Goal: Task Accomplishment & Management: Use online tool/utility

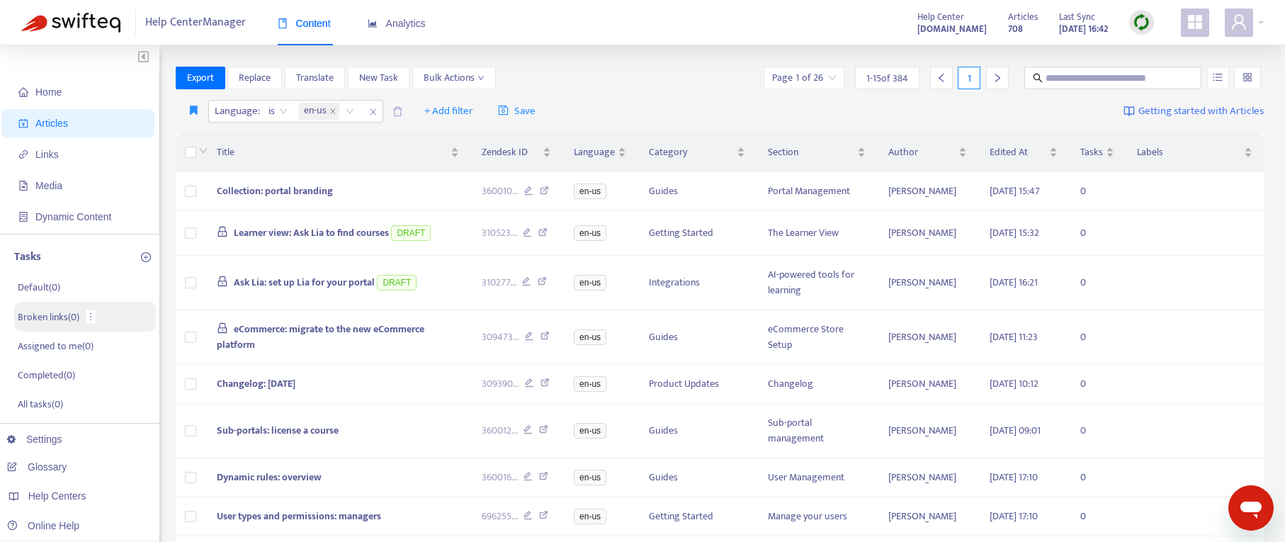
click at [53, 325] on li "Broken links ( 0 )" at bounding box center [85, 317] width 142 height 30
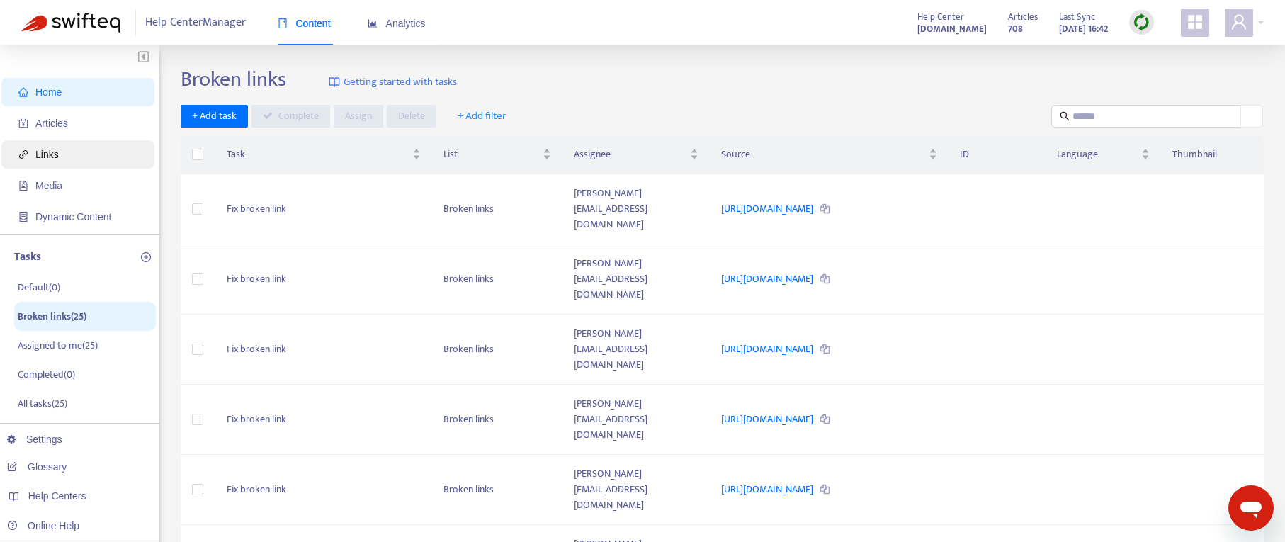
click at [44, 157] on span "Links" at bounding box center [46, 154] width 23 height 11
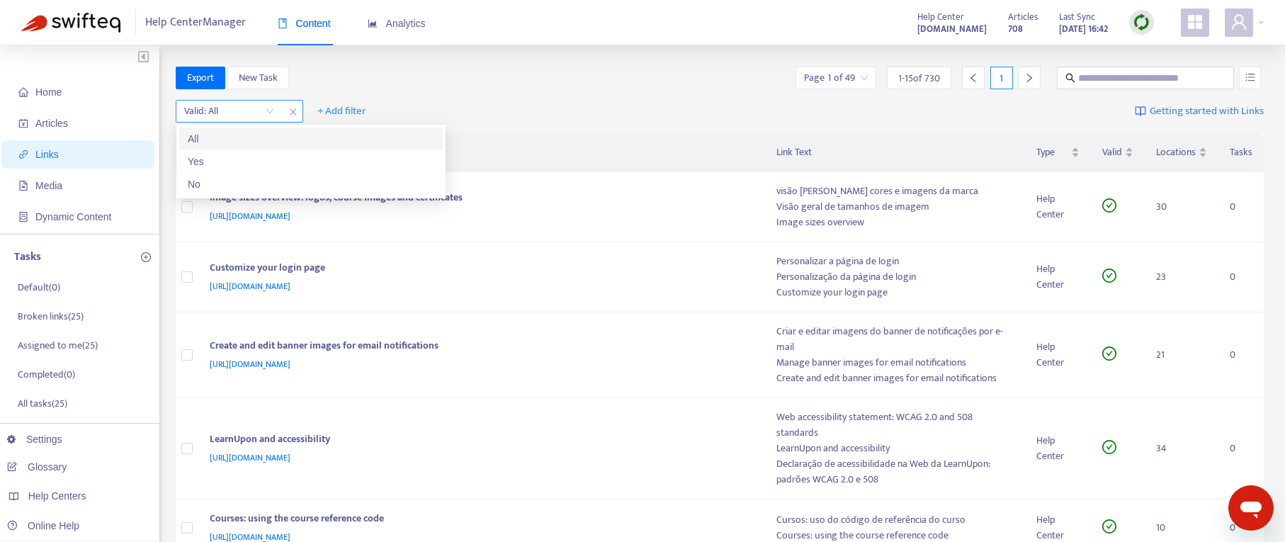
click at [272, 113] on input "search" at bounding box center [229, 111] width 90 height 21
click at [244, 179] on div "No" at bounding box center [311, 184] width 247 height 16
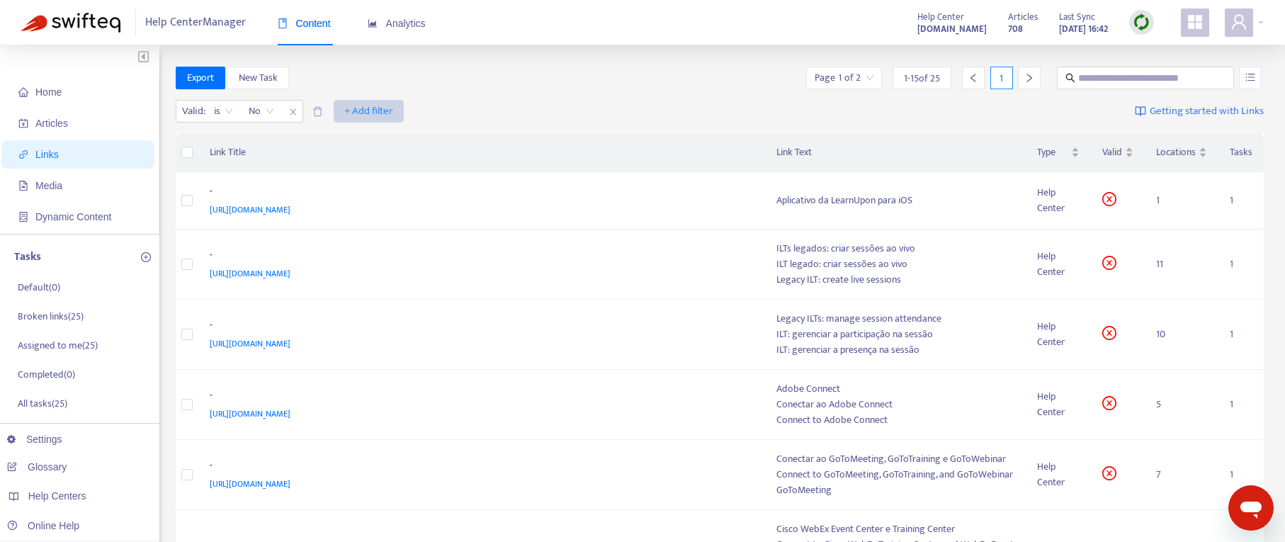
click at [358, 112] on span "+ Add filter" at bounding box center [368, 111] width 49 height 17
click at [358, 132] on span "Language" at bounding box center [369, 140] width 48 height 16
click at [401, 118] on div "Language: All" at bounding box center [360, 111] width 106 height 21
click at [395, 128] on div "en-us" at bounding box center [442, 139] width 264 height 23
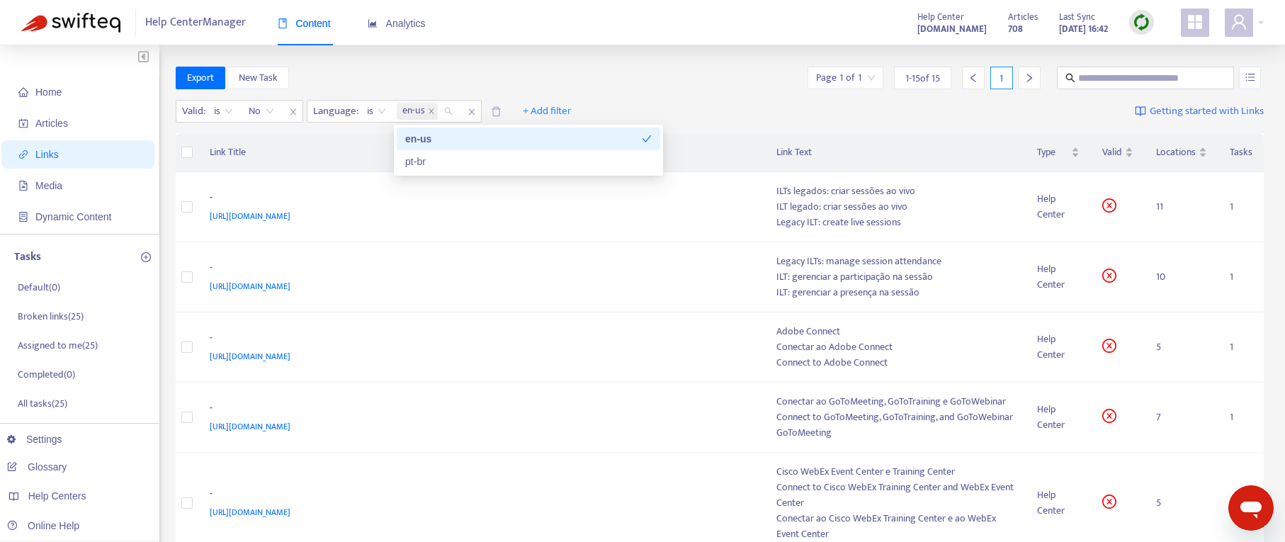
click at [642, 135] on icon "check" at bounding box center [647, 139] width 10 height 10
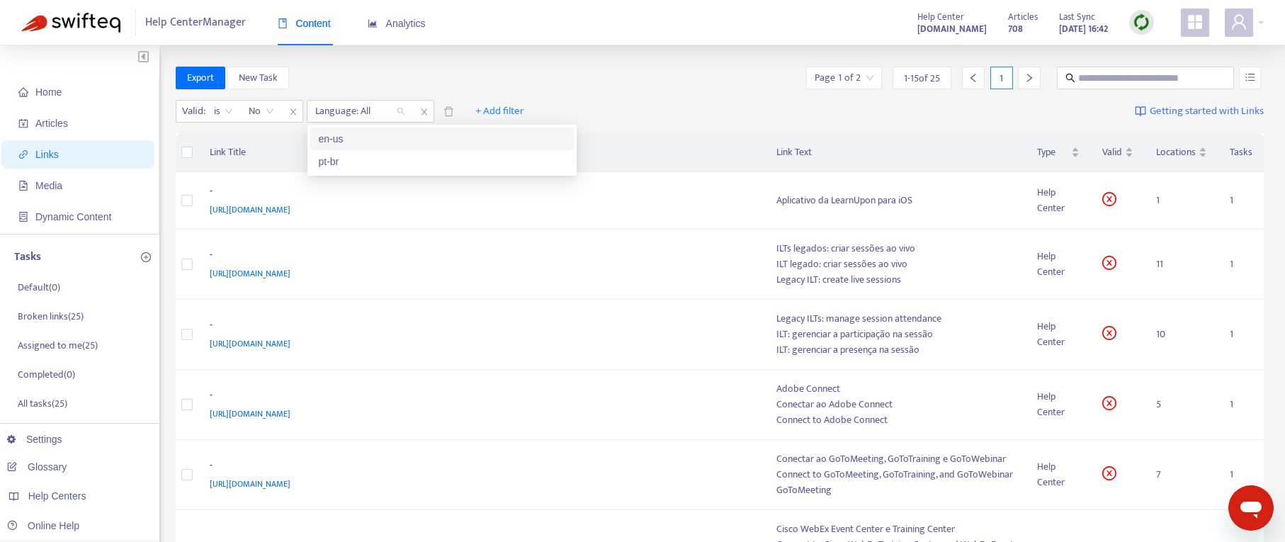
click at [476, 140] on div "en-us" at bounding box center [442, 139] width 247 height 16
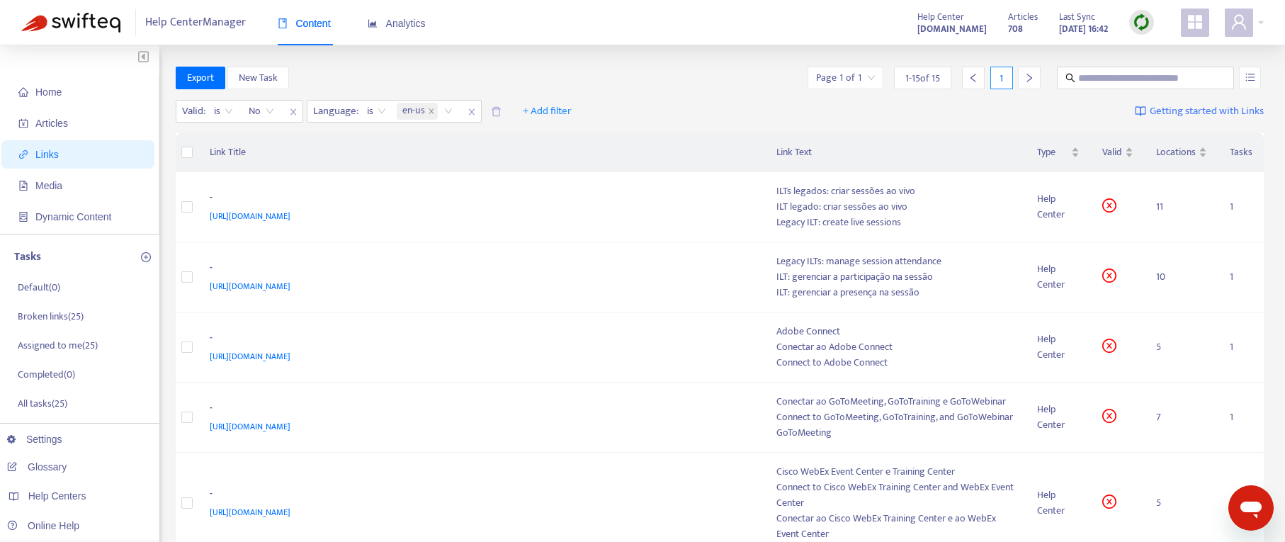
click at [720, 116] on div "Valid : is No Language : is en-us + Add filter Getting started with Links" at bounding box center [720, 114] width 1089 height 39
click at [1148, 18] on img at bounding box center [1142, 22] width 18 height 18
click at [1153, 55] on link "Quick Sync" at bounding box center [1170, 51] width 60 height 16
click at [290, 216] on span "[URL][DOMAIN_NAME]" at bounding box center [250, 216] width 81 height 14
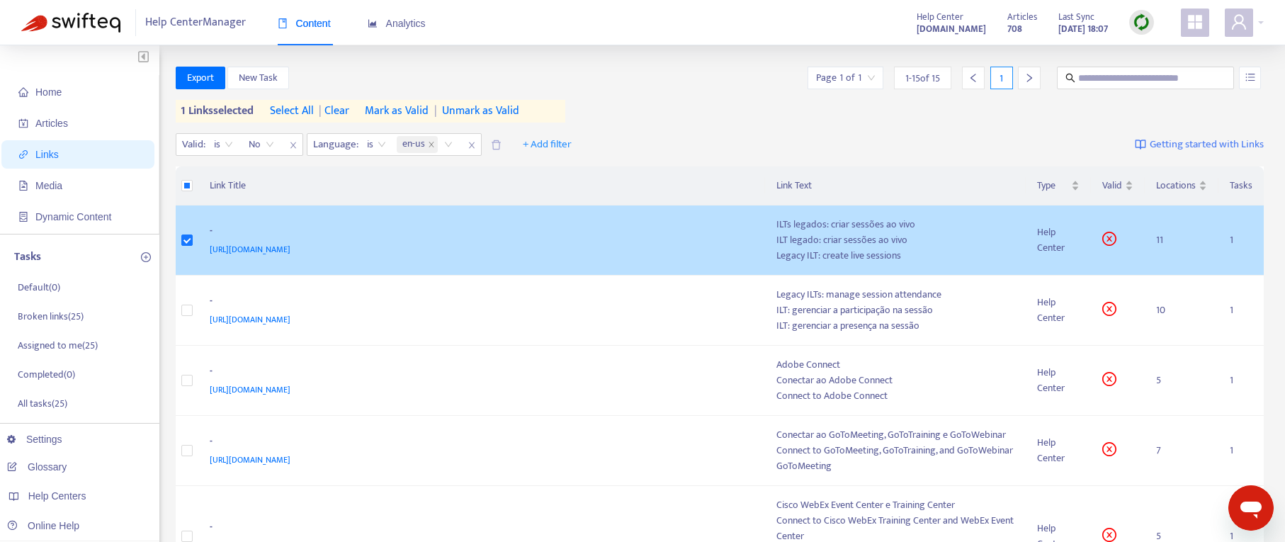
click at [468, 239] on div "-" at bounding box center [479, 232] width 539 height 18
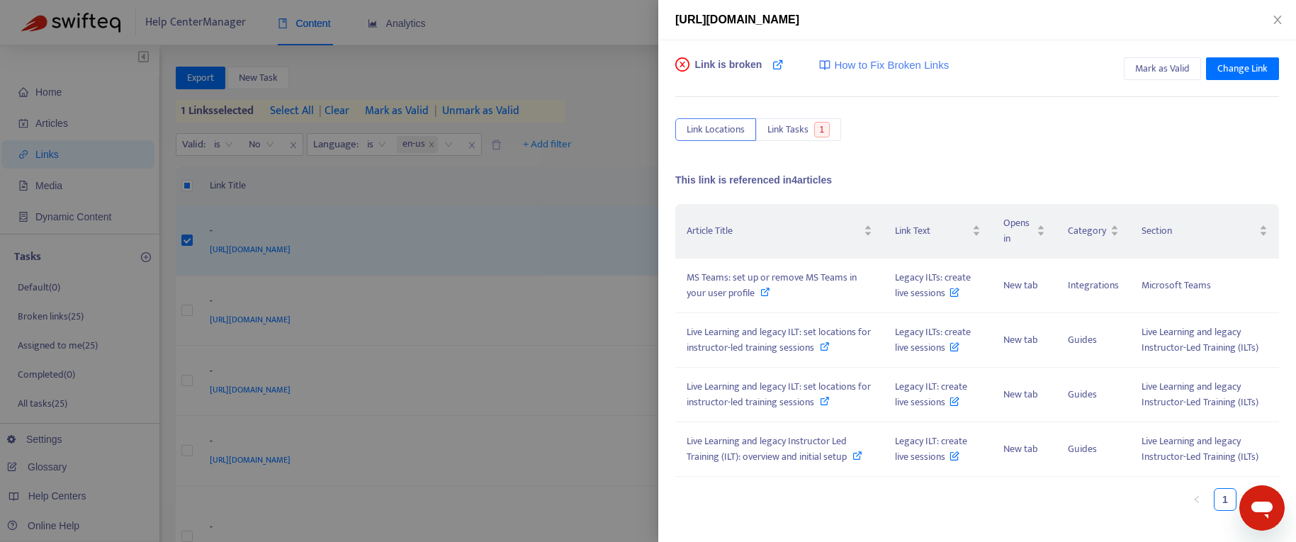
click at [468, 241] on div at bounding box center [648, 271] width 1296 height 542
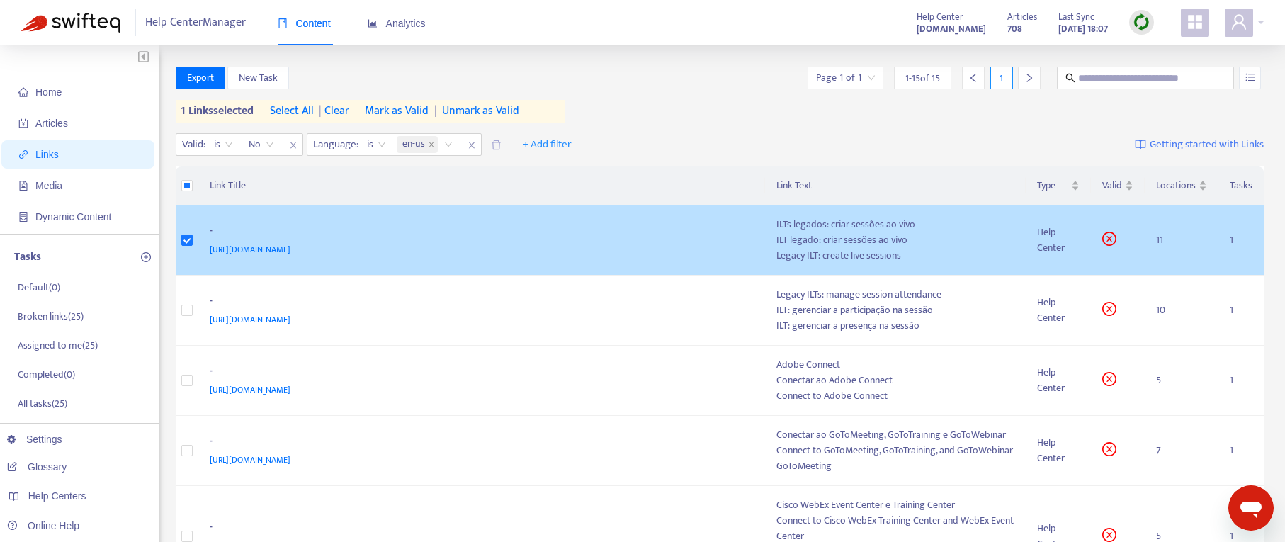
click at [484, 242] on div "[URL][DOMAIN_NAME]" at bounding box center [479, 250] width 539 height 16
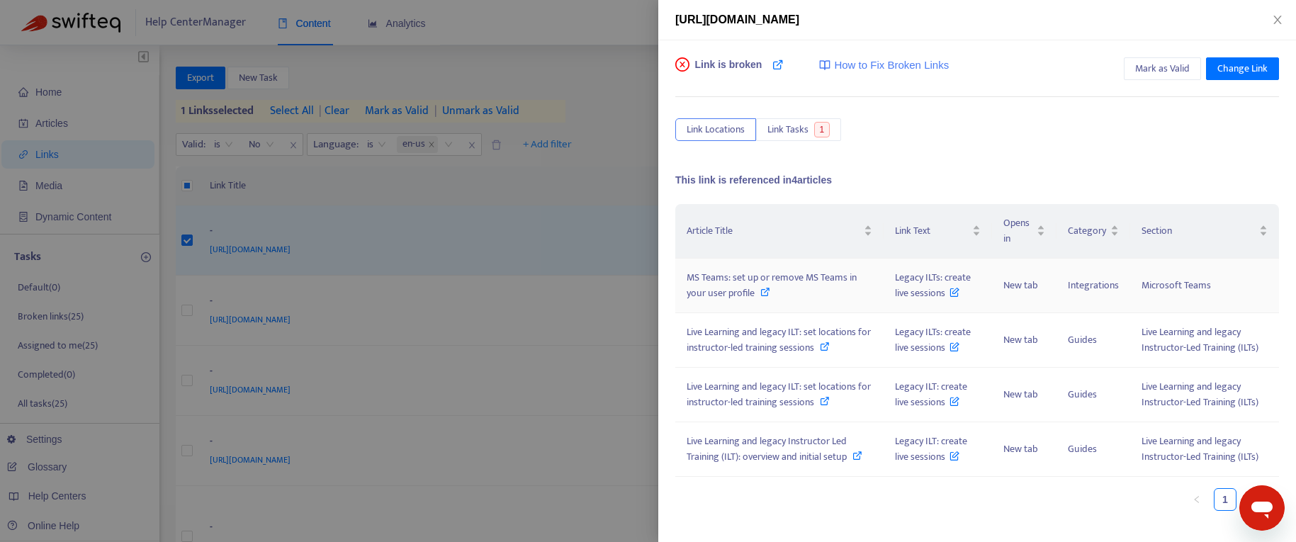
click at [827, 286] on div "MS Teams: set up or remove MS Teams in your user profile" at bounding box center [779, 285] width 186 height 31
click at [905, 297] on span "Legacy ILTs: create live sessions" at bounding box center [933, 285] width 76 height 32
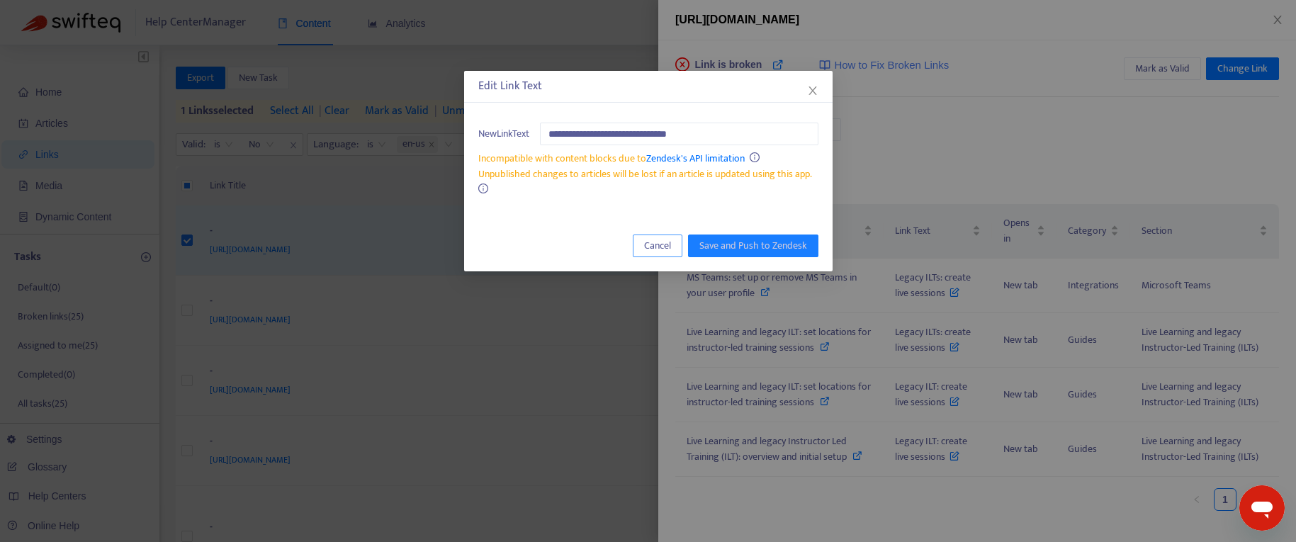
click at [654, 242] on span "Cancel" at bounding box center [657, 246] width 27 height 16
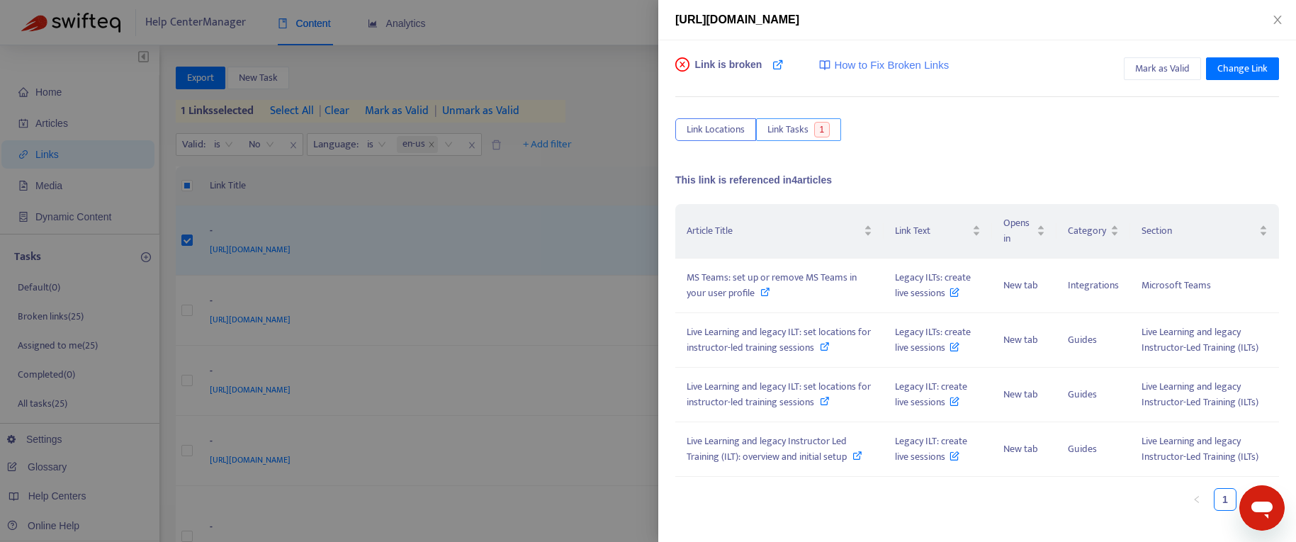
click at [791, 134] on span "Link Tasks" at bounding box center [787, 130] width 41 height 16
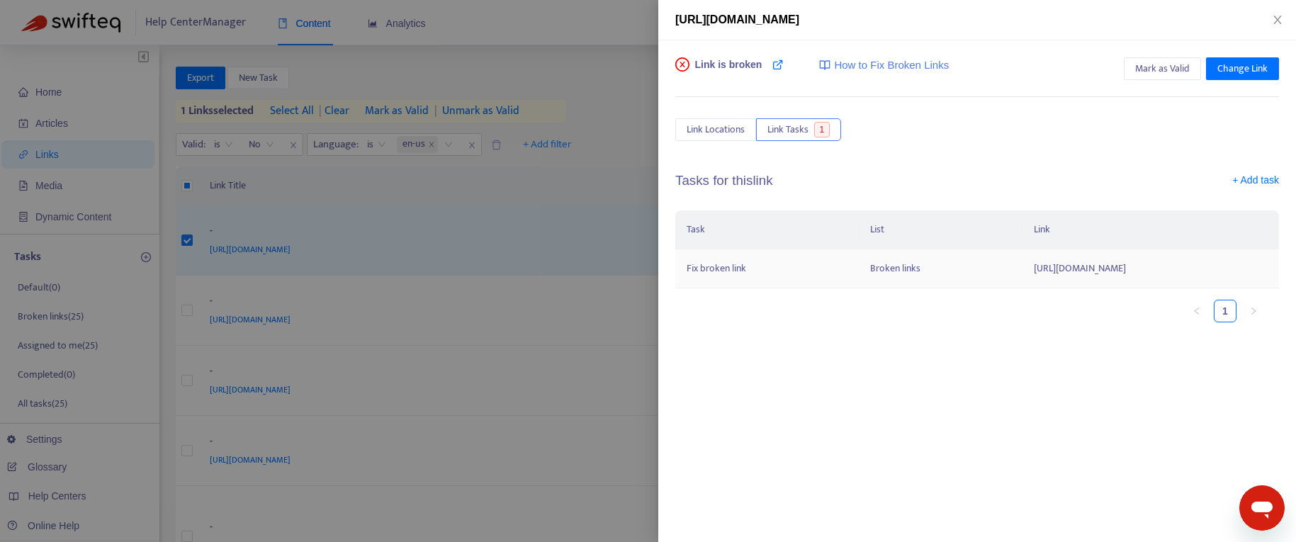
click at [721, 270] on td "Fix broken link" at bounding box center [766, 268] width 183 height 39
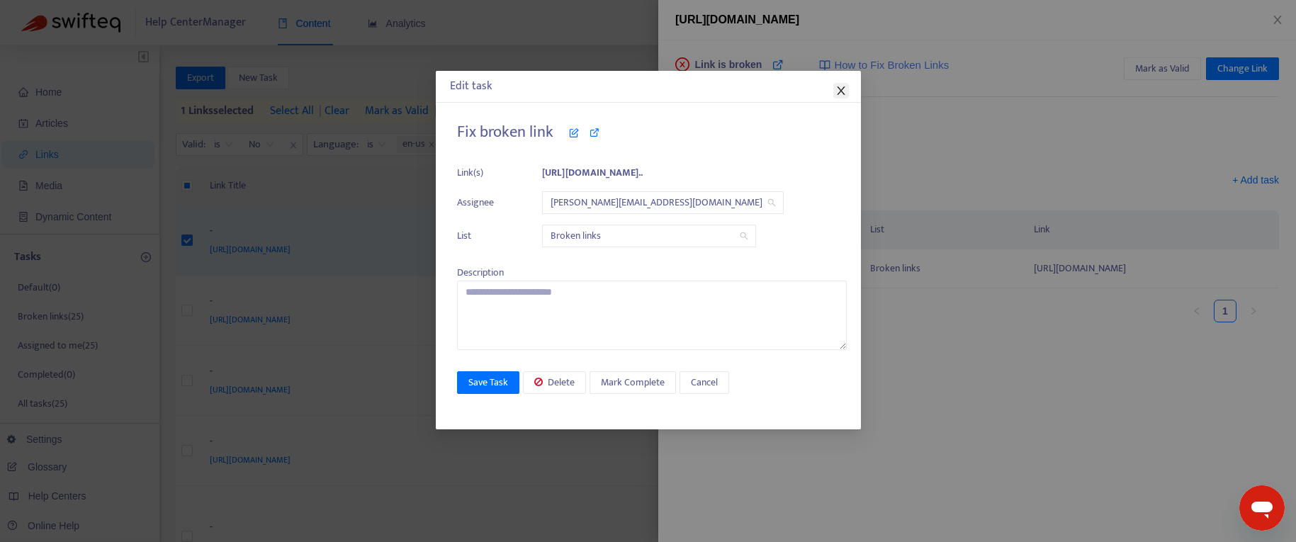
click at [843, 91] on icon "close" at bounding box center [840, 90] width 11 height 11
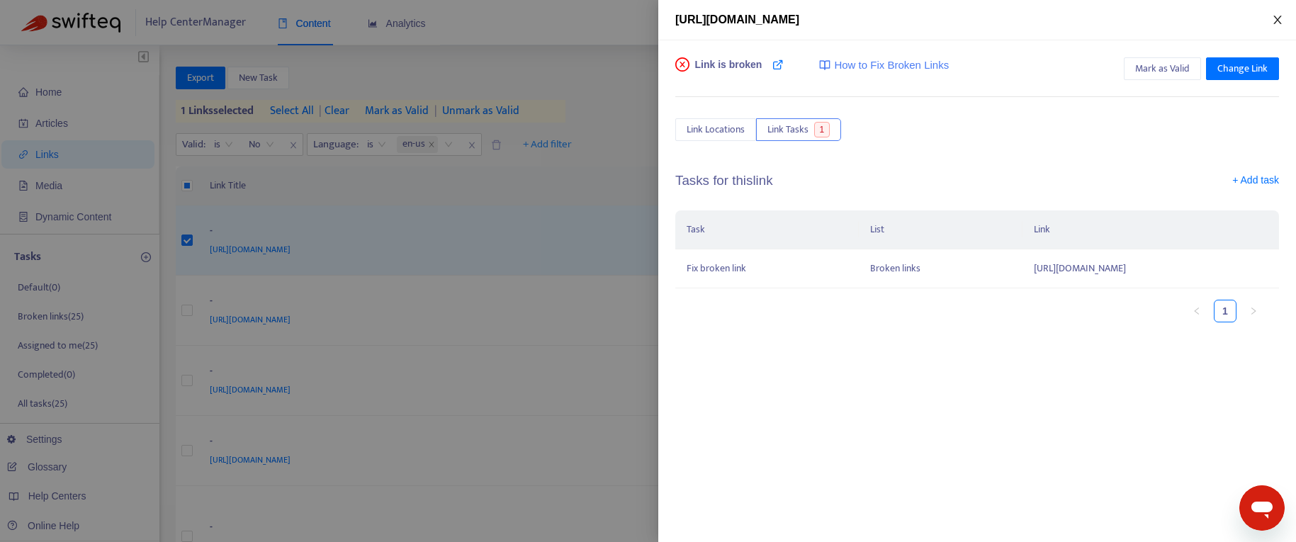
click at [1279, 21] on icon "close" at bounding box center [1277, 19] width 11 height 11
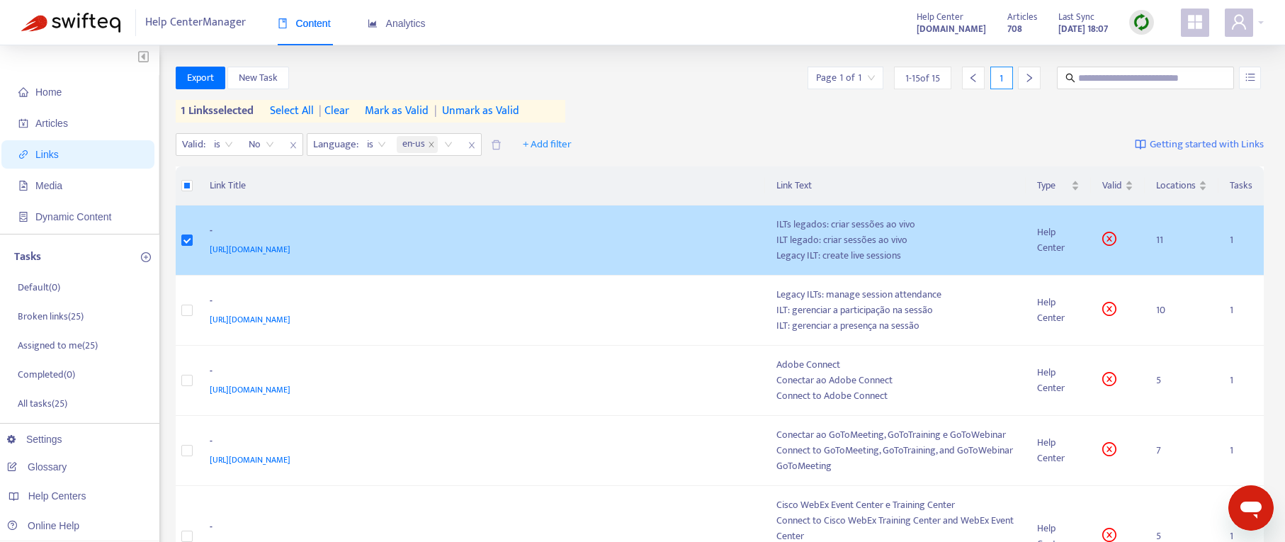
click at [633, 249] on div "[URL][DOMAIN_NAME]" at bounding box center [479, 250] width 539 height 16
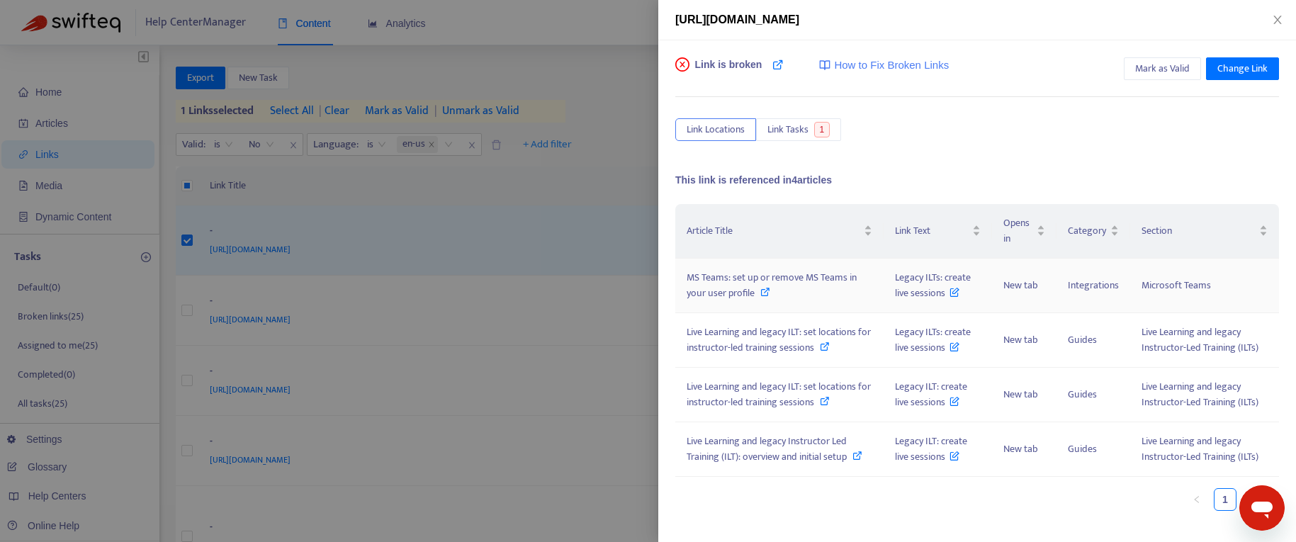
click at [767, 293] on icon at bounding box center [765, 292] width 10 height 10
click at [822, 345] on icon at bounding box center [825, 346] width 10 height 10
click at [824, 400] on icon at bounding box center [825, 401] width 10 height 10
click at [860, 455] on icon at bounding box center [857, 456] width 10 height 10
click at [1279, 20] on icon "close" at bounding box center [1277, 19] width 11 height 11
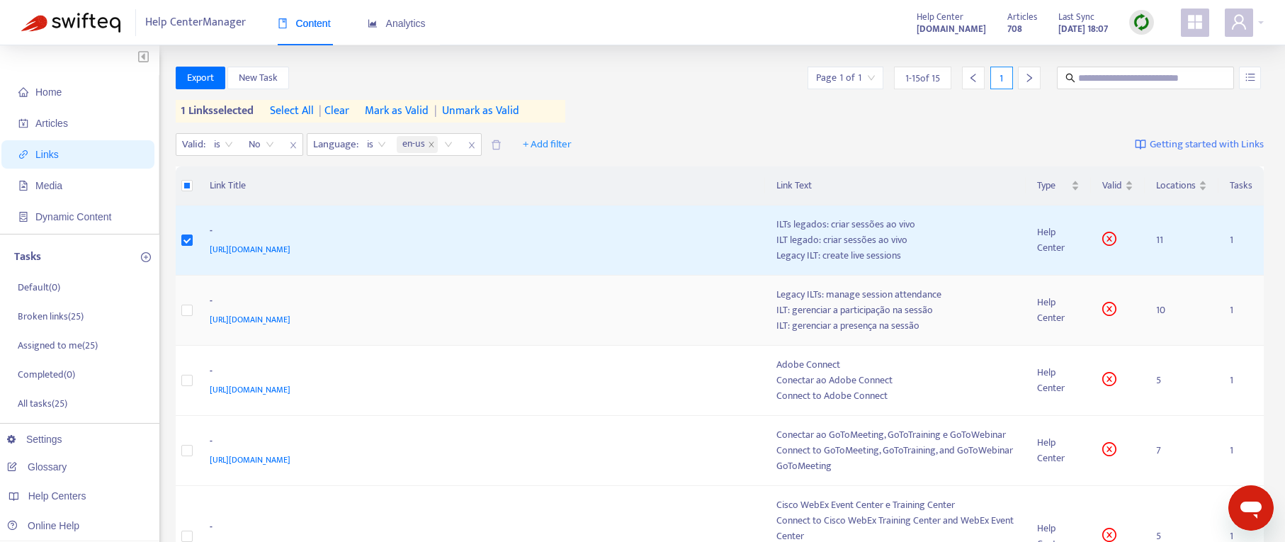
click at [471, 302] on div "-" at bounding box center [479, 302] width 539 height 18
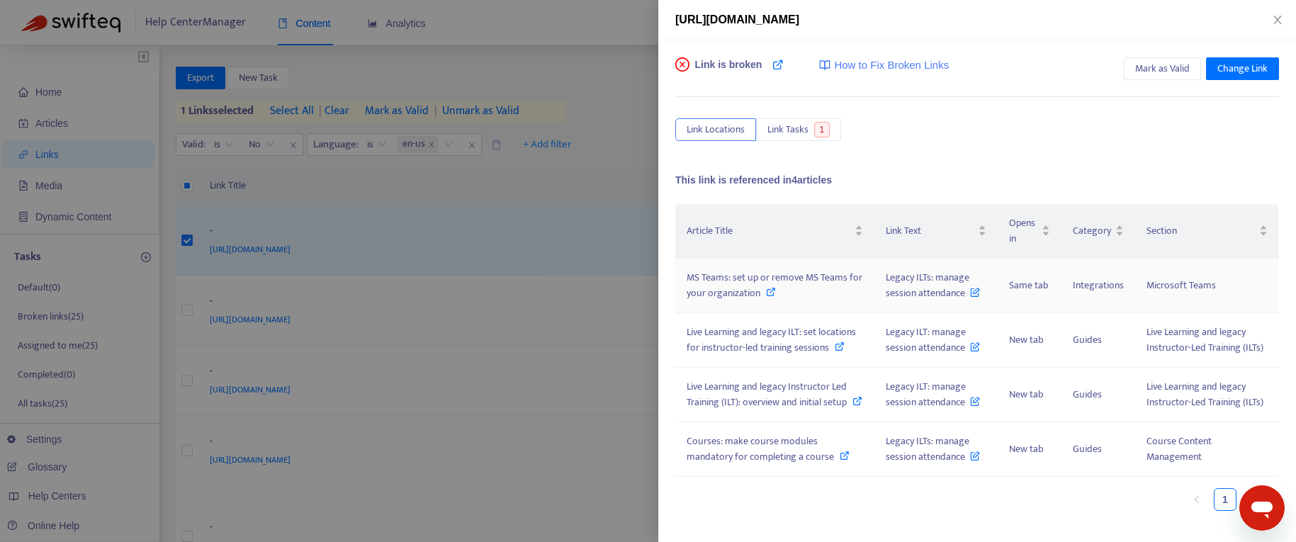
click at [782, 288] on div "MS Teams: set up or remove MS Teams for your organization" at bounding box center [774, 285] width 176 height 31
click at [783, 354] on span "Live Learning and legacy ILT: set locations for instructor-led training sessions" at bounding box center [770, 340] width 169 height 32
click at [759, 408] on span "Live Learning and legacy Instructor Led Training (ILT): overview and initial se…" at bounding box center [766, 394] width 160 height 32
click at [762, 460] on span "Courses: make course modules mandatory for completing a course" at bounding box center [759, 449] width 147 height 32
click at [510, 335] on div at bounding box center [648, 271] width 1296 height 542
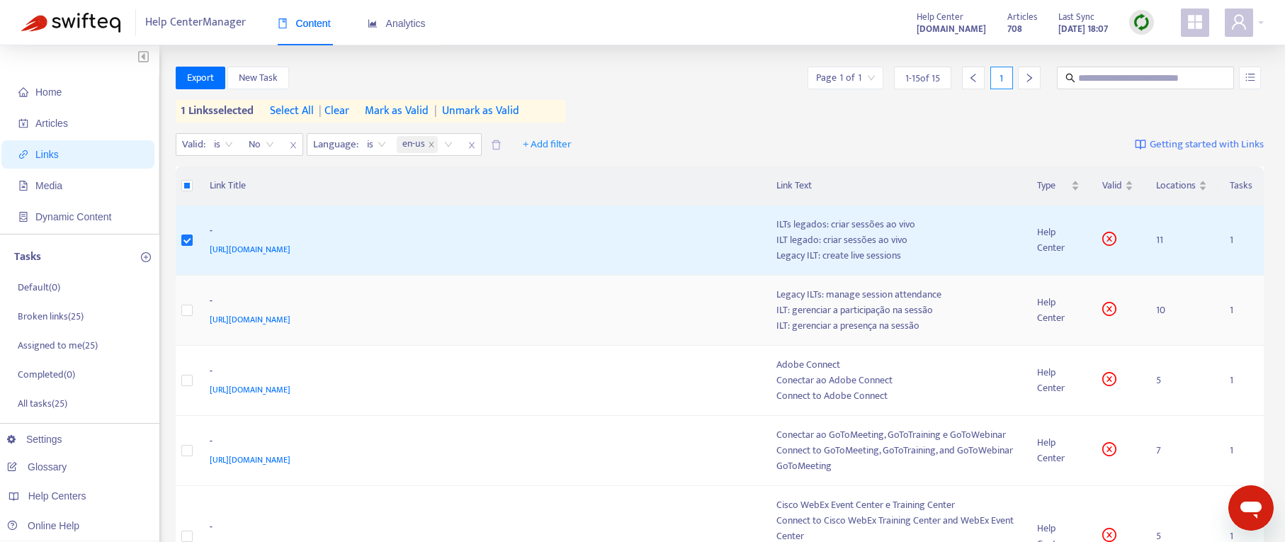
click at [518, 312] on div "[URL][DOMAIN_NAME]" at bounding box center [479, 320] width 539 height 16
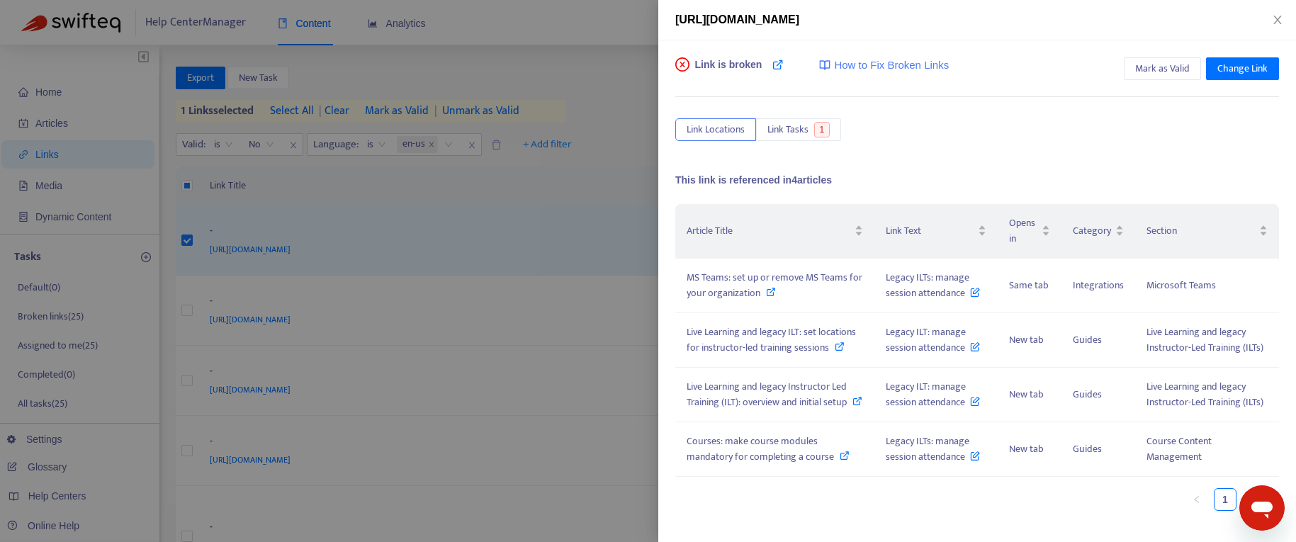
click at [459, 307] on div at bounding box center [648, 271] width 1296 height 542
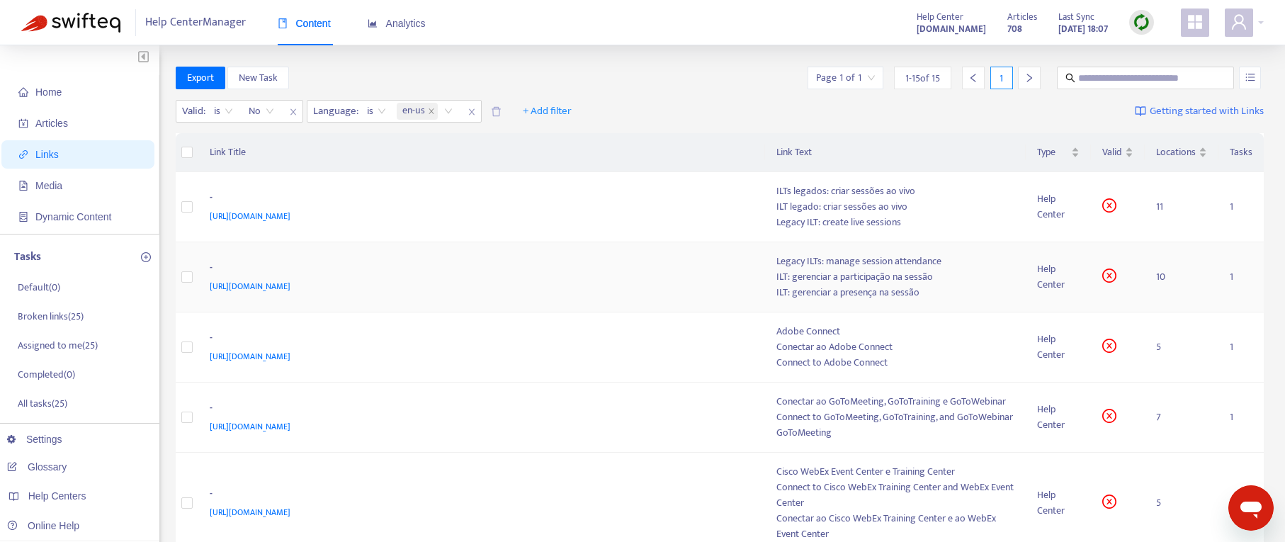
click at [489, 290] on div "[URL][DOMAIN_NAME]" at bounding box center [479, 286] width 539 height 16
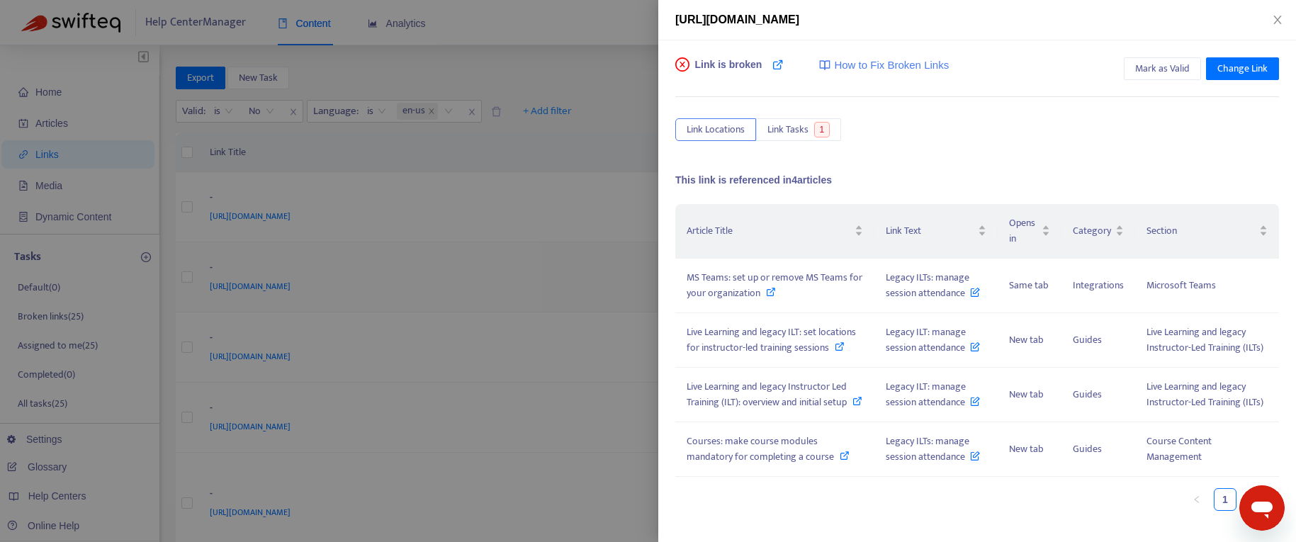
click at [489, 290] on div at bounding box center [648, 271] width 1296 height 542
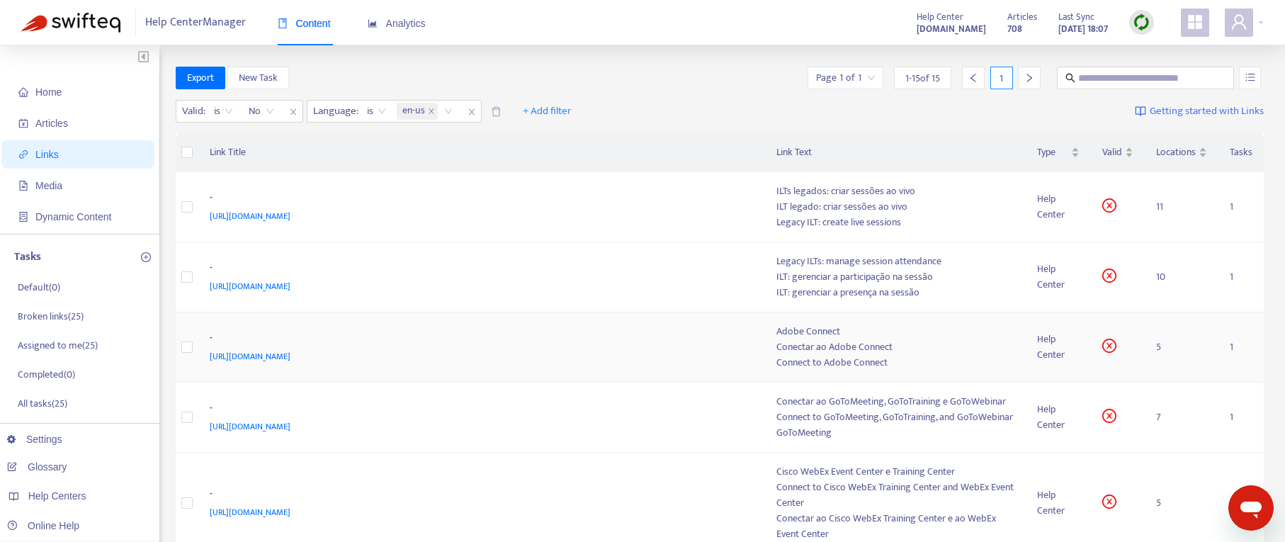
click at [489, 351] on div "[URL][DOMAIN_NAME]" at bounding box center [479, 357] width 539 height 16
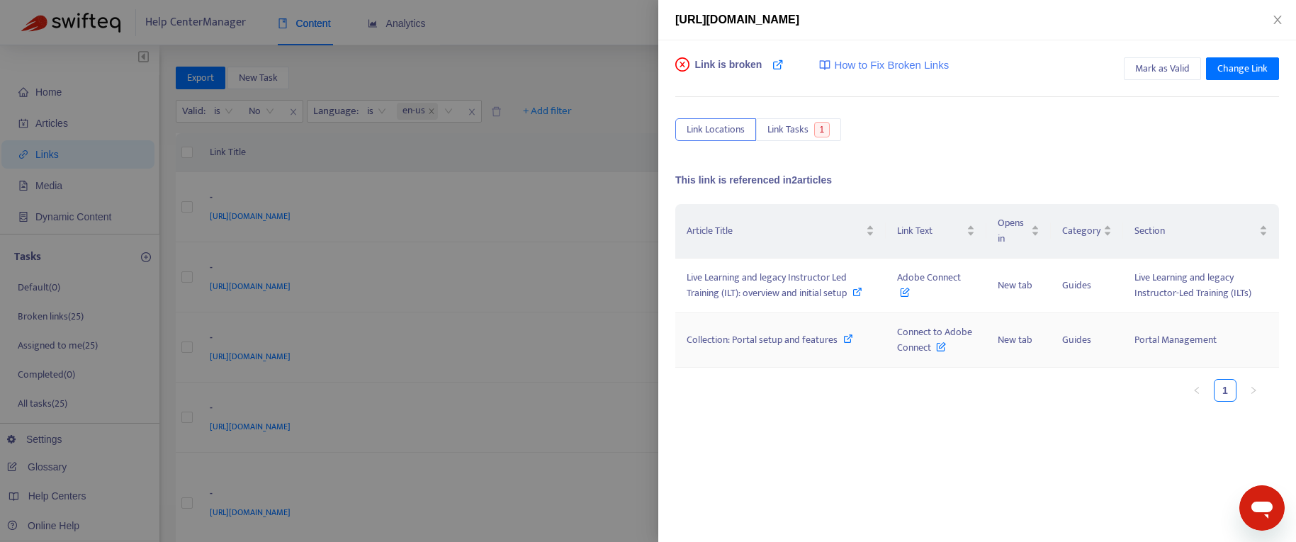
click at [847, 337] on icon at bounding box center [848, 339] width 10 height 10
click at [1283, 17] on button "Close" at bounding box center [1277, 19] width 20 height 13
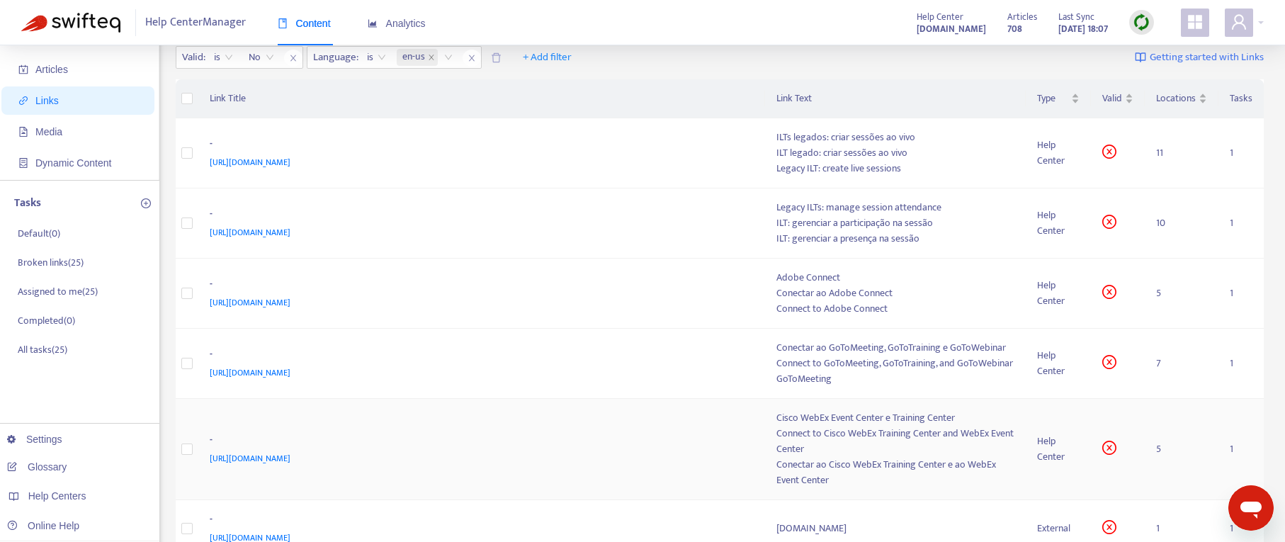
scroll to position [56, 0]
click at [545, 444] on div "-" at bounding box center [479, 439] width 539 height 18
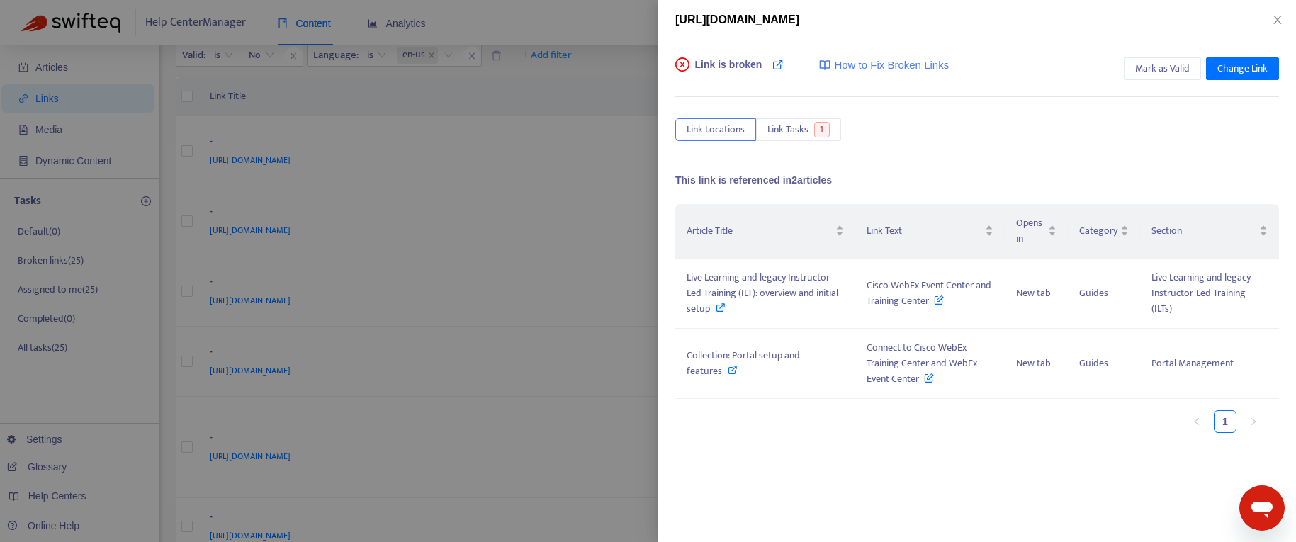
click at [499, 469] on div at bounding box center [648, 271] width 1296 height 542
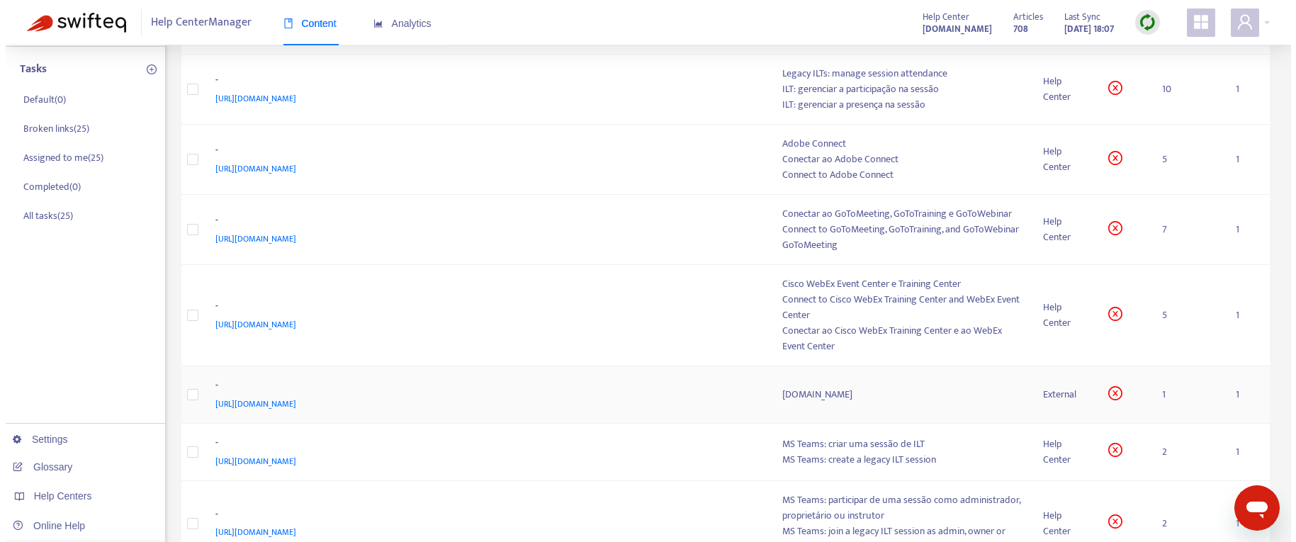
scroll to position [300, 0]
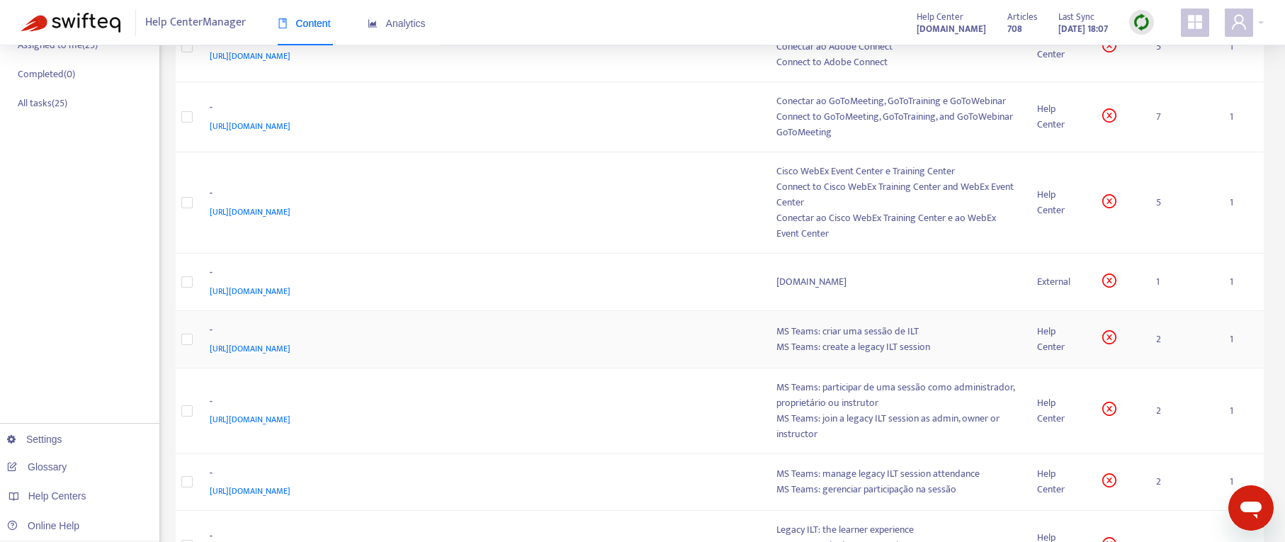
click at [518, 345] on div "[URL][DOMAIN_NAME]" at bounding box center [479, 349] width 539 height 16
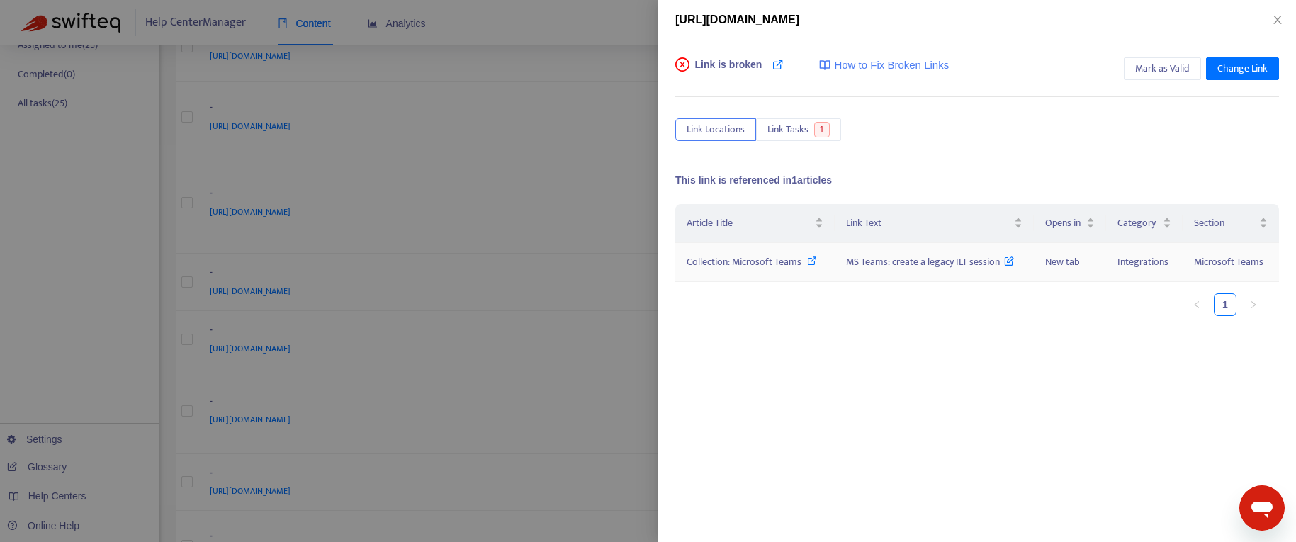
click at [810, 259] on icon at bounding box center [812, 261] width 10 height 10
click at [1274, 18] on icon "close" at bounding box center [1277, 19] width 11 height 11
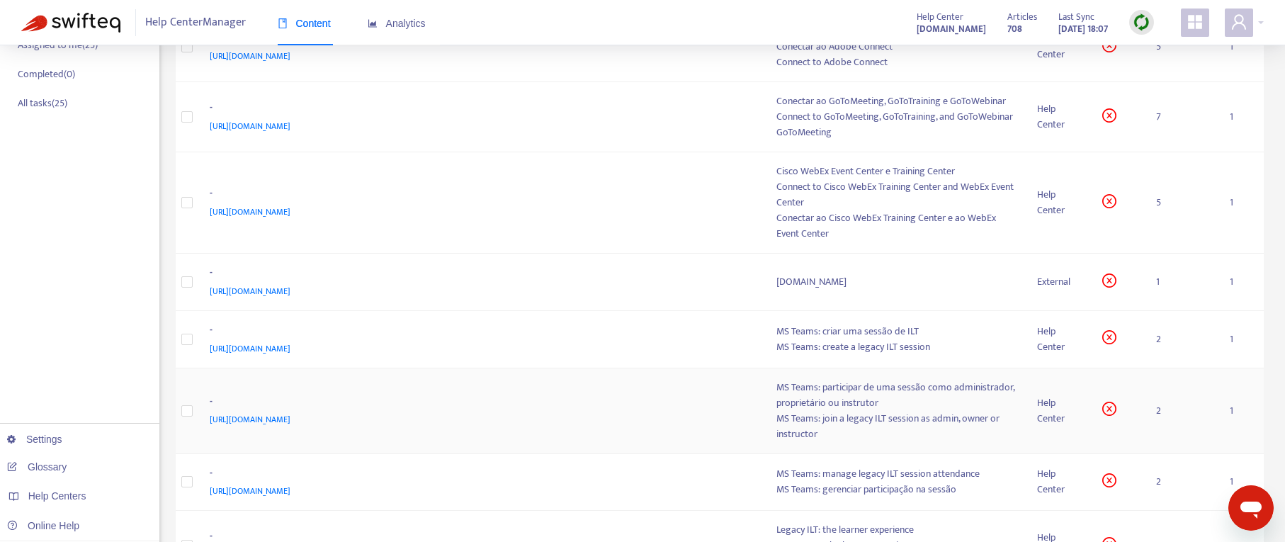
click at [535, 412] on div "[URL][DOMAIN_NAME]" at bounding box center [479, 420] width 539 height 16
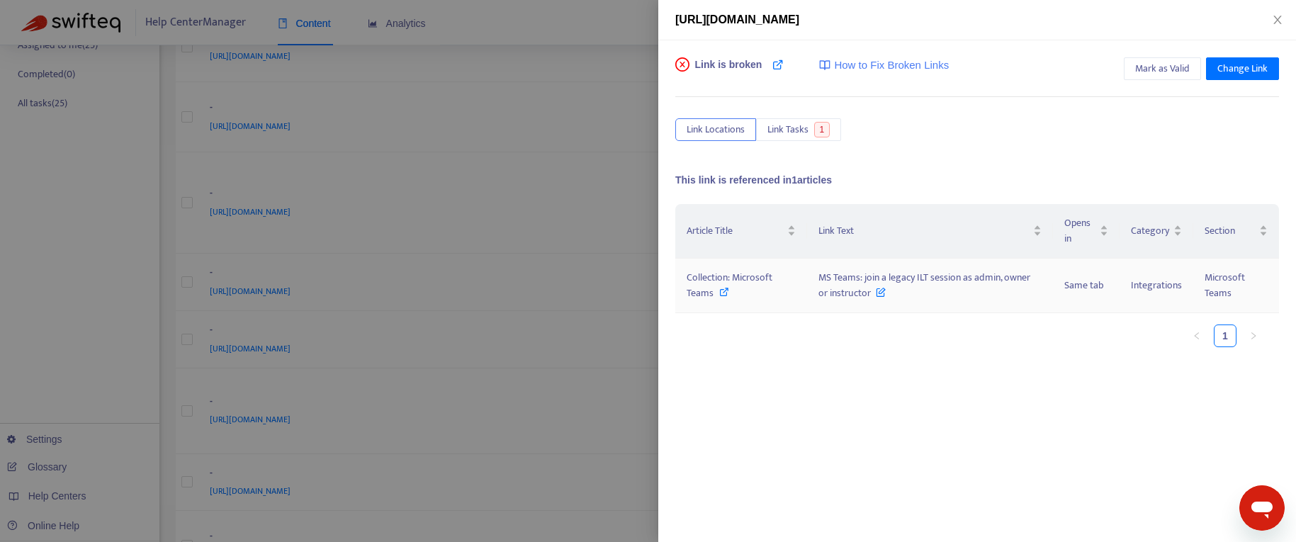
click at [876, 289] on icon at bounding box center [881, 289] width 10 height 16
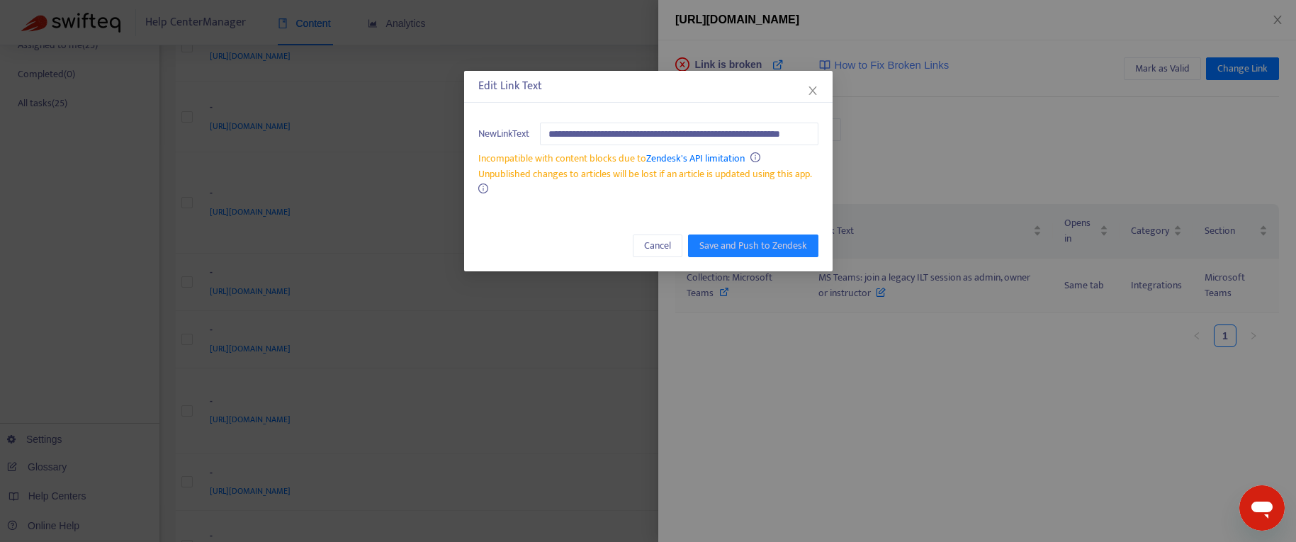
scroll to position [0, 44]
click at [655, 244] on span "Cancel" at bounding box center [657, 246] width 27 height 16
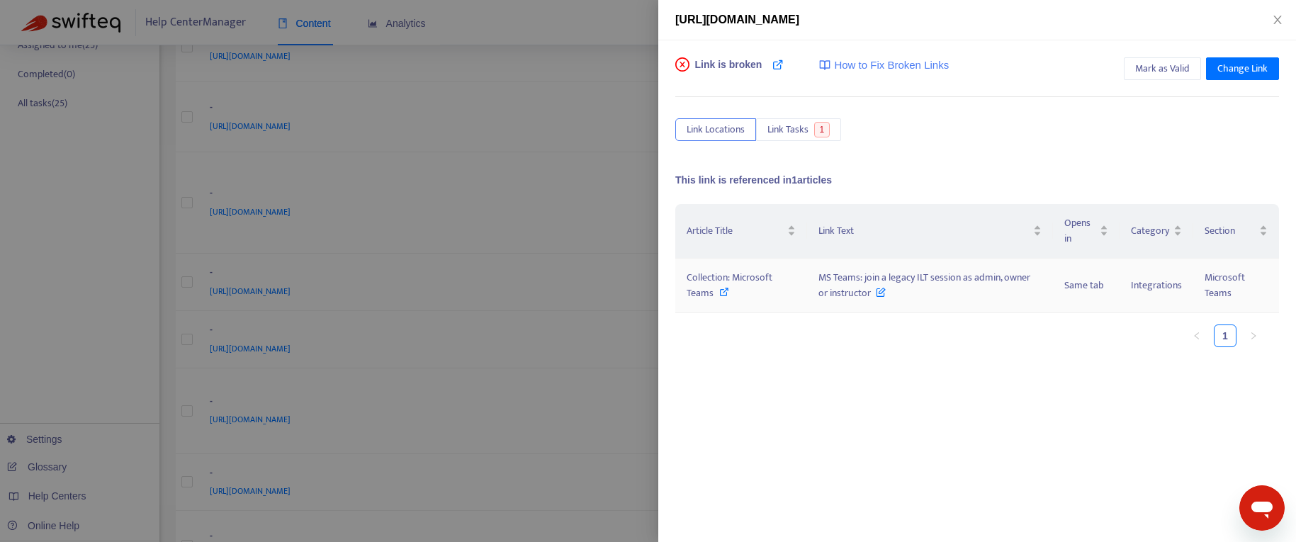
click at [831, 278] on span "MS Teams: join a legacy ILT session as admin, owner or instructor" at bounding box center [924, 285] width 212 height 32
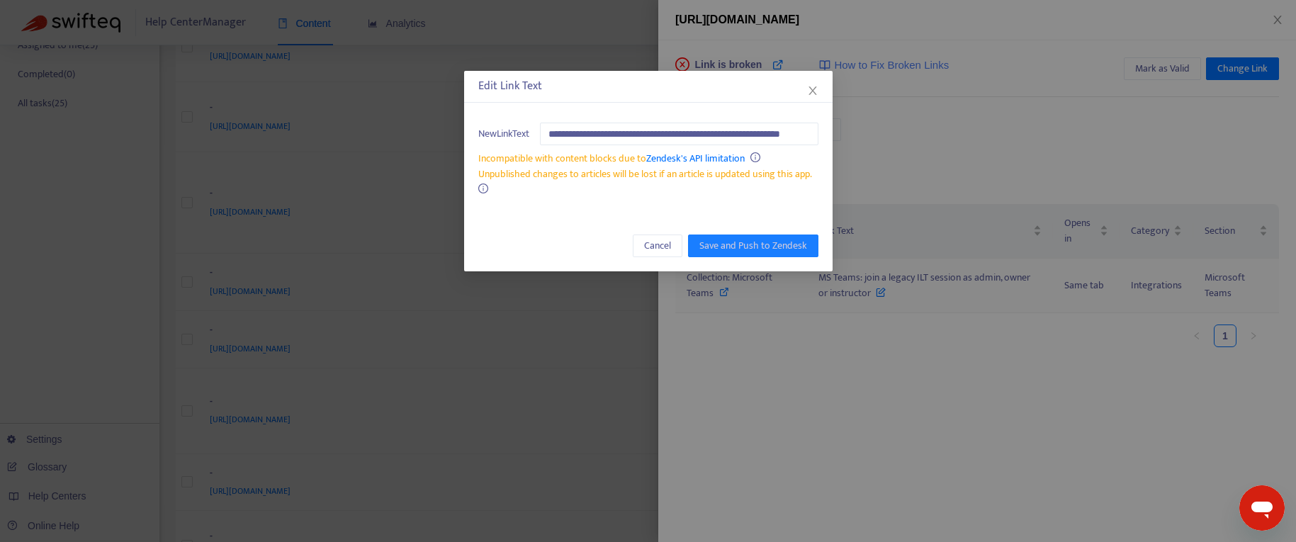
scroll to position [0, 44]
click at [671, 244] on span "Cancel" at bounding box center [657, 246] width 27 height 16
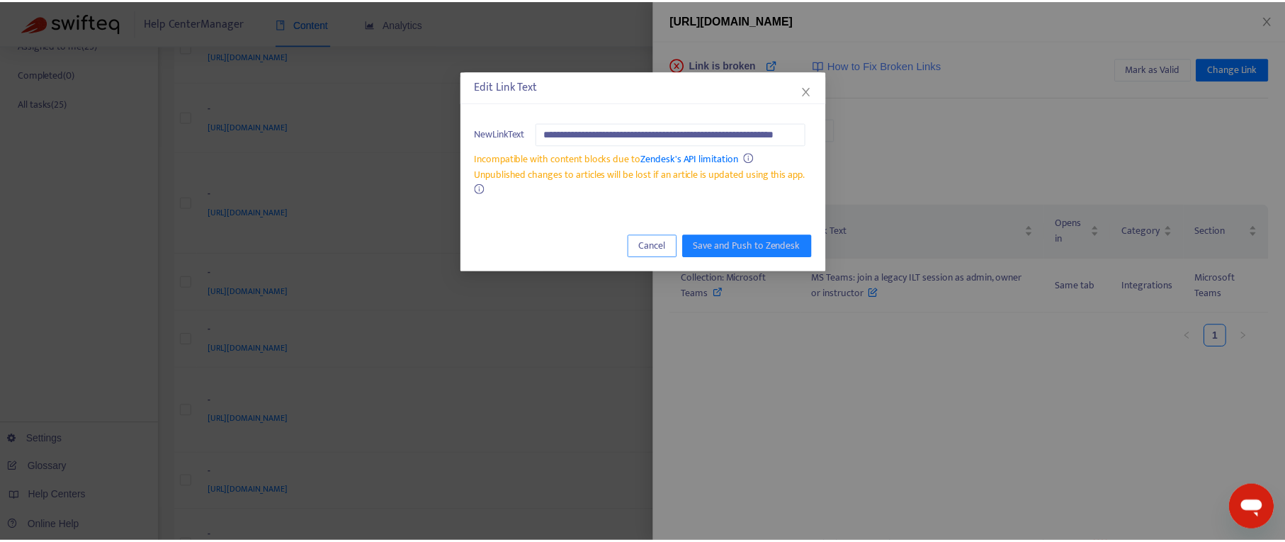
scroll to position [0, 0]
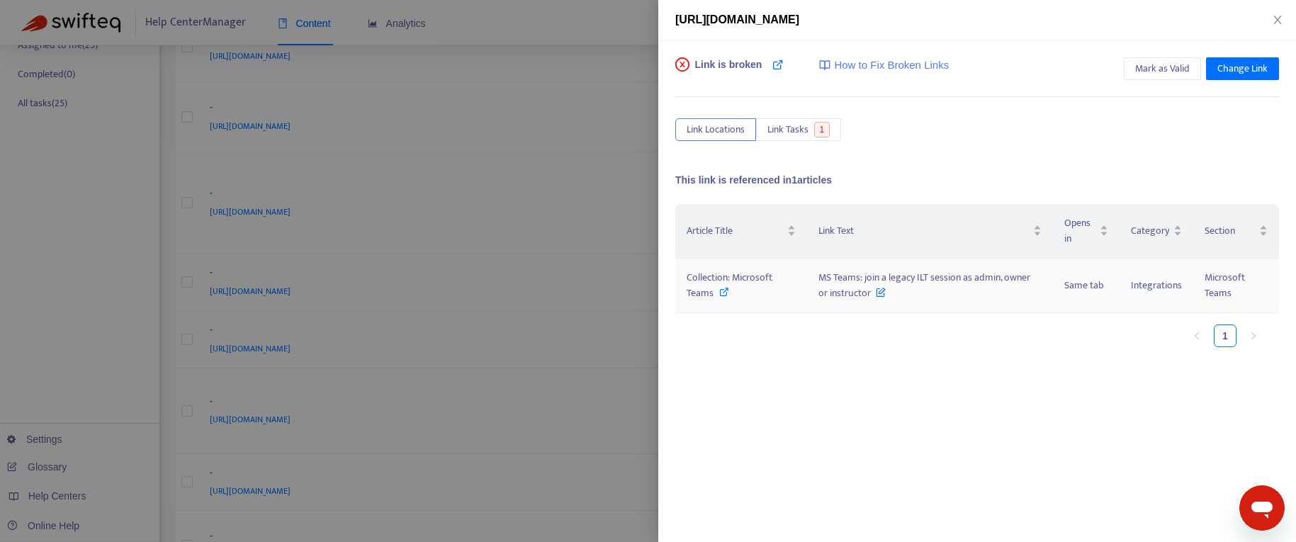
click at [696, 287] on span "Collection: Microsoft Teams" at bounding box center [729, 285] width 86 height 32
click at [696, 393] on div "Article Title Link Text Opens in Category Section Collection: Microsoft Teams M…" at bounding box center [977, 345] width 604 height 283
click at [636, 401] on div at bounding box center [648, 271] width 1296 height 542
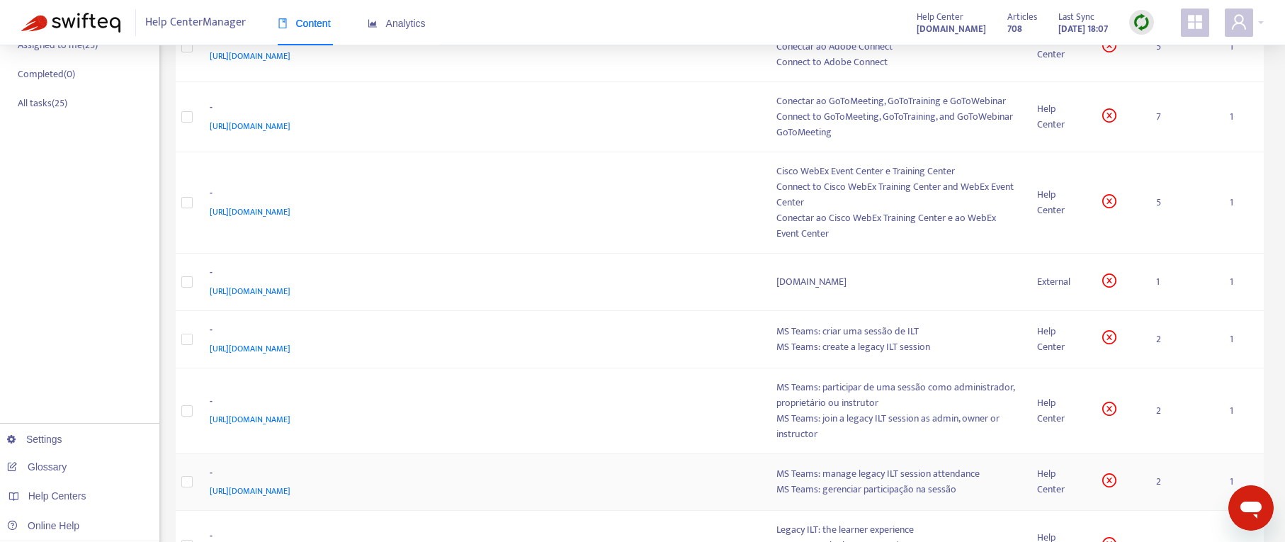
click at [661, 493] on div "[URL][DOMAIN_NAME]" at bounding box center [479, 491] width 539 height 16
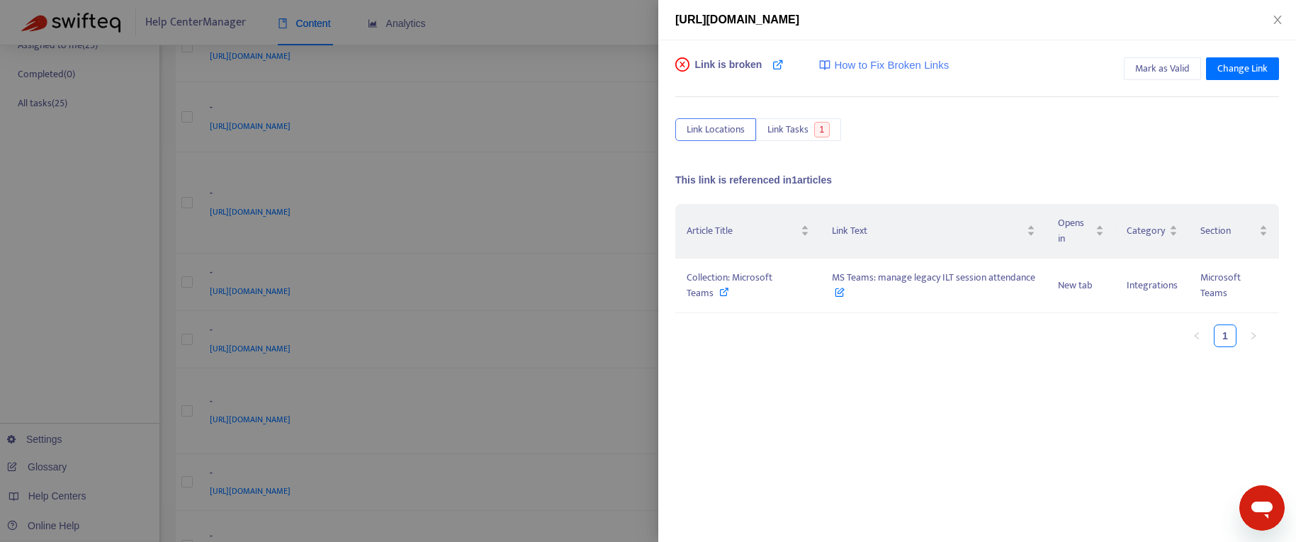
click at [579, 448] on div at bounding box center [648, 271] width 1296 height 542
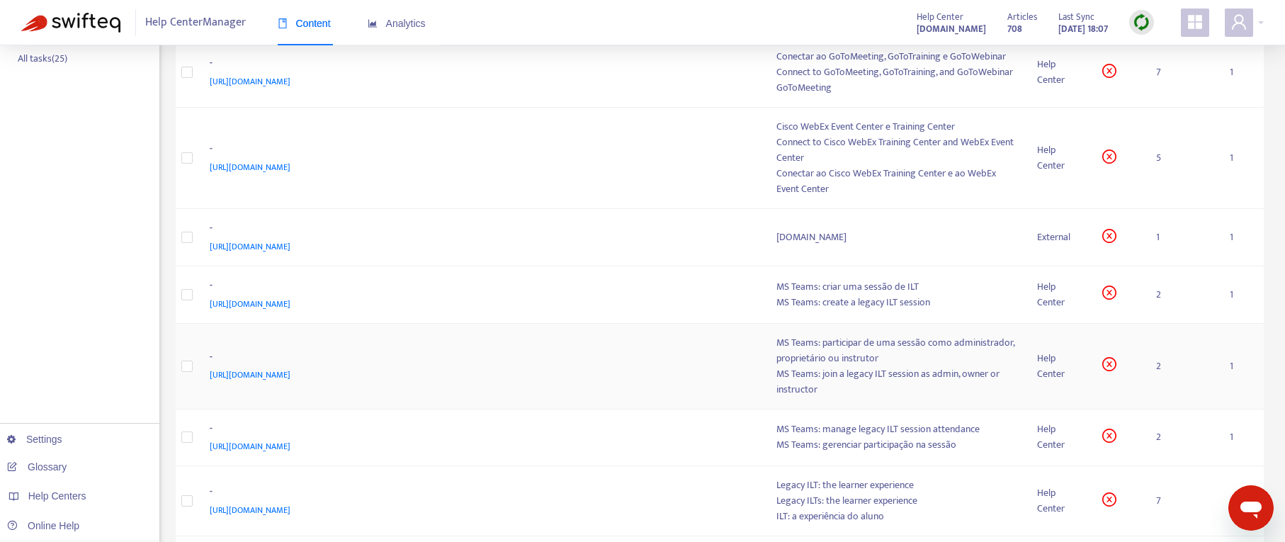
scroll to position [346, 0]
click at [581, 480] on td "- [URL][DOMAIN_NAME]" at bounding box center [481, 500] width 567 height 70
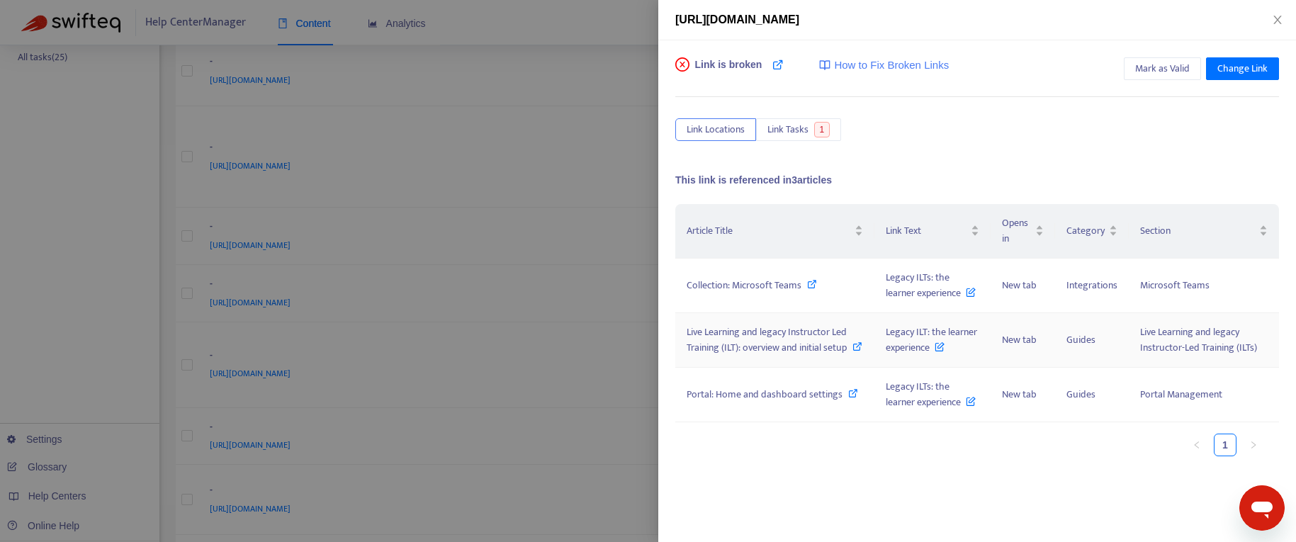
click at [852, 351] on icon at bounding box center [857, 346] width 10 height 10
click at [849, 398] on icon at bounding box center [853, 393] width 10 height 10
click at [1279, 16] on icon "close" at bounding box center [1277, 20] width 8 height 9
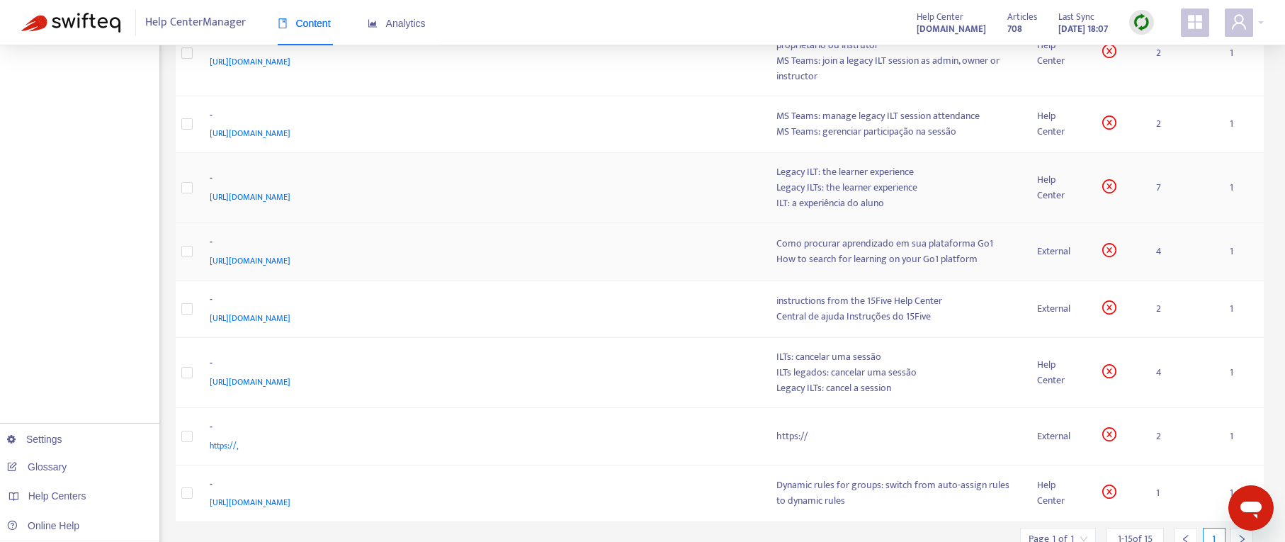
scroll to position [660, 0]
click at [540, 387] on td "- [URL][DOMAIN_NAME]" at bounding box center [481, 371] width 567 height 70
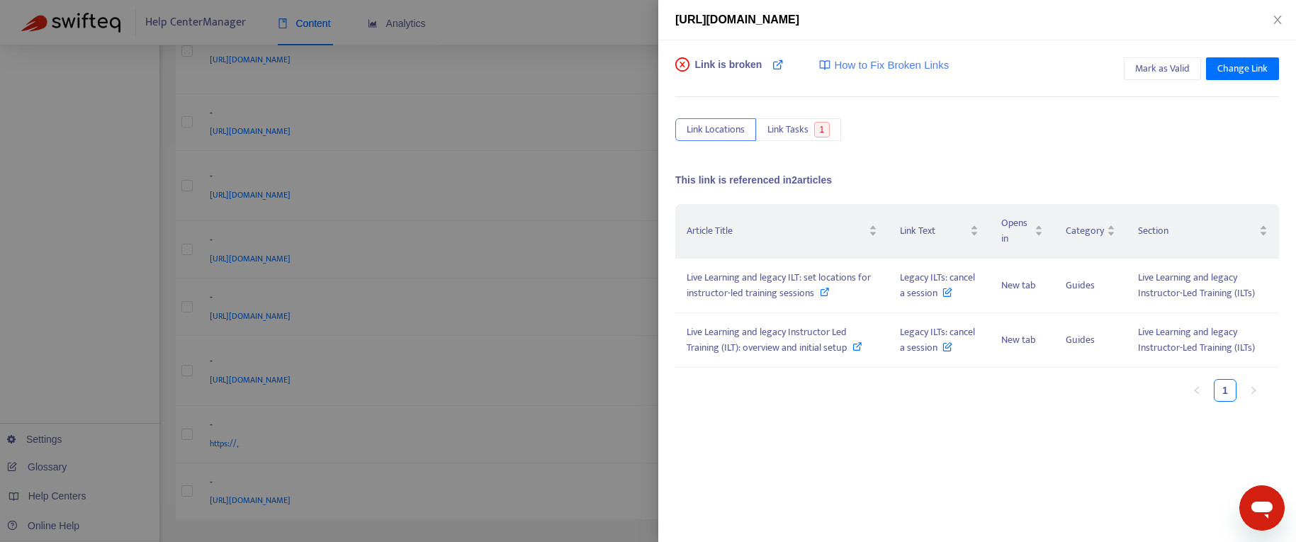
click at [570, 417] on div at bounding box center [648, 271] width 1296 height 542
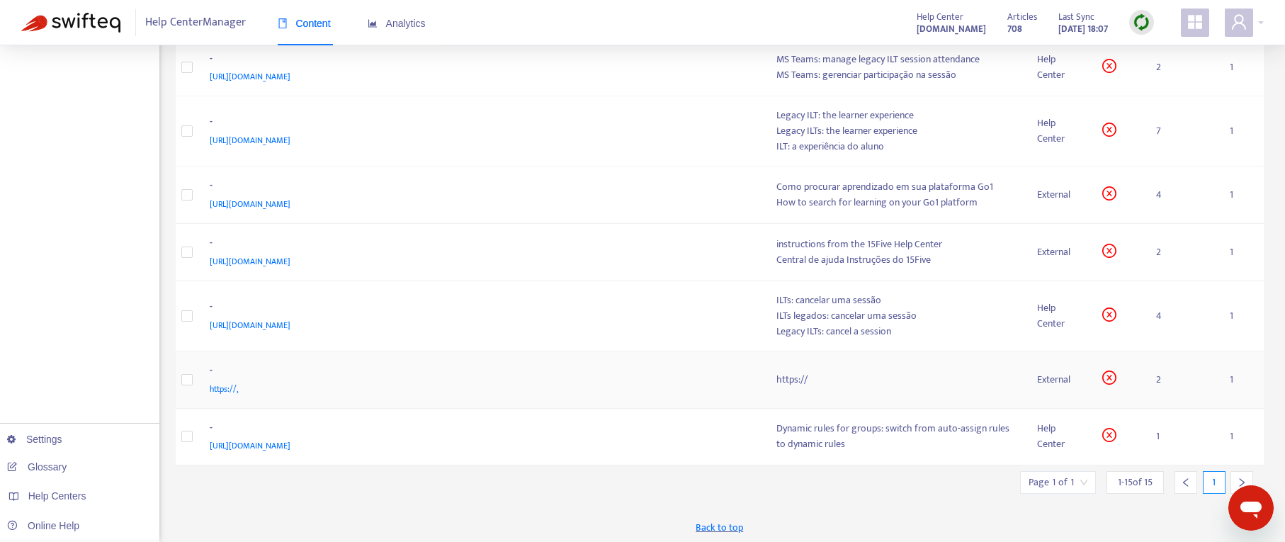
scroll to position [718, 0]
click at [573, 436] on div "[URL][DOMAIN_NAME]" at bounding box center [479, 443] width 539 height 16
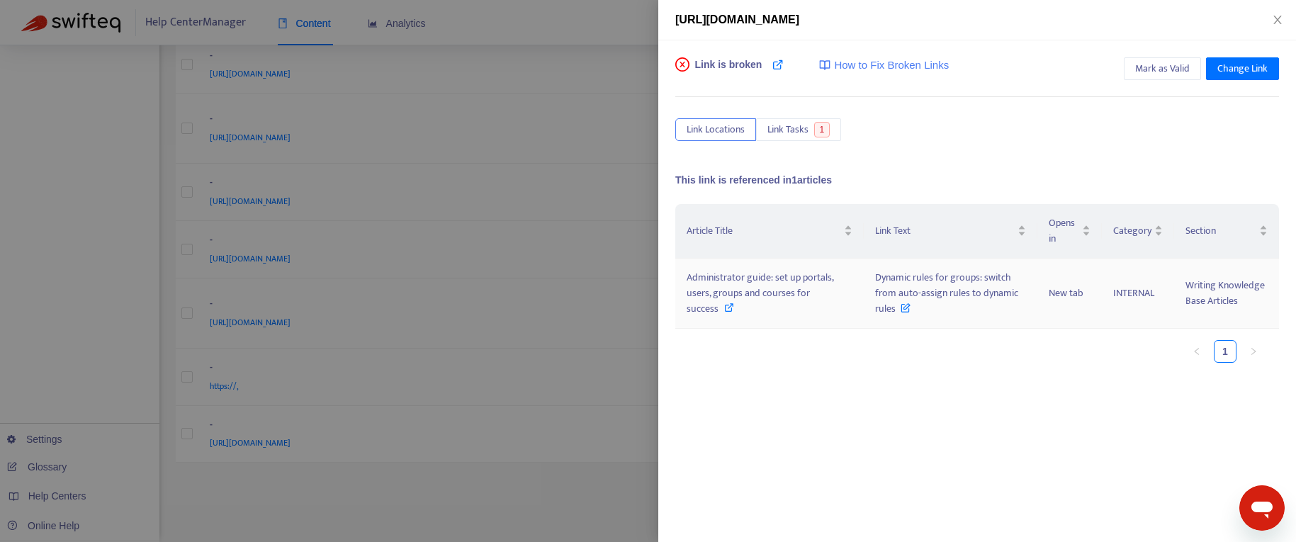
click at [721, 305] on div "Administrator guide: set up portals, users, groups and courses for success" at bounding box center [769, 293] width 166 height 47
click at [524, 425] on div at bounding box center [648, 271] width 1296 height 542
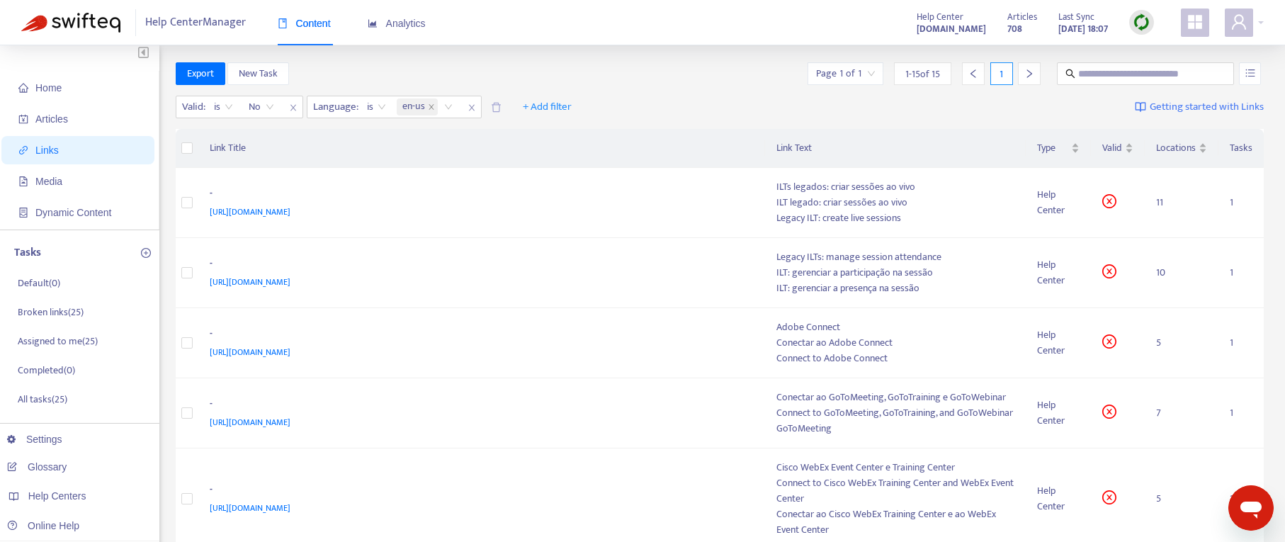
scroll to position [0, 0]
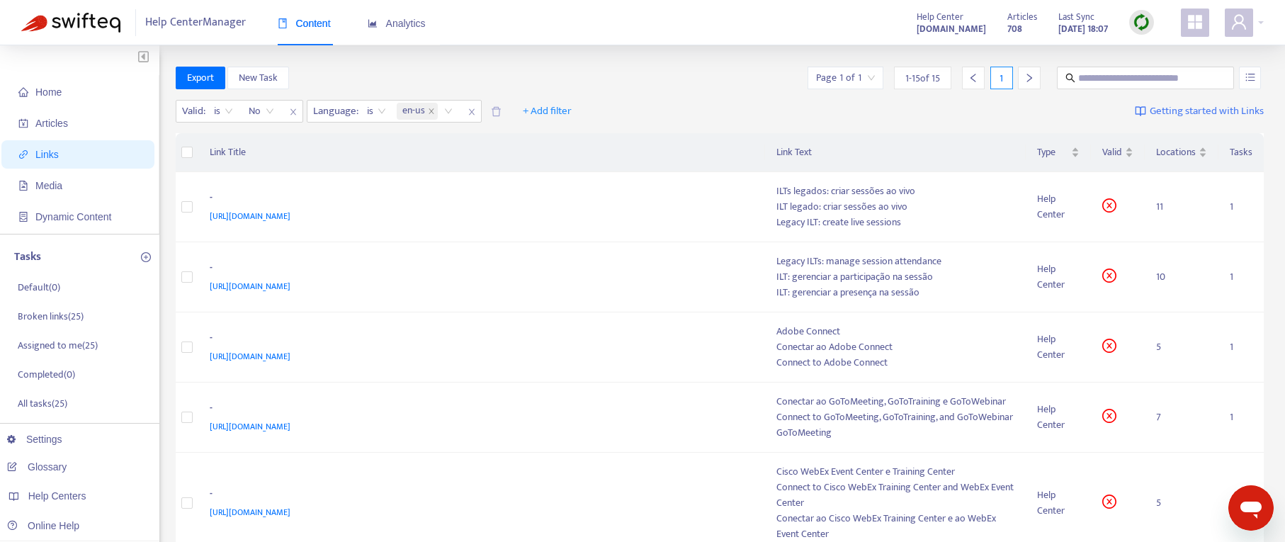
click at [648, 137] on th "Link Title" at bounding box center [481, 152] width 567 height 39
click at [1144, 25] on img at bounding box center [1142, 22] width 18 height 18
click at [1157, 49] on link "Quick Sync" at bounding box center [1170, 51] width 60 height 16
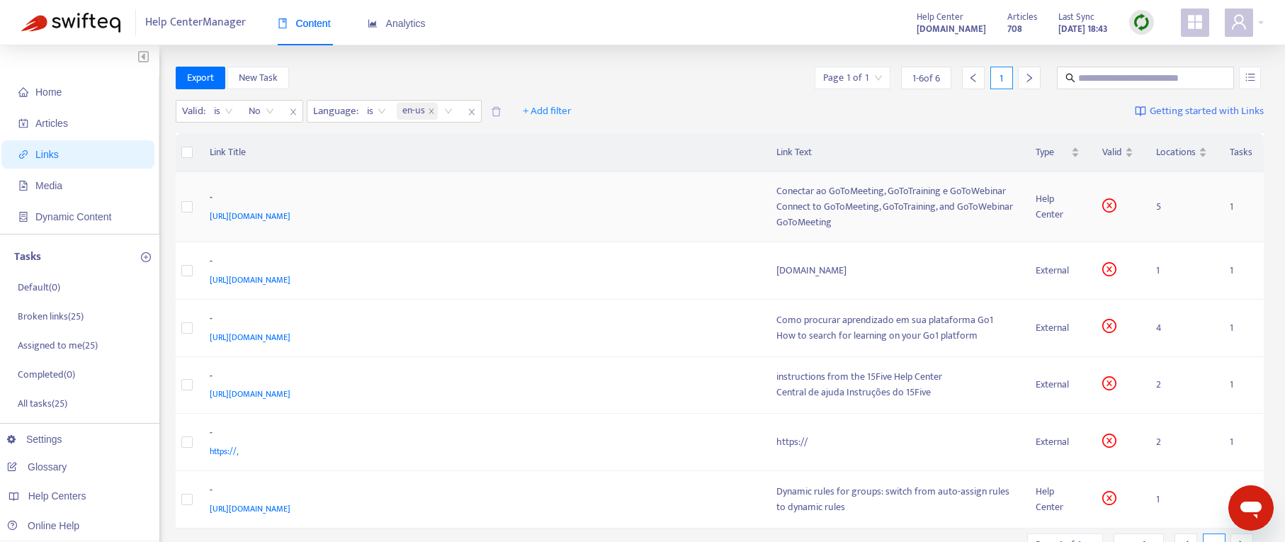
click at [553, 201] on div "-" at bounding box center [479, 199] width 539 height 18
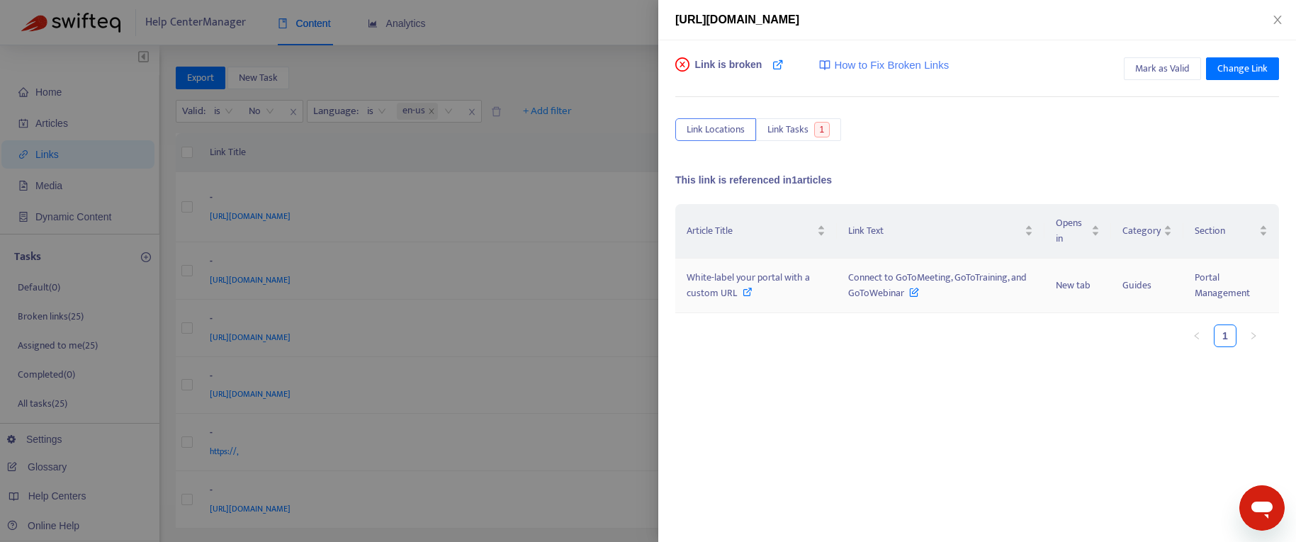
click at [714, 276] on span "White-label your portal with a custom URL" at bounding box center [747, 285] width 123 height 32
click at [1270, 20] on button "Close" at bounding box center [1277, 19] width 20 height 13
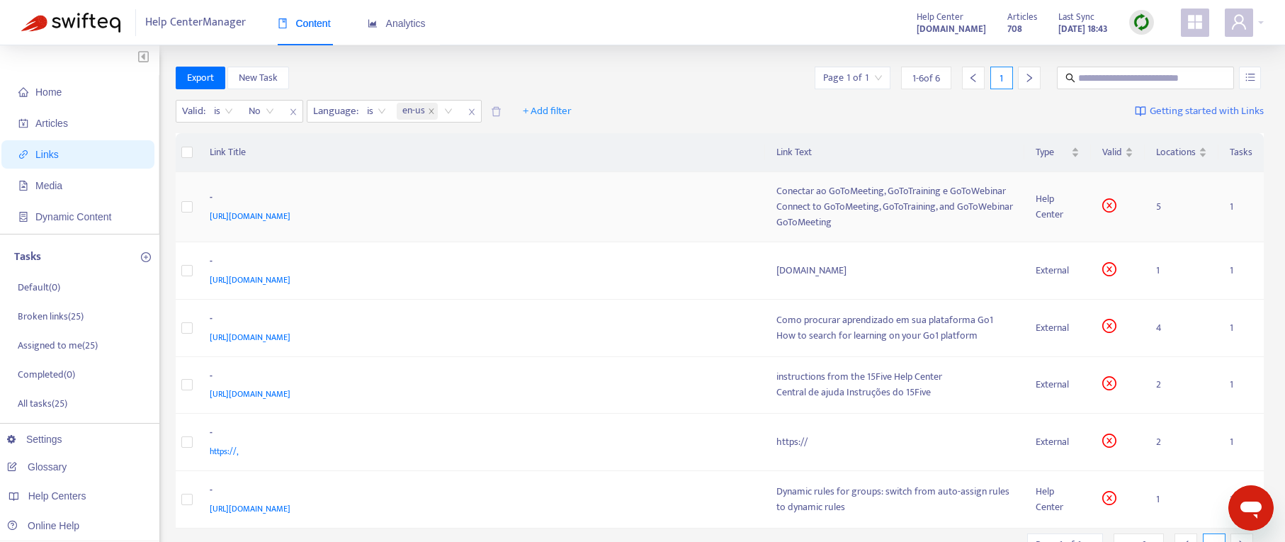
click at [623, 216] on div "[URL][DOMAIN_NAME]" at bounding box center [479, 216] width 539 height 16
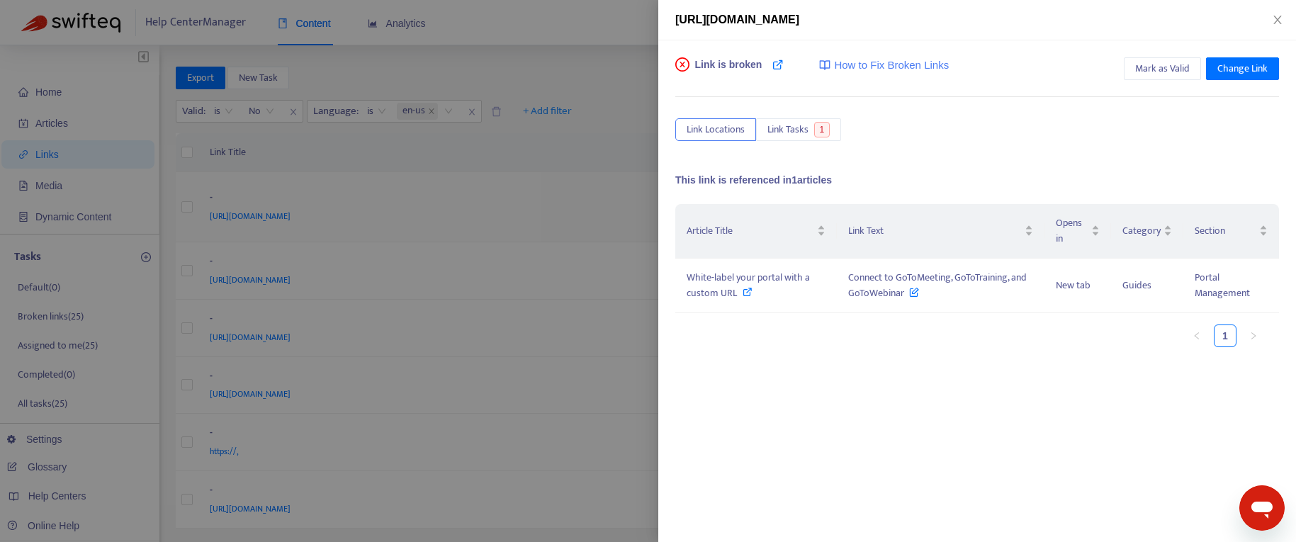
click at [623, 216] on div at bounding box center [648, 271] width 1296 height 542
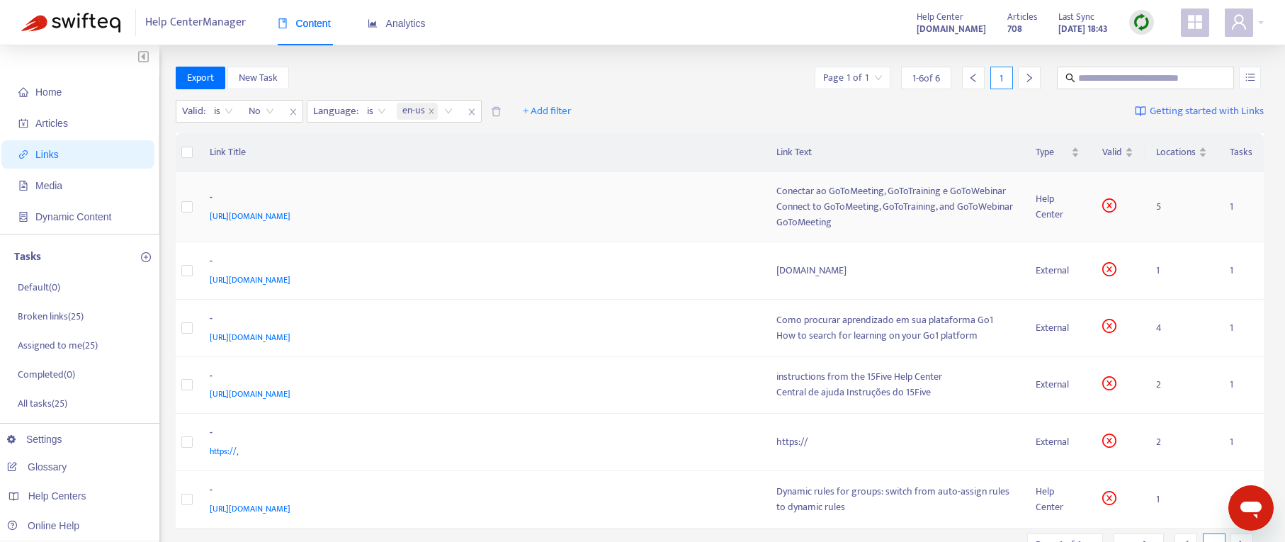
click at [623, 216] on div "[URL][DOMAIN_NAME]" at bounding box center [479, 216] width 539 height 16
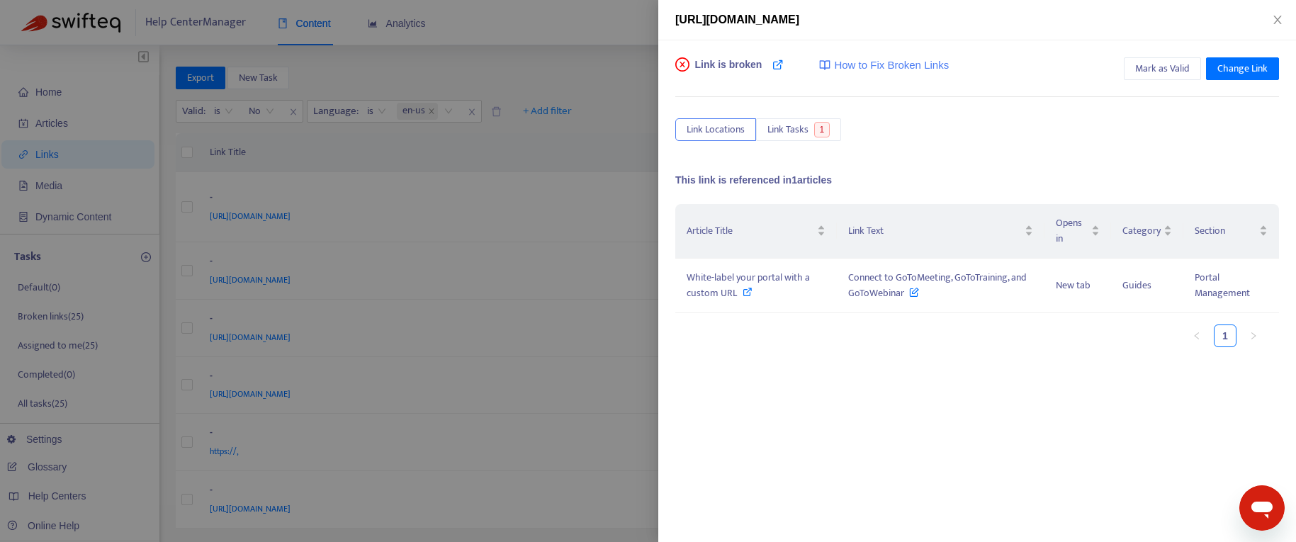
click at [706, 361] on div "Article Title Link Text Opens in Category Section White-label your portal with …" at bounding box center [977, 345] width 604 height 283
click at [592, 293] on div at bounding box center [648, 271] width 1296 height 542
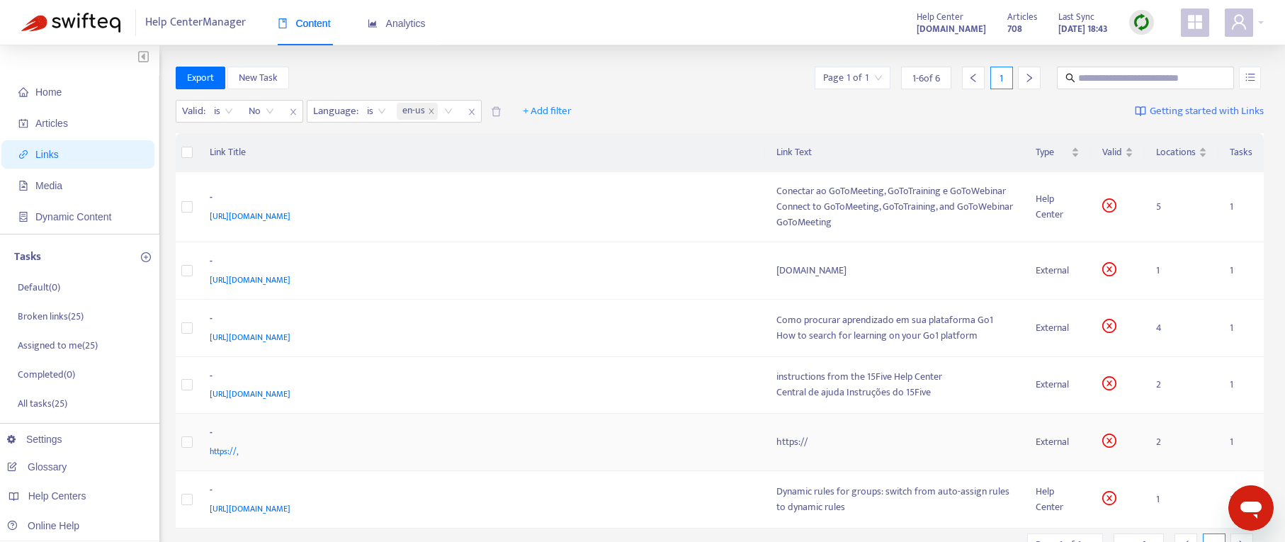
click at [605, 443] on div "https://," at bounding box center [479, 451] width 539 height 16
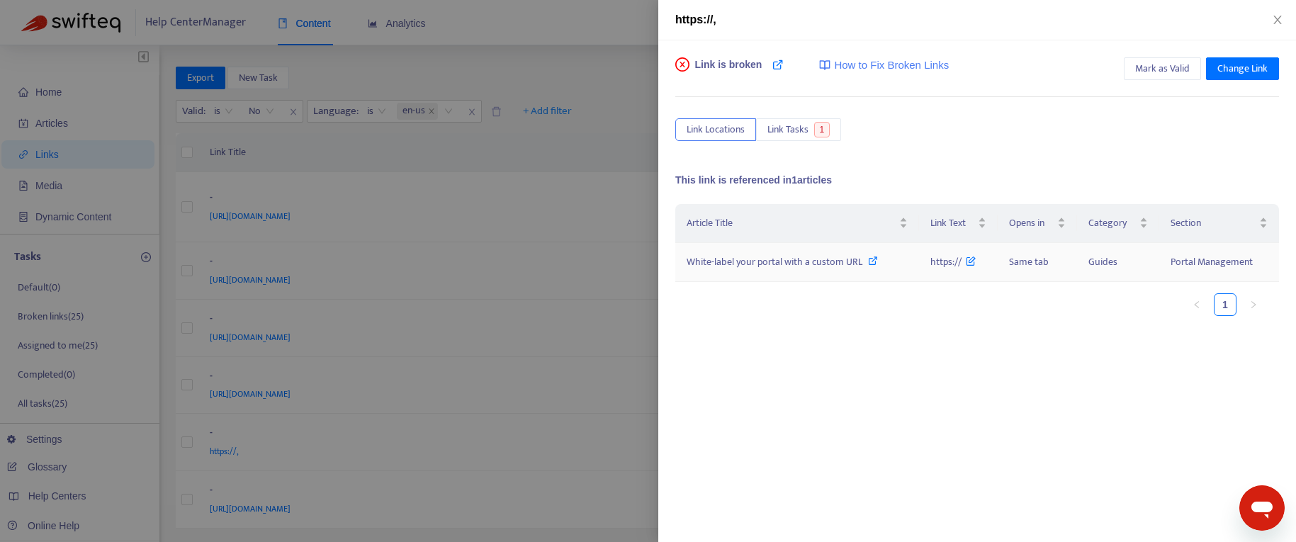
click at [775, 263] on span "White-label your portal with a custom URL" at bounding box center [774, 262] width 176 height 16
click at [1277, 20] on icon "close" at bounding box center [1277, 20] width 8 height 9
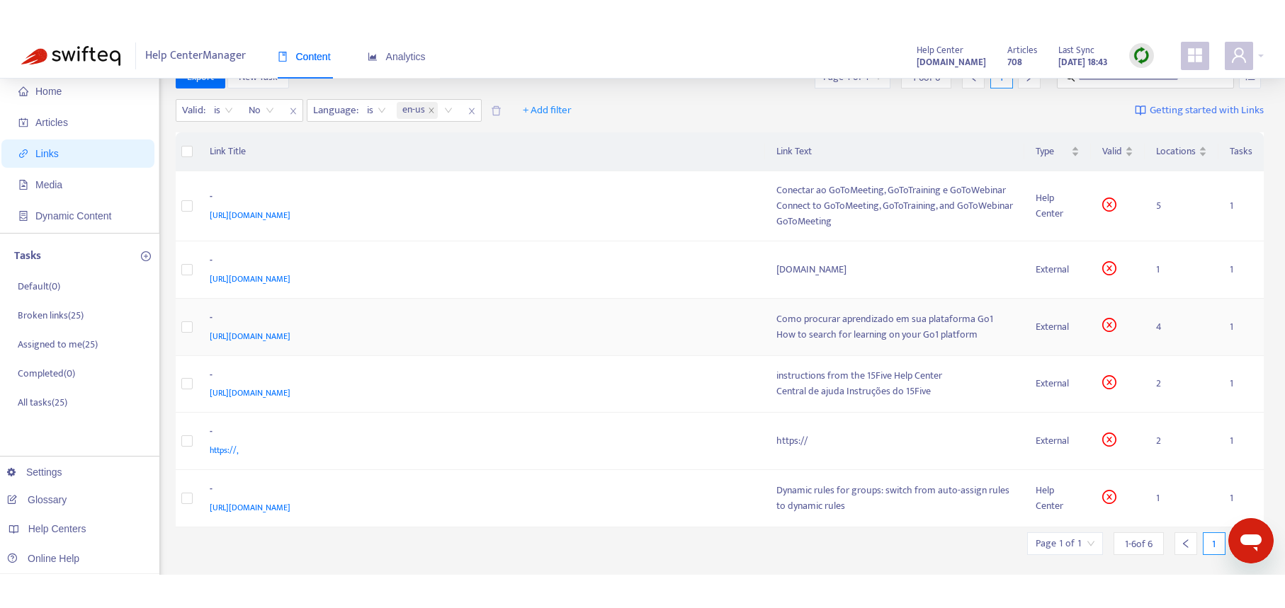
scroll to position [62, 0]
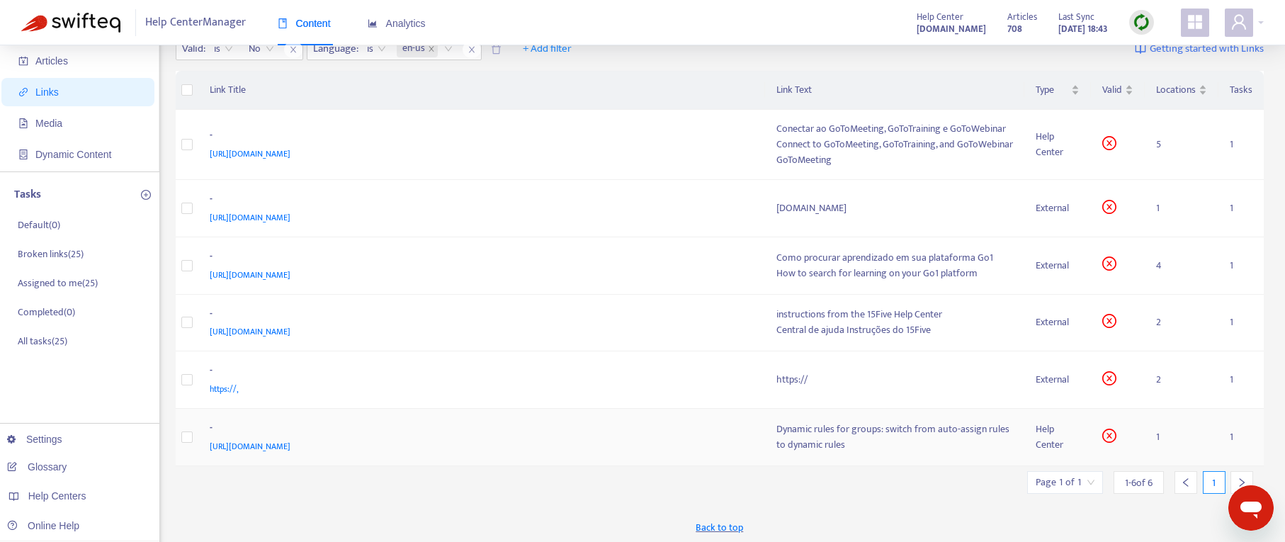
click at [604, 450] on div "[URL][DOMAIN_NAME]" at bounding box center [479, 446] width 539 height 16
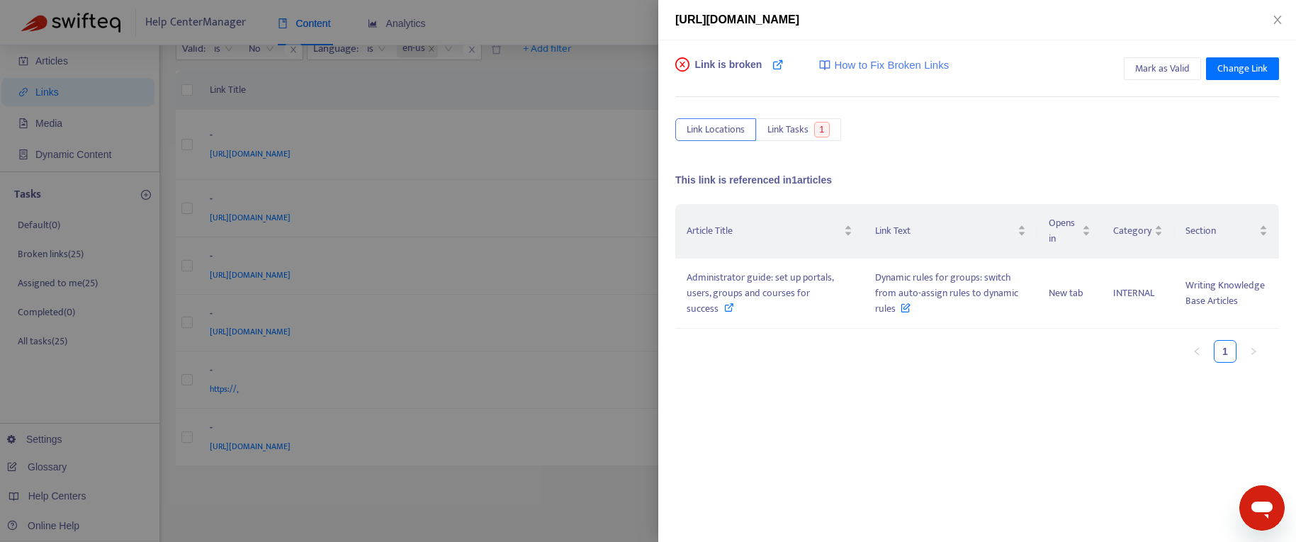
click at [514, 431] on div at bounding box center [648, 271] width 1296 height 542
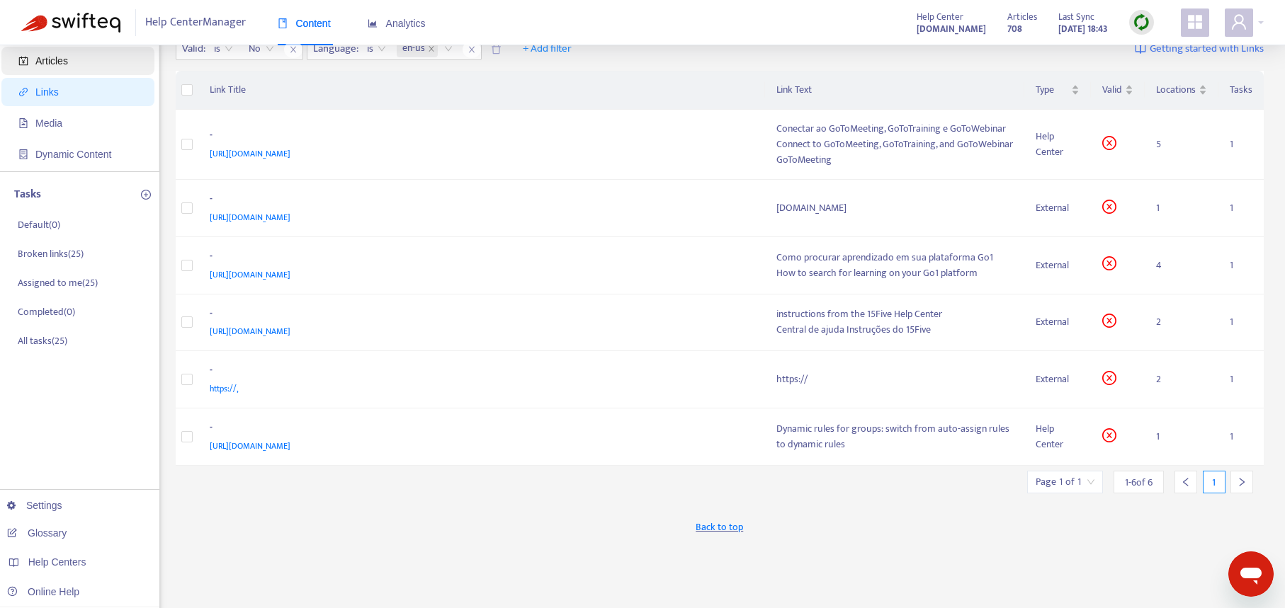
click at [50, 64] on span "Articles" at bounding box center [51, 60] width 33 height 11
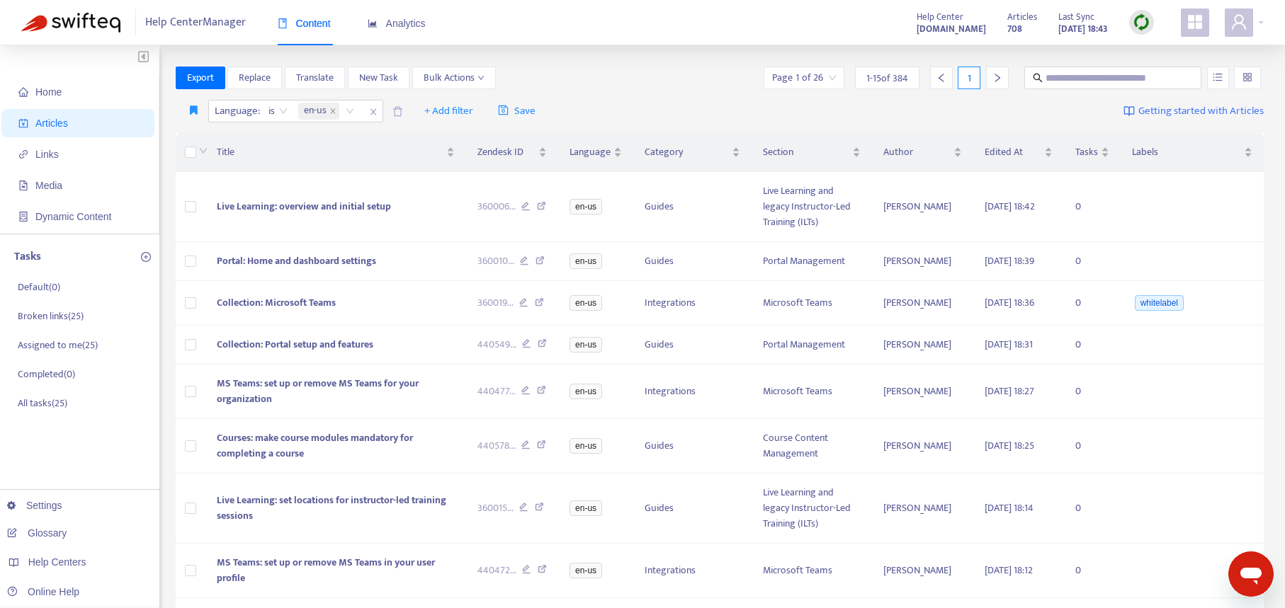
click at [1138, 22] on img at bounding box center [1142, 22] width 18 height 18
click at [1060, 85] on span at bounding box center [1112, 78] width 177 height 23
type input "**********"
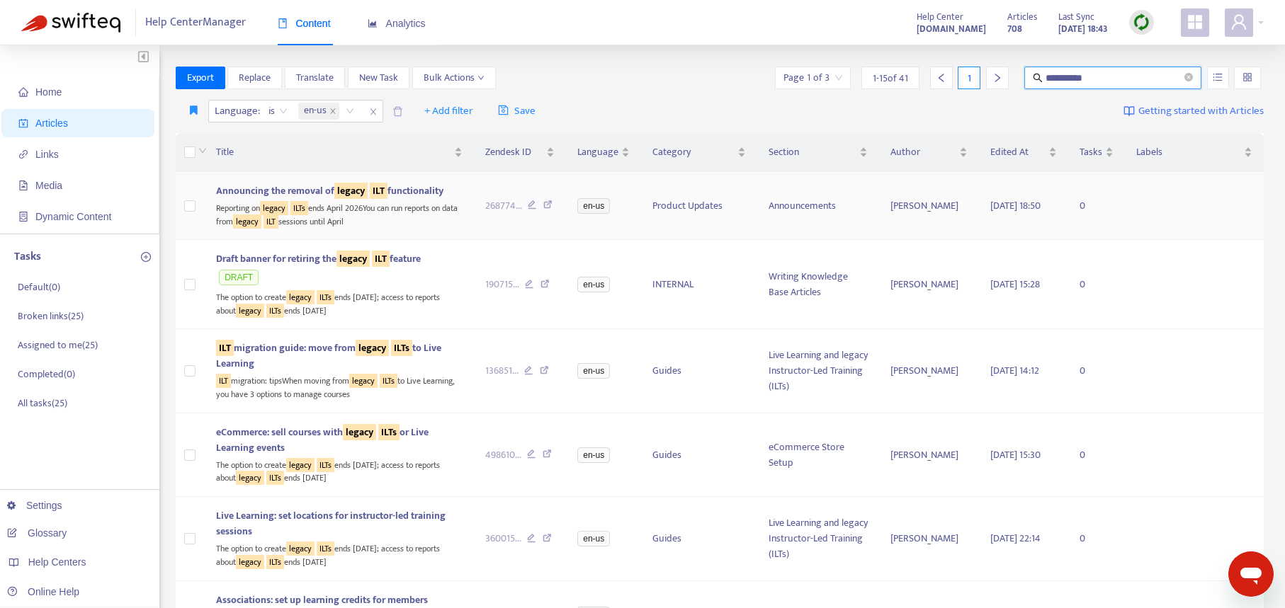
click at [460, 225] on td "Announcing the removal of legacy ILT functionality Reporting on legacy ILTs end…" at bounding box center [339, 206] width 268 height 68
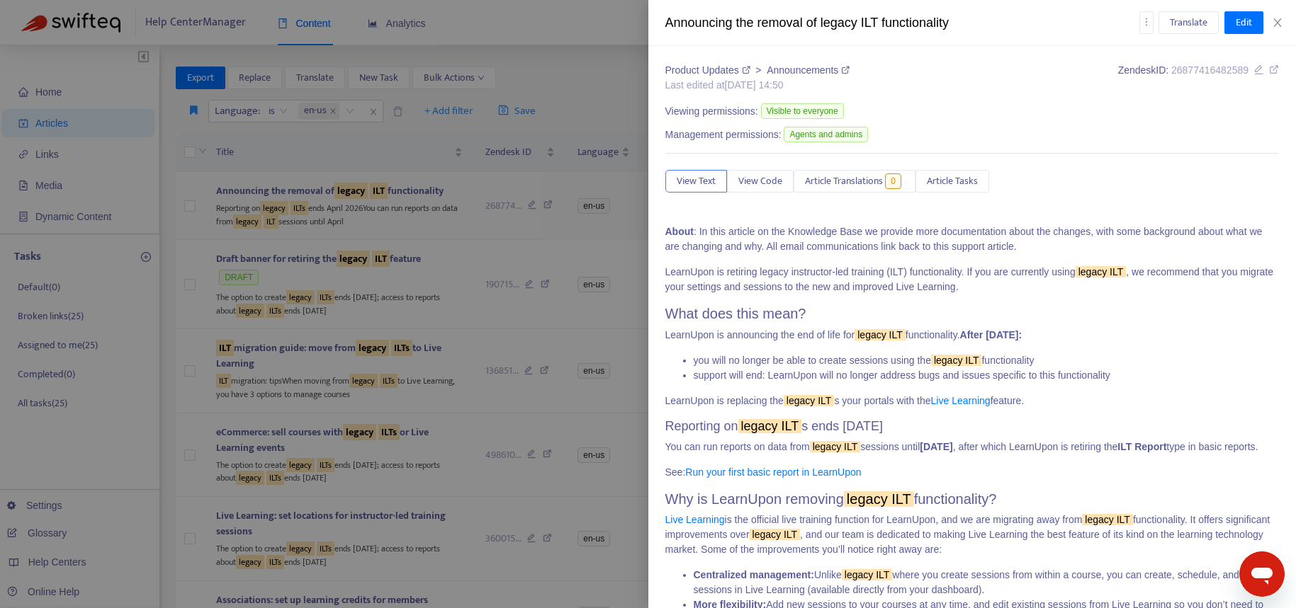
click at [460, 225] on div at bounding box center [648, 304] width 1296 height 608
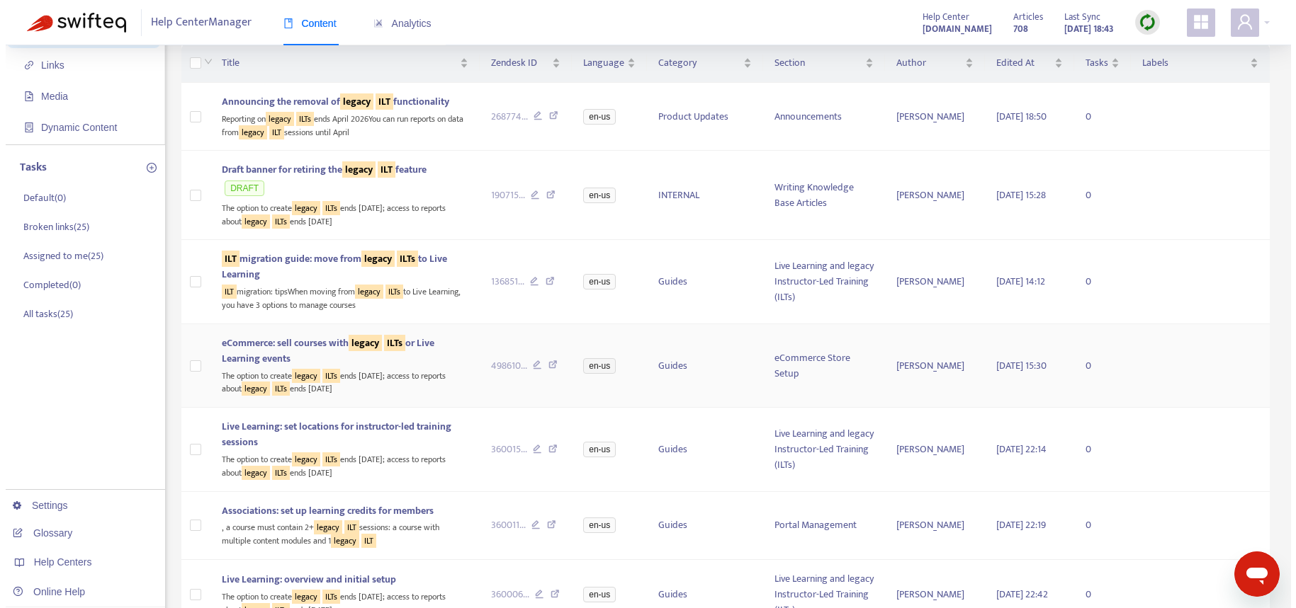
scroll to position [93, 0]
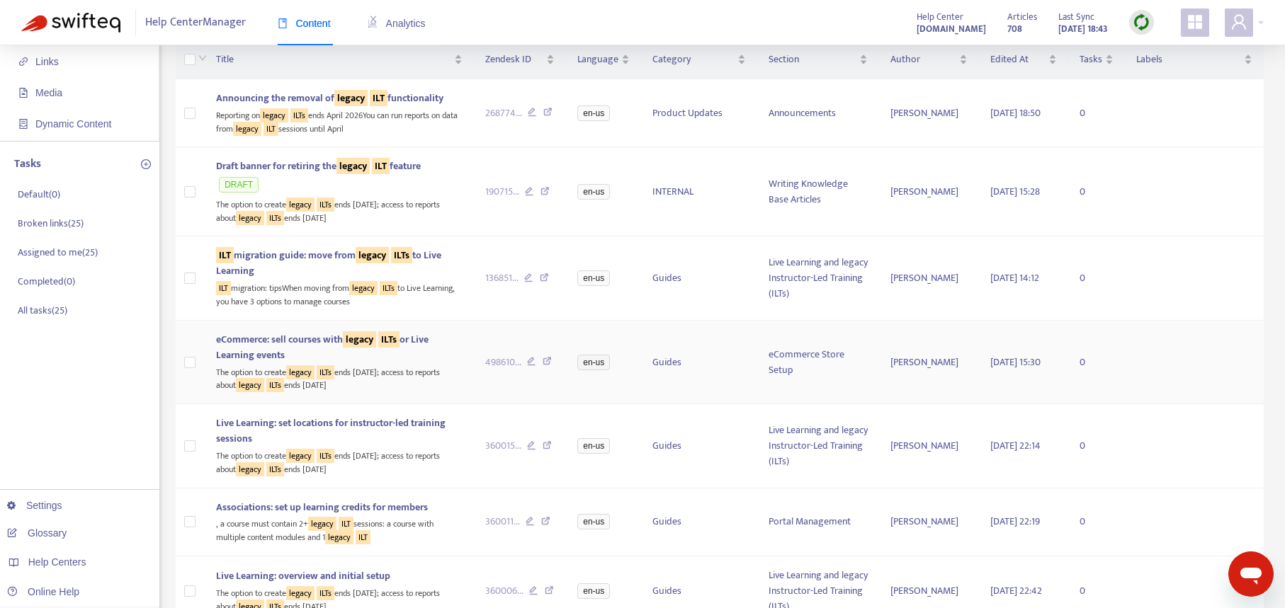
click at [450, 371] on div "The option to create legacy ILTs ends [DATE]; access to reports about legacy IL…" at bounding box center [339, 377] width 246 height 29
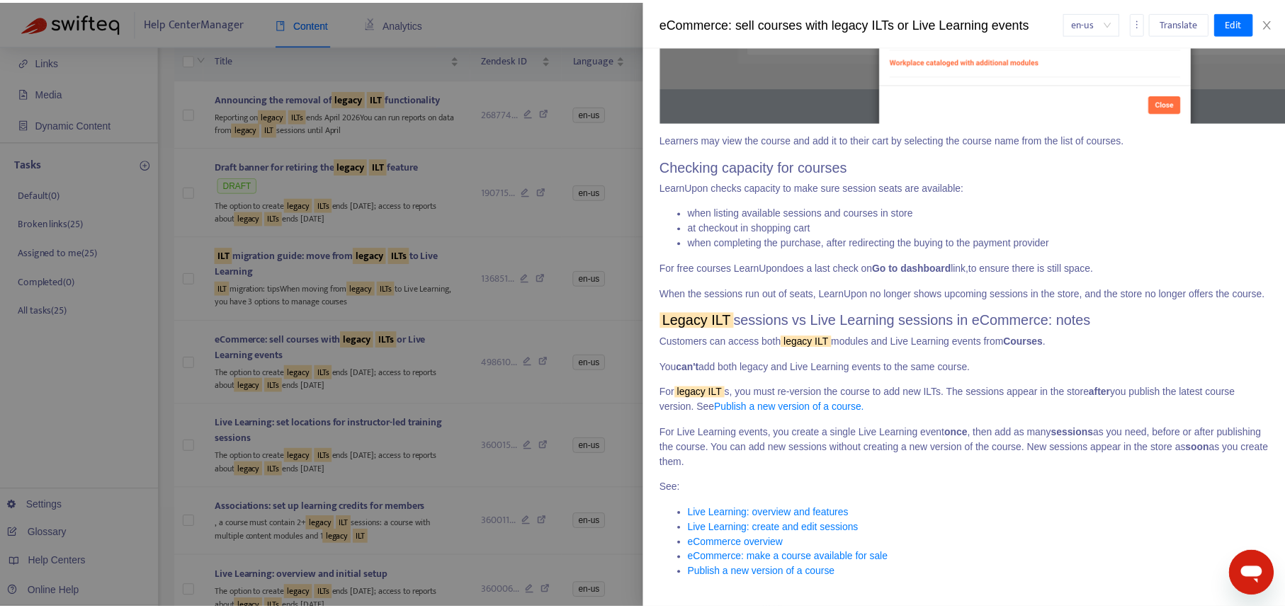
scroll to position [1235, 0]
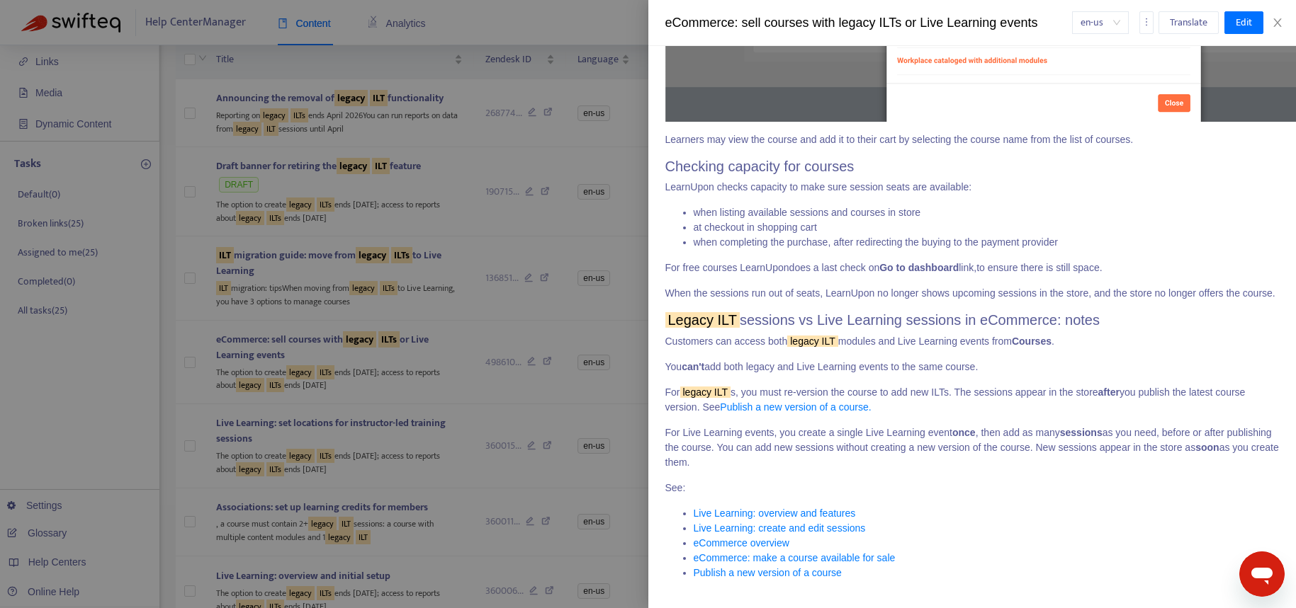
click at [427, 395] on div at bounding box center [648, 304] width 1296 height 608
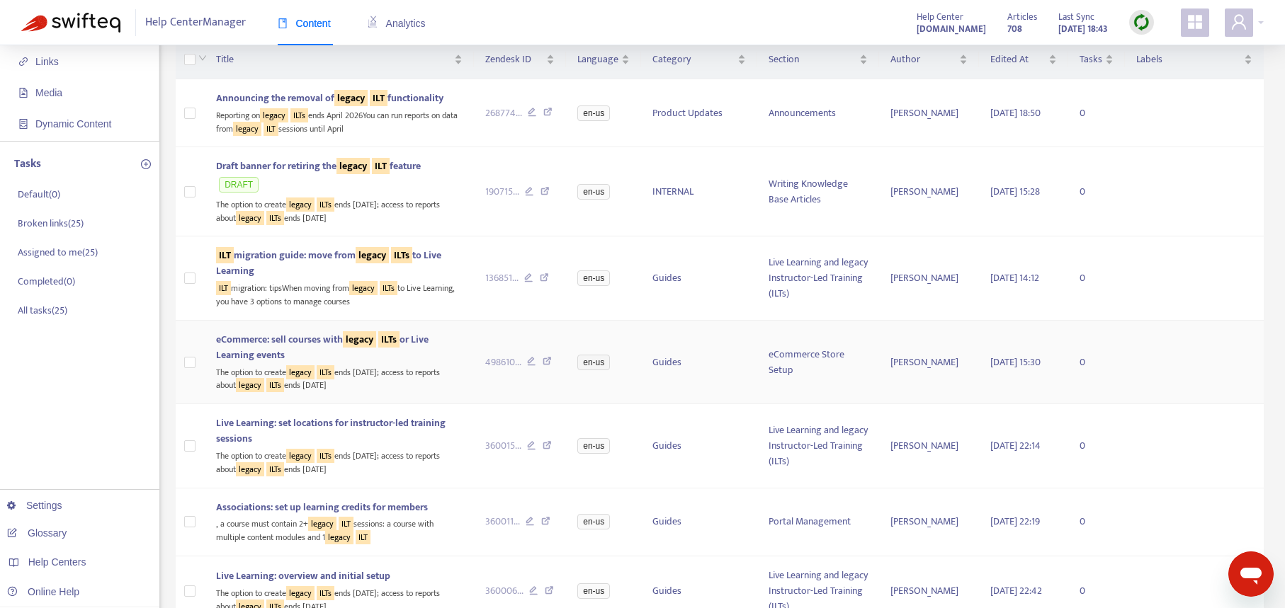
click at [546, 359] on icon at bounding box center [547, 363] width 9 height 13
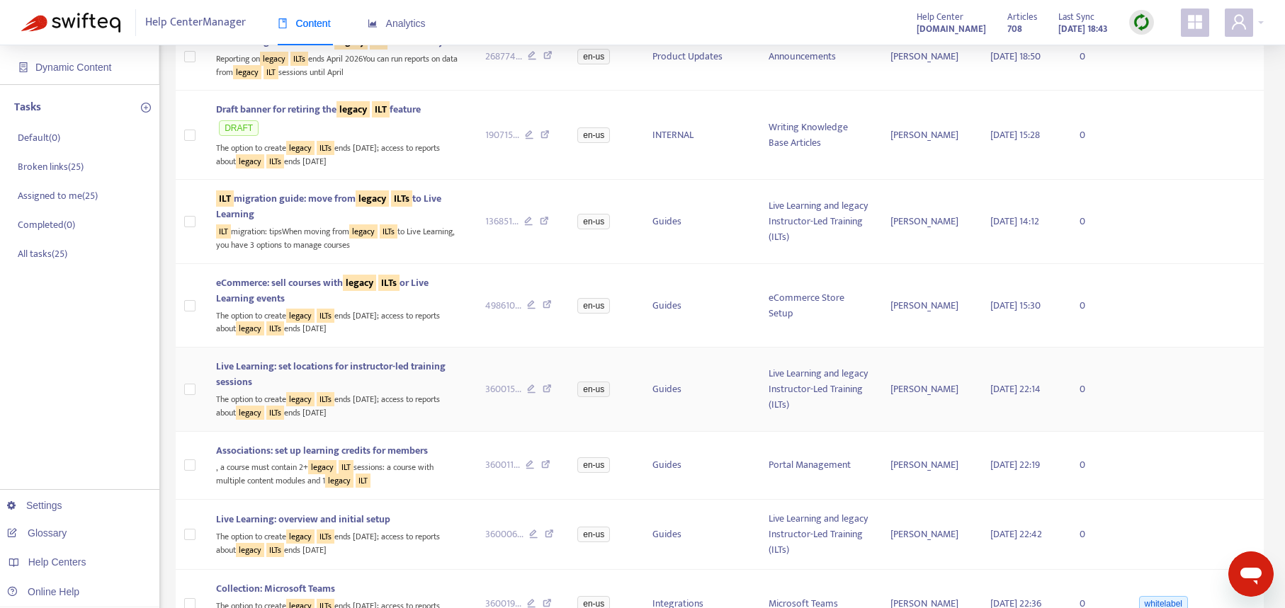
scroll to position [219, 0]
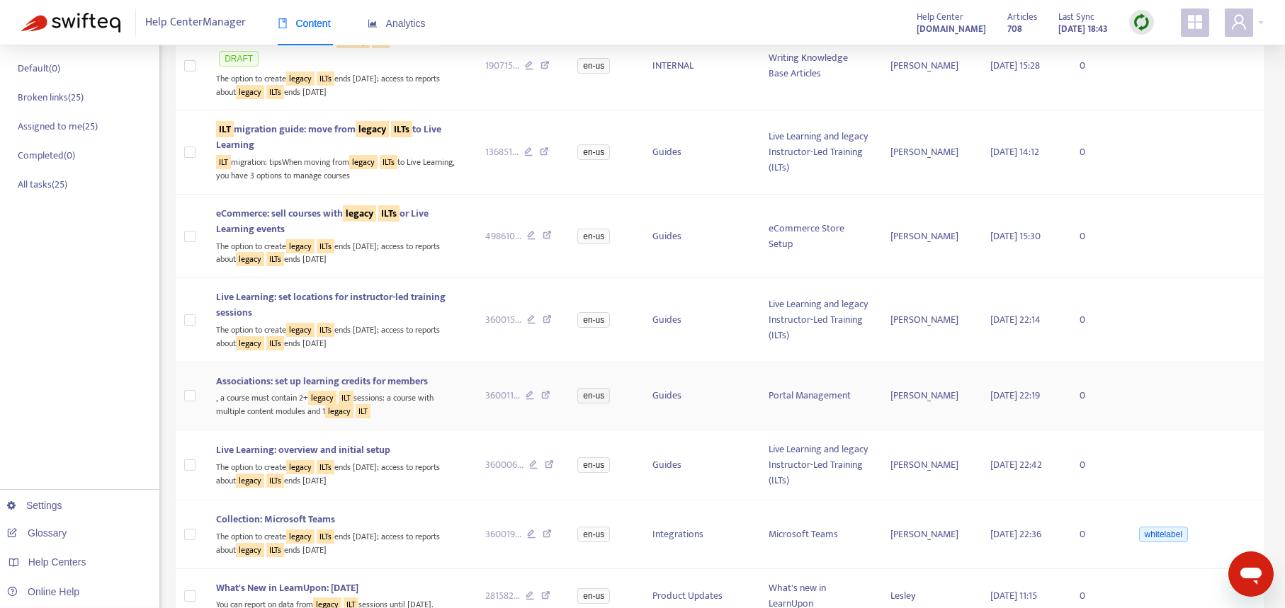
click at [544, 392] on icon at bounding box center [545, 397] width 9 height 13
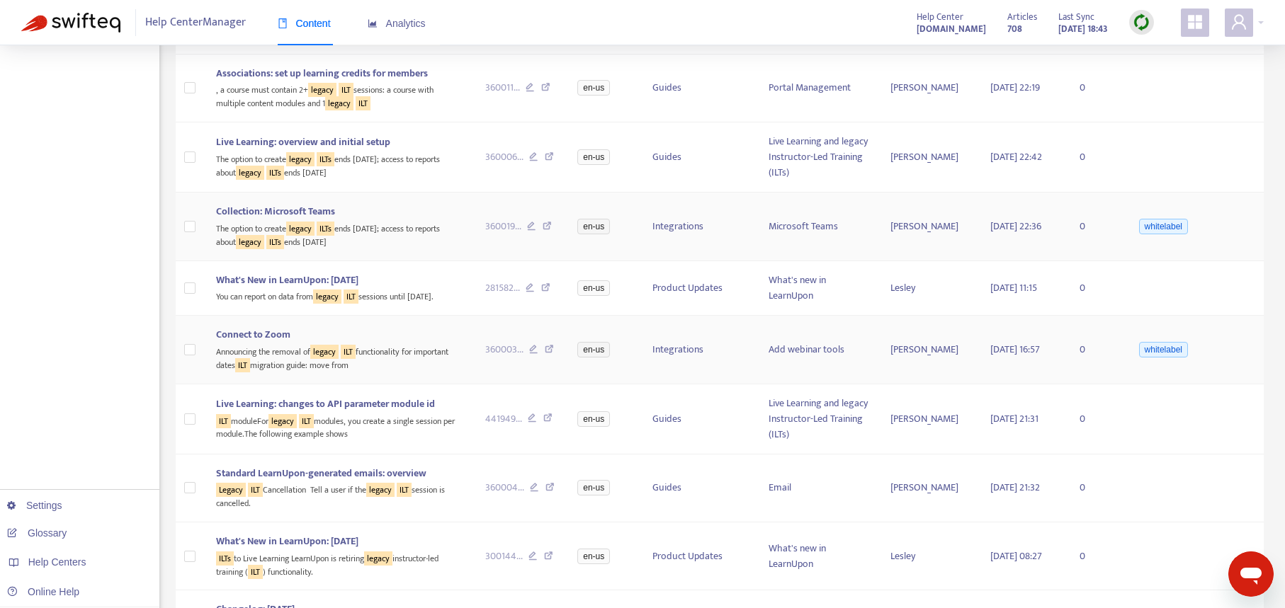
scroll to position [532, 0]
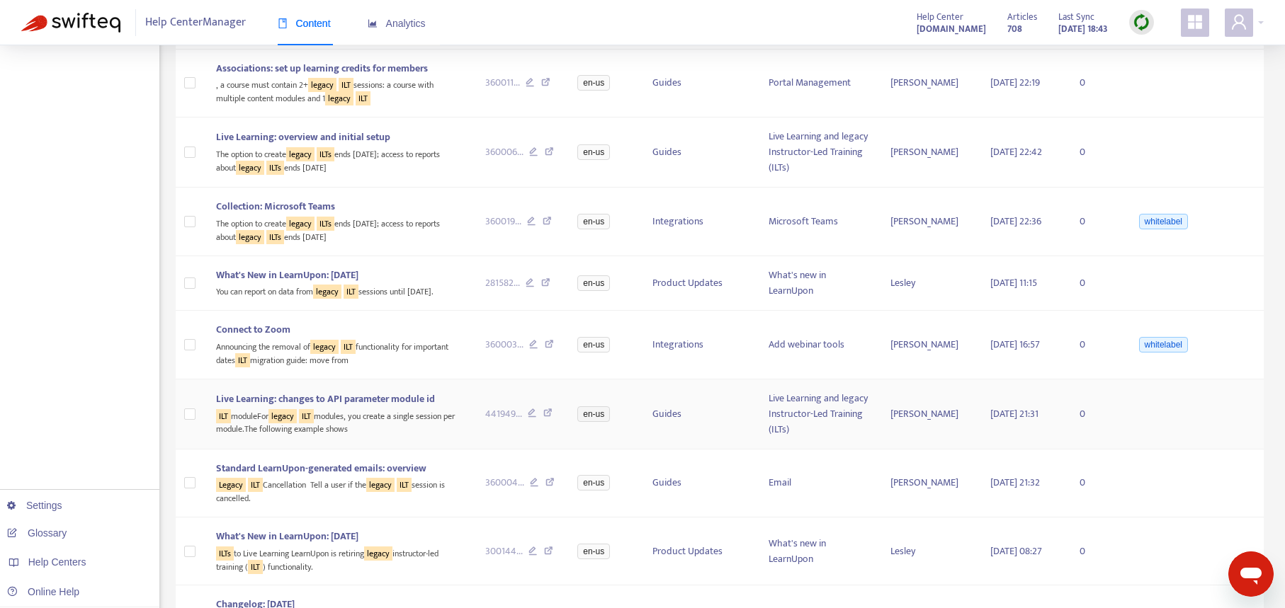
click at [420, 436] on div "ILT moduleFor legacy ILT modules, you create a single session per module.The fo…" at bounding box center [339, 421] width 246 height 29
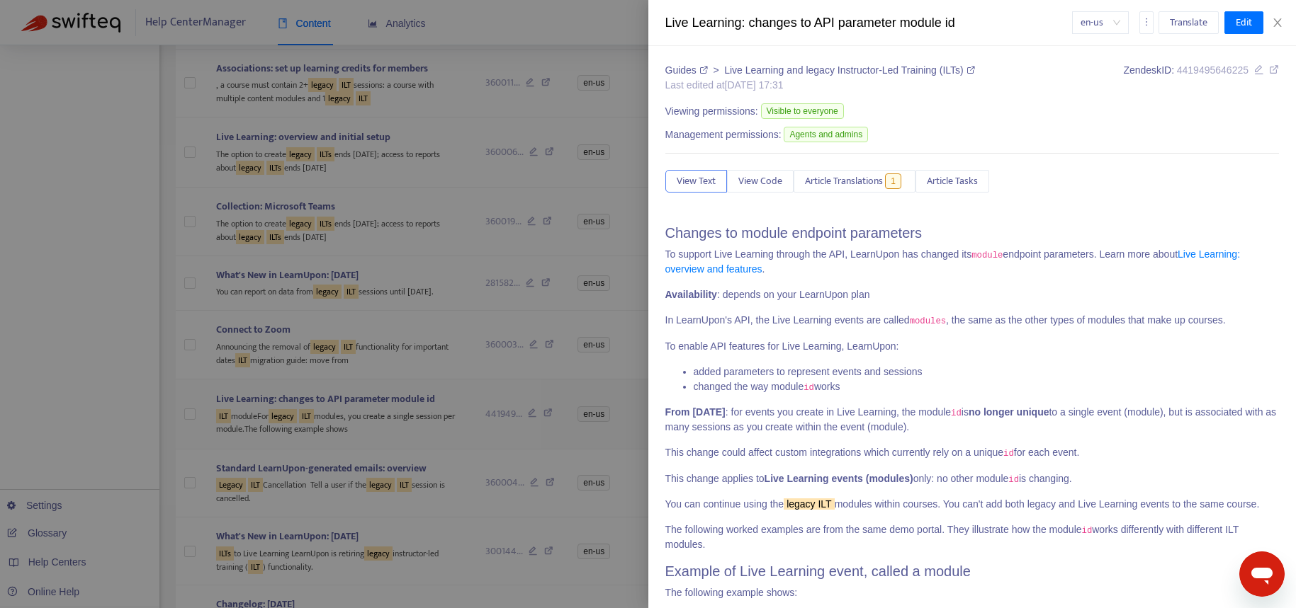
click at [419, 449] on div at bounding box center [648, 304] width 1296 height 608
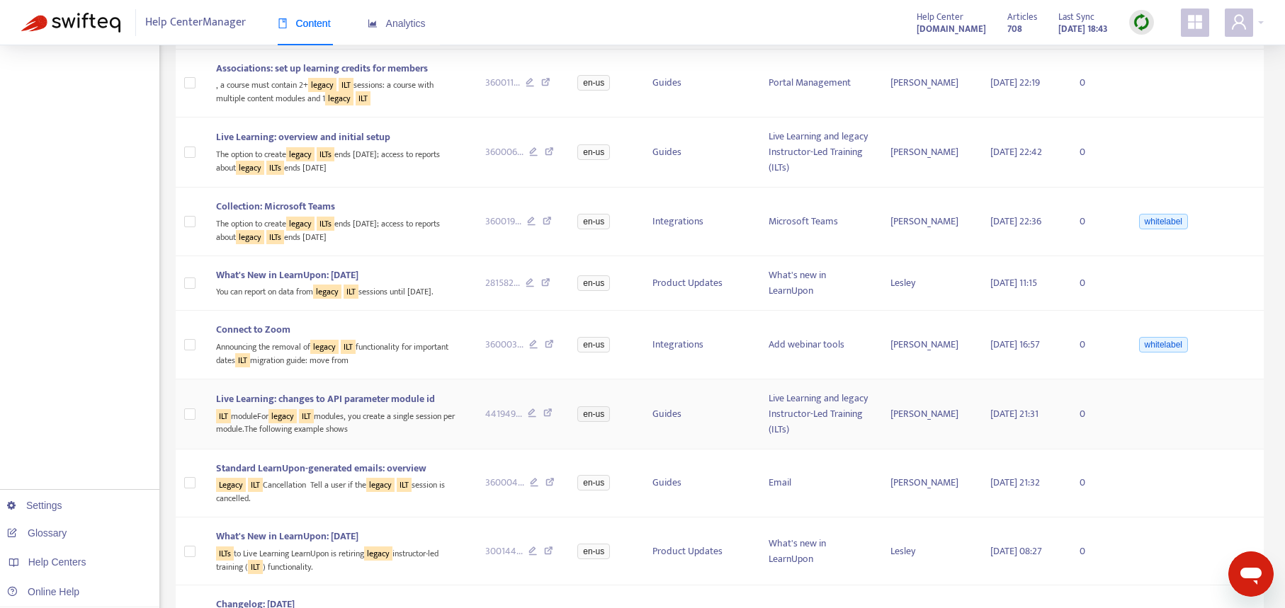
click at [543, 421] on icon at bounding box center [547, 415] width 9 height 13
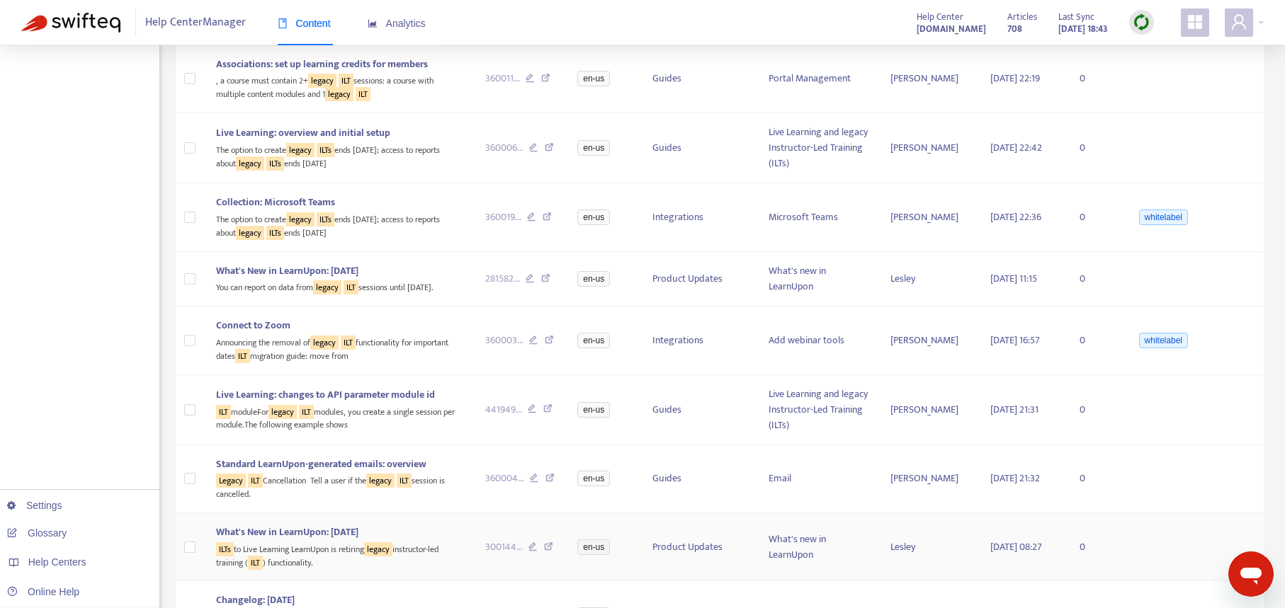
scroll to position [538, 0]
click at [373, 500] on div "Legacy ILT Cancellation Tell a user if the legacy ILT session is cancelled." at bounding box center [339, 485] width 246 height 29
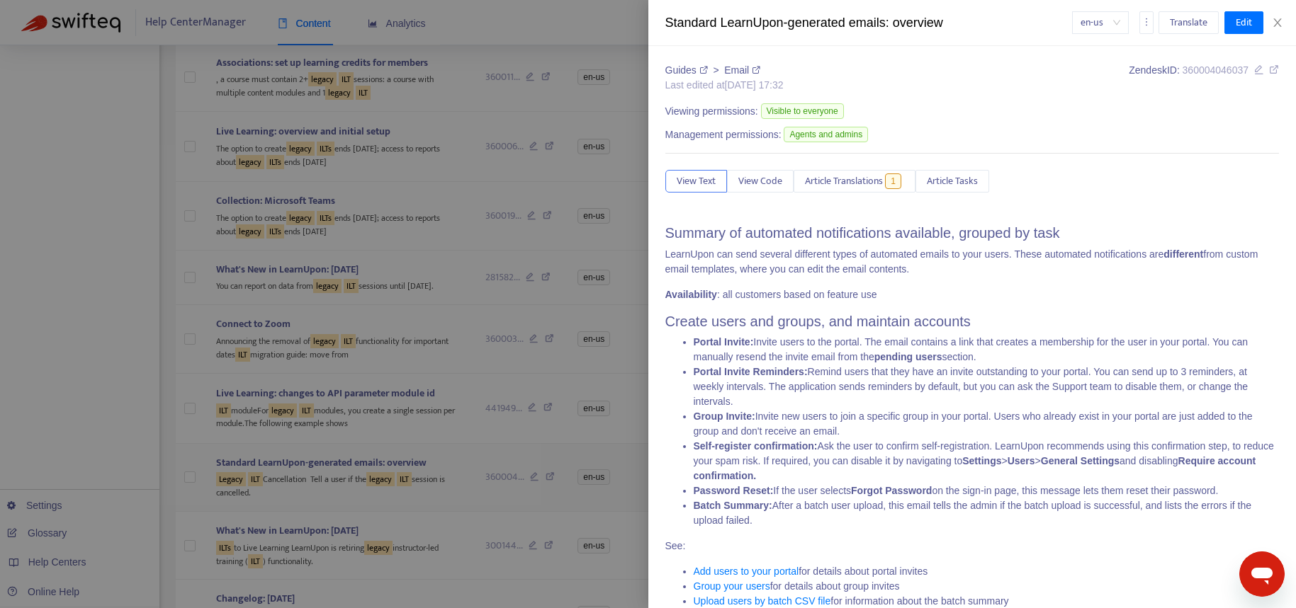
click at [373, 510] on div at bounding box center [648, 304] width 1296 height 608
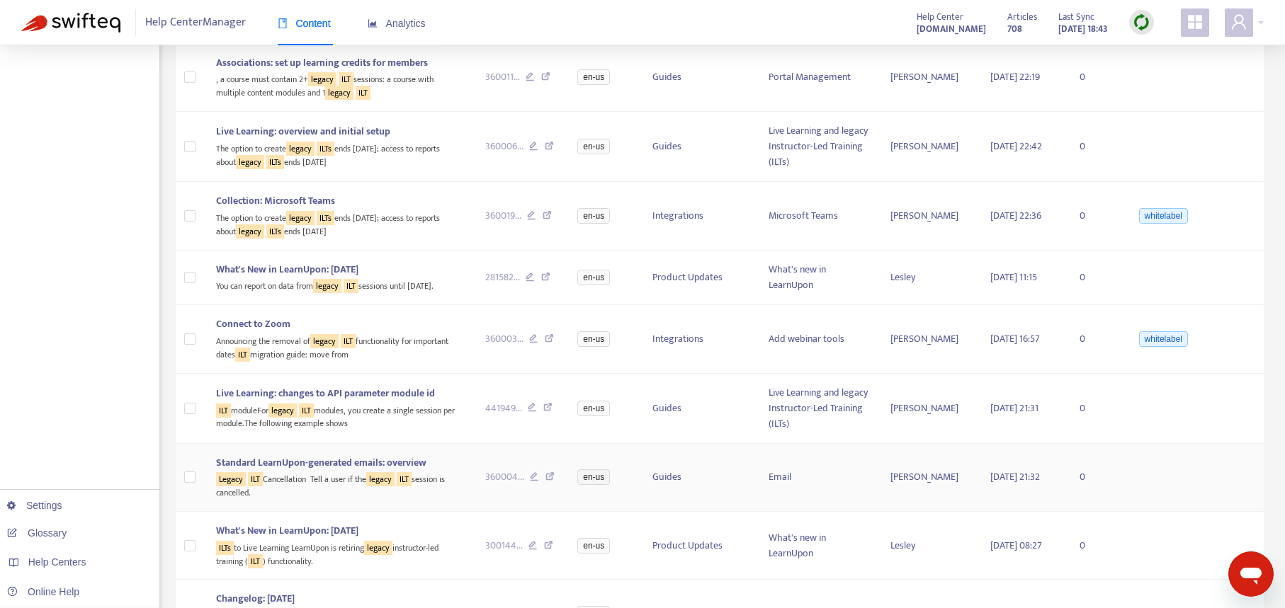
click at [545, 485] on icon at bounding box center [549, 478] width 9 height 13
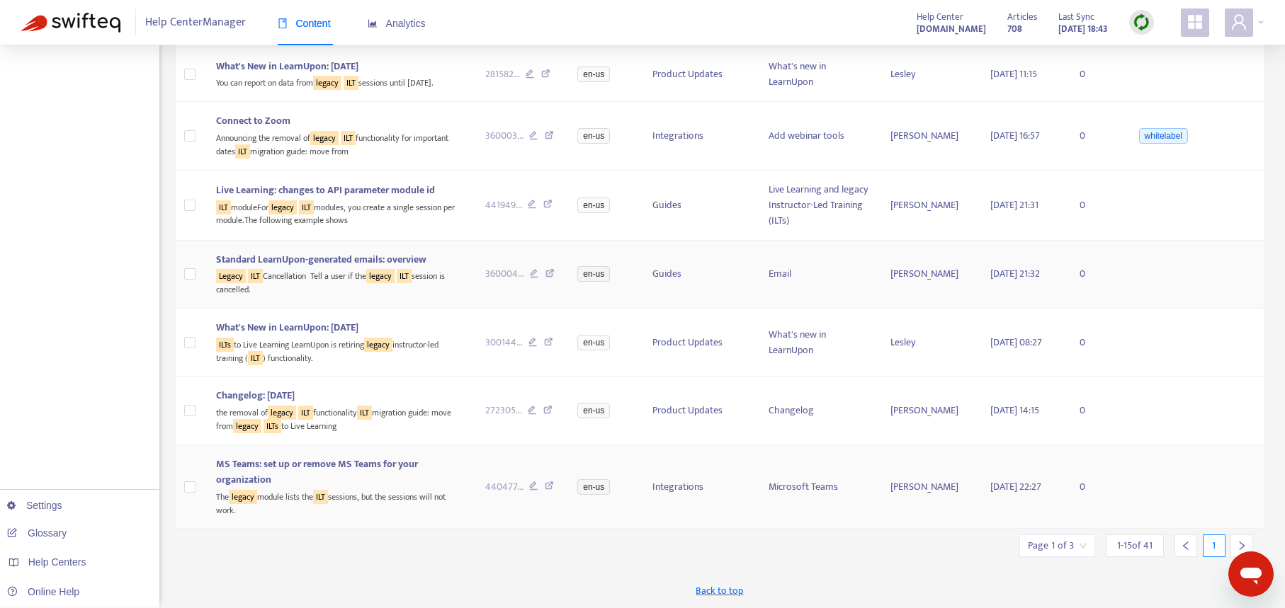
scroll to position [754, 0]
click at [545, 485] on icon at bounding box center [549, 488] width 9 height 13
click at [1240, 541] on icon "right" at bounding box center [1242, 546] width 10 height 10
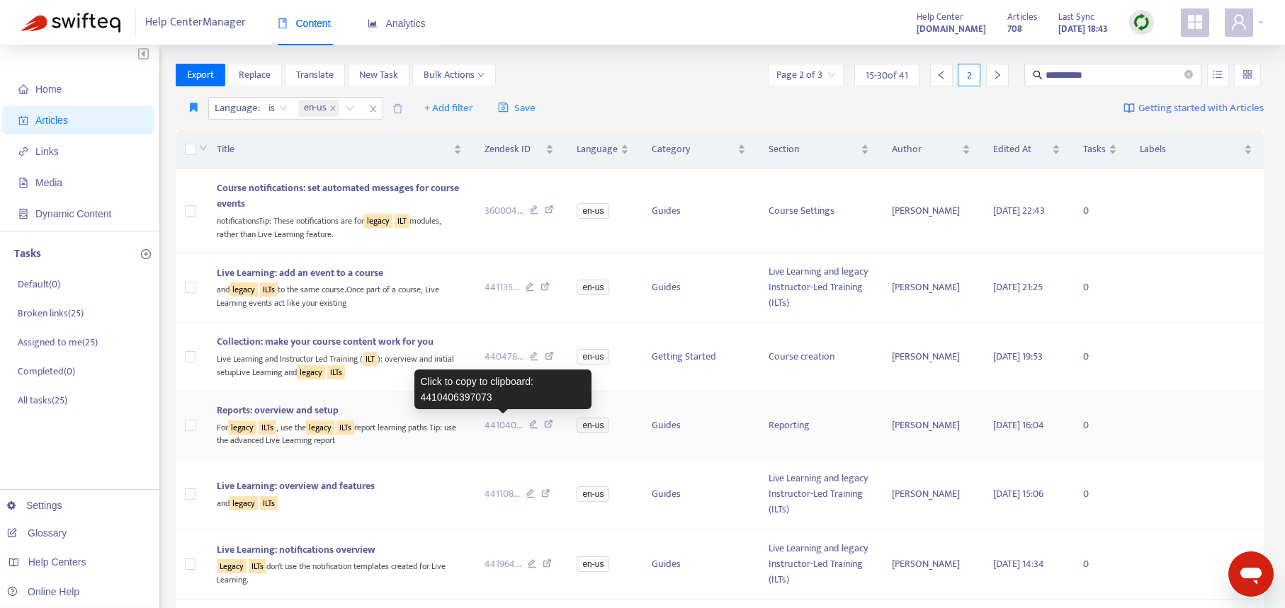
scroll to position [0, 0]
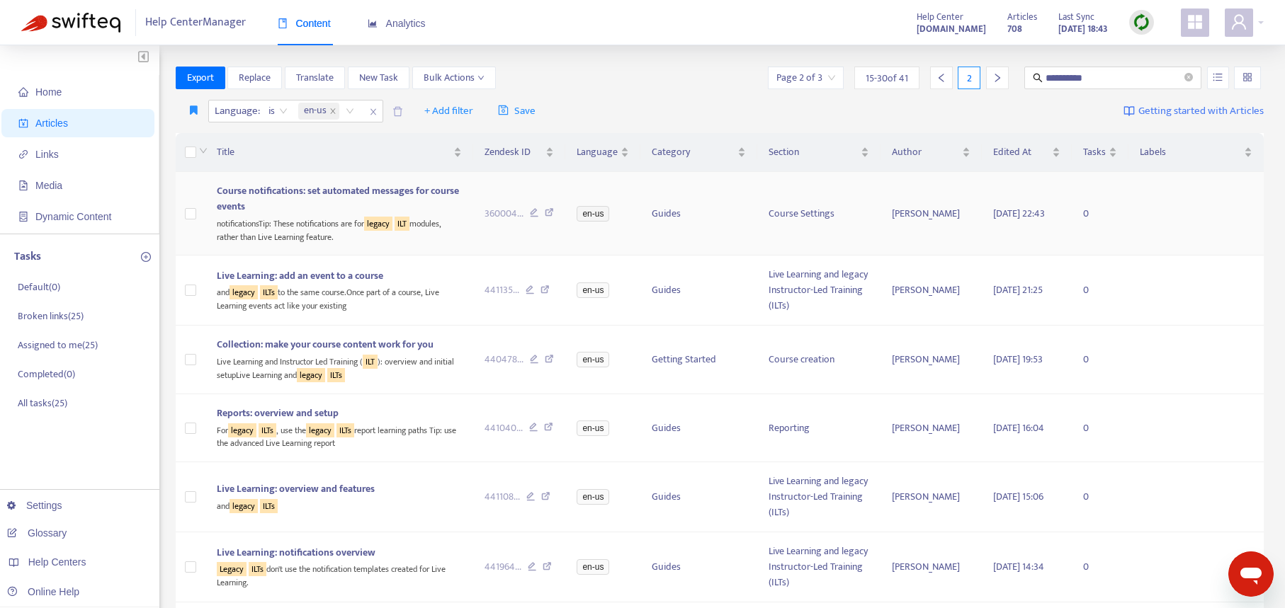
click at [550, 213] on icon at bounding box center [549, 214] width 9 height 13
click at [544, 290] on icon at bounding box center [544, 291] width 9 height 13
click at [416, 380] on div "Live Learning and Instructor Led Training ( ILT ): overview and initial setupLi…" at bounding box center [339, 367] width 245 height 29
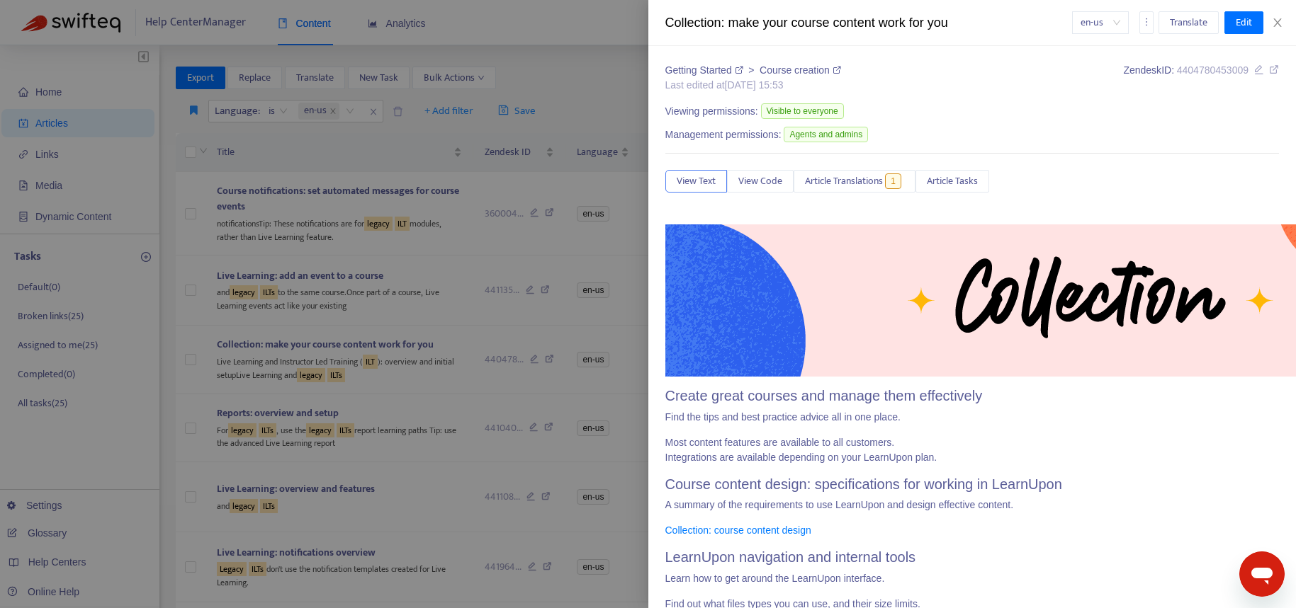
click at [464, 380] on div at bounding box center [648, 304] width 1296 height 608
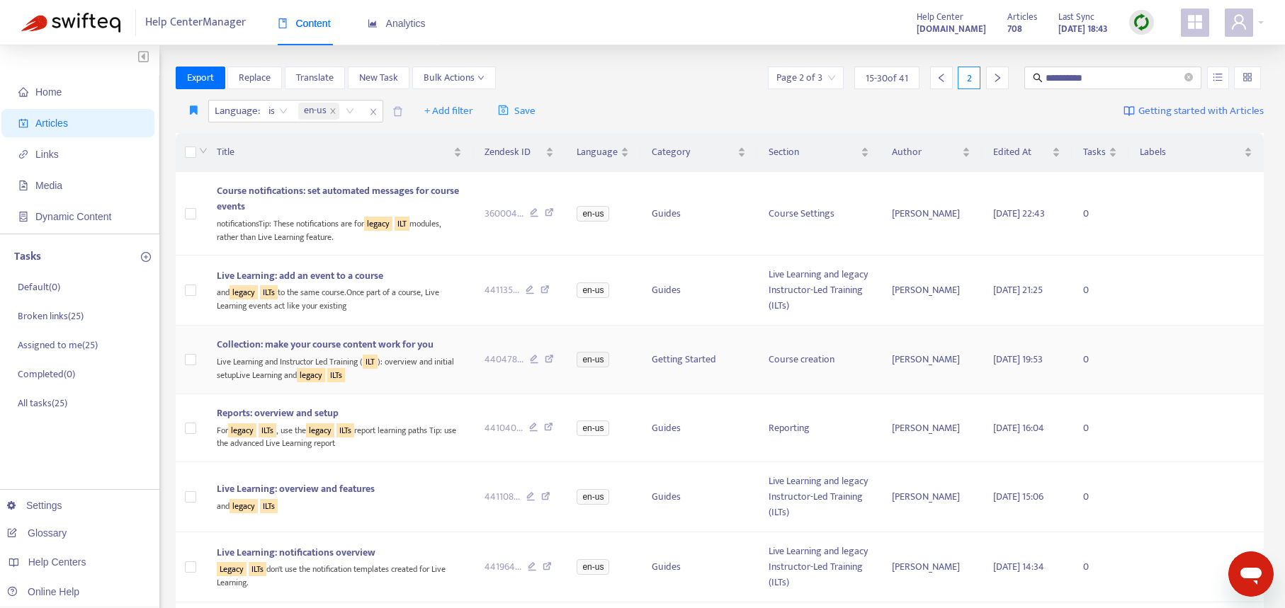
click at [547, 357] on icon at bounding box center [549, 361] width 9 height 13
click at [550, 426] on icon at bounding box center [548, 429] width 9 height 13
click at [552, 429] on div "441040 ..." at bounding box center [520, 429] width 70 height 16
click at [549, 428] on icon at bounding box center [548, 429] width 9 height 13
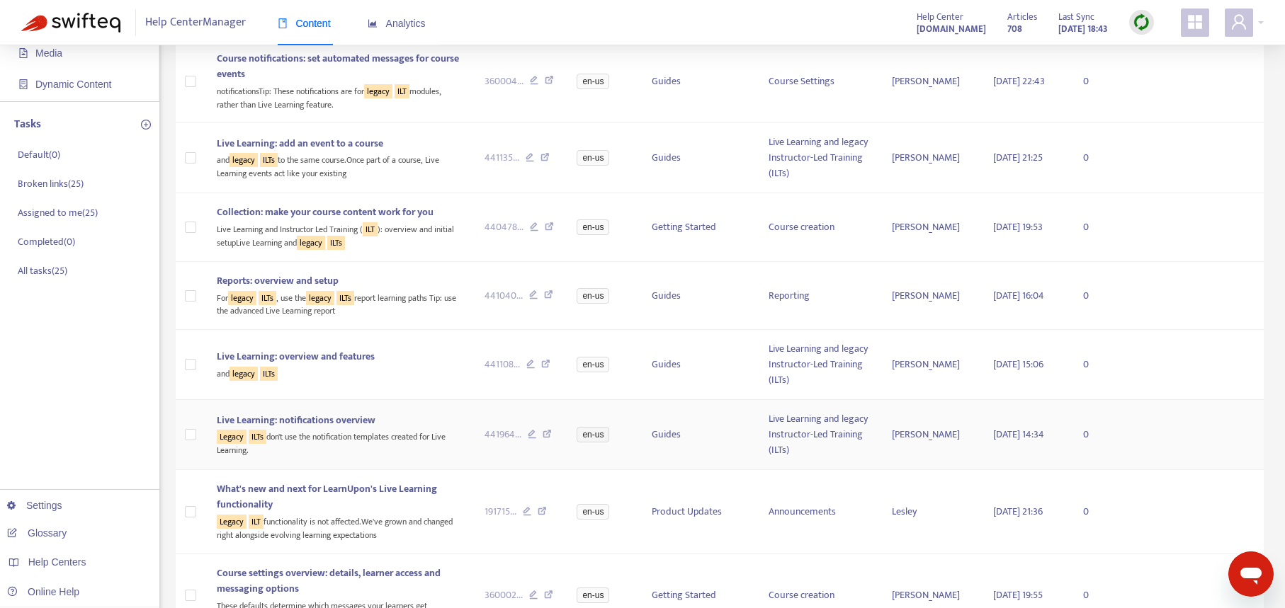
scroll to position [157, 0]
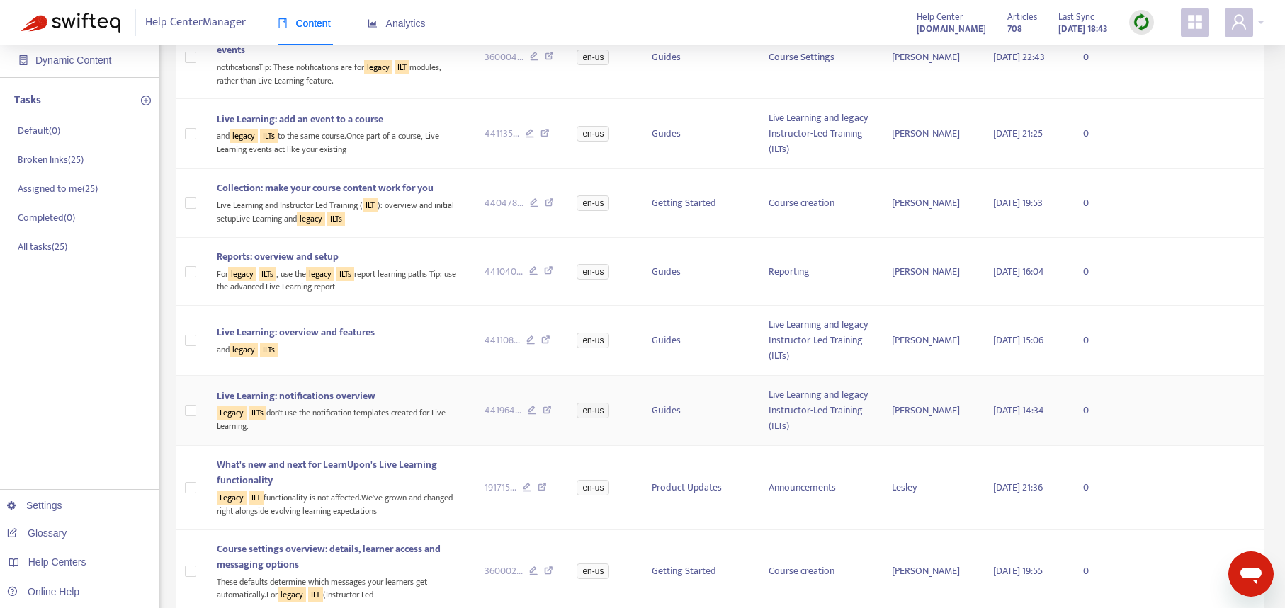
click at [548, 409] on icon at bounding box center [547, 412] width 9 height 13
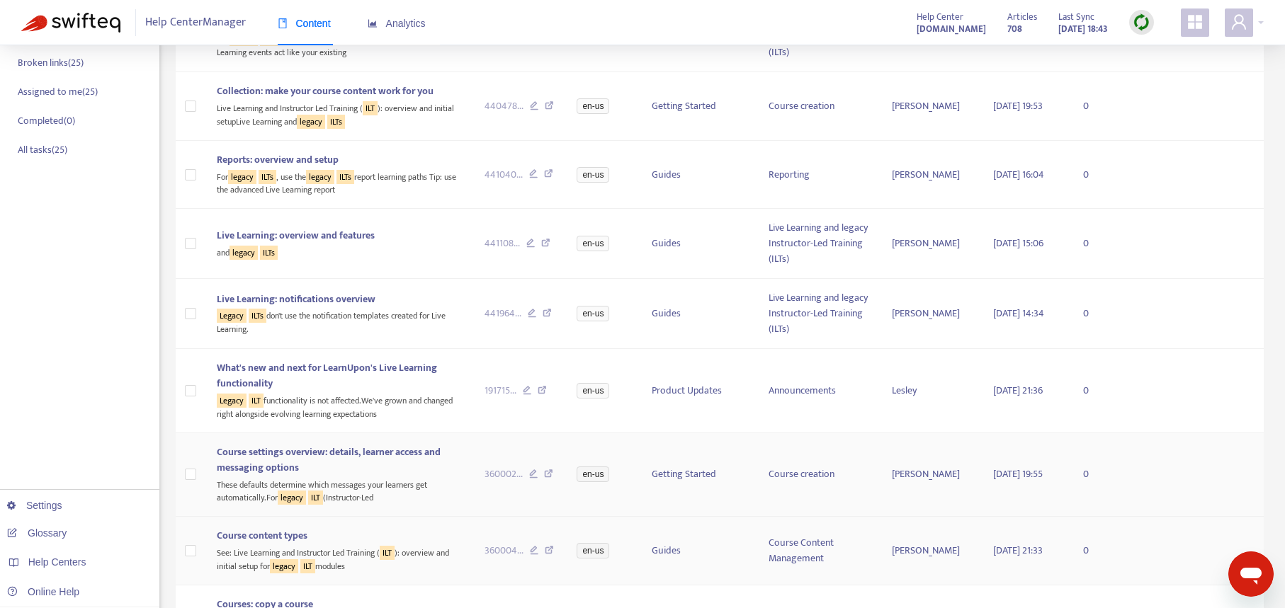
scroll to position [255, 0]
click at [419, 486] on div "These defaults determine which messages your learners get automatically.For leg…" at bounding box center [339, 489] width 245 height 29
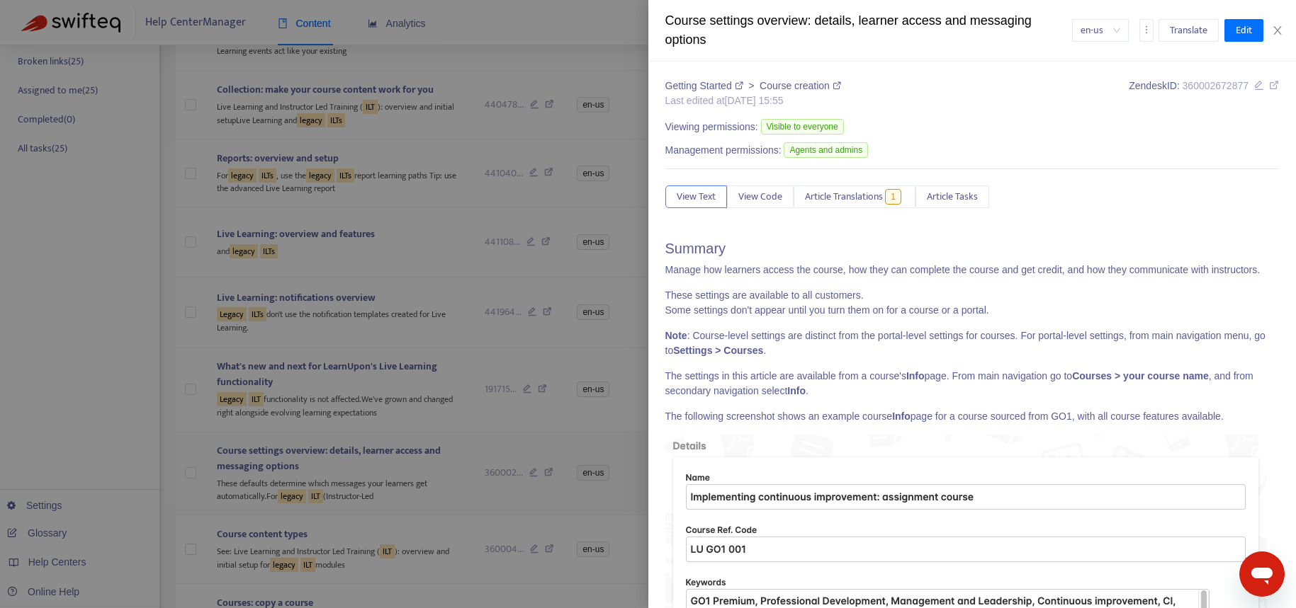
click at [419, 486] on div at bounding box center [648, 304] width 1296 height 608
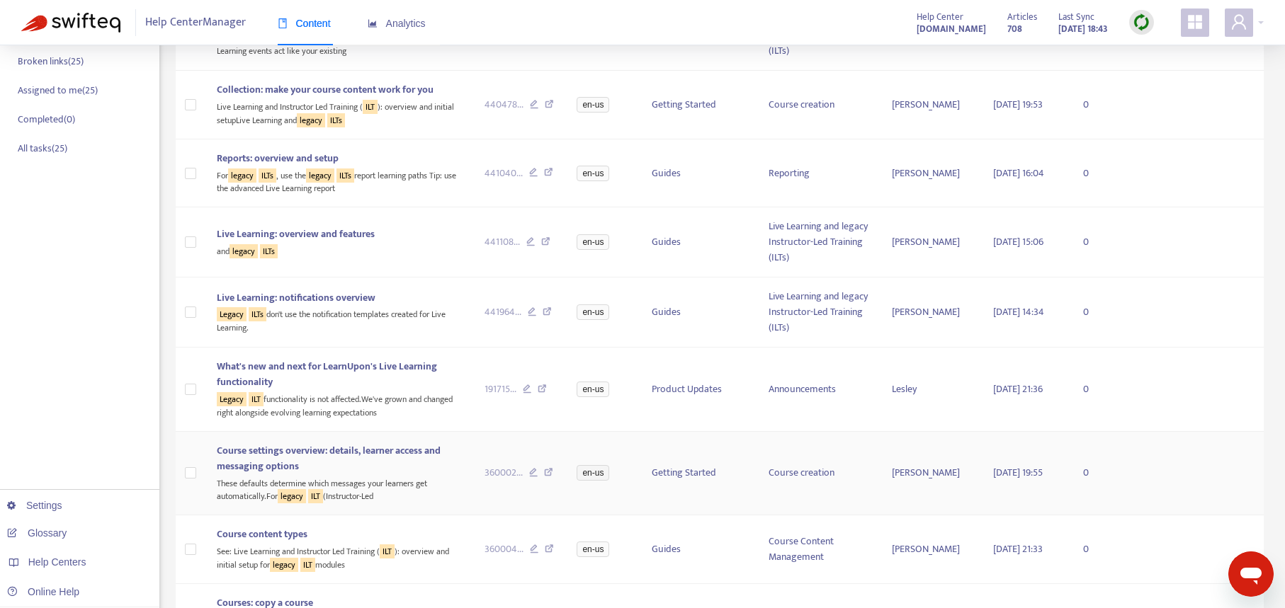
click at [548, 470] on icon at bounding box center [548, 474] width 9 height 13
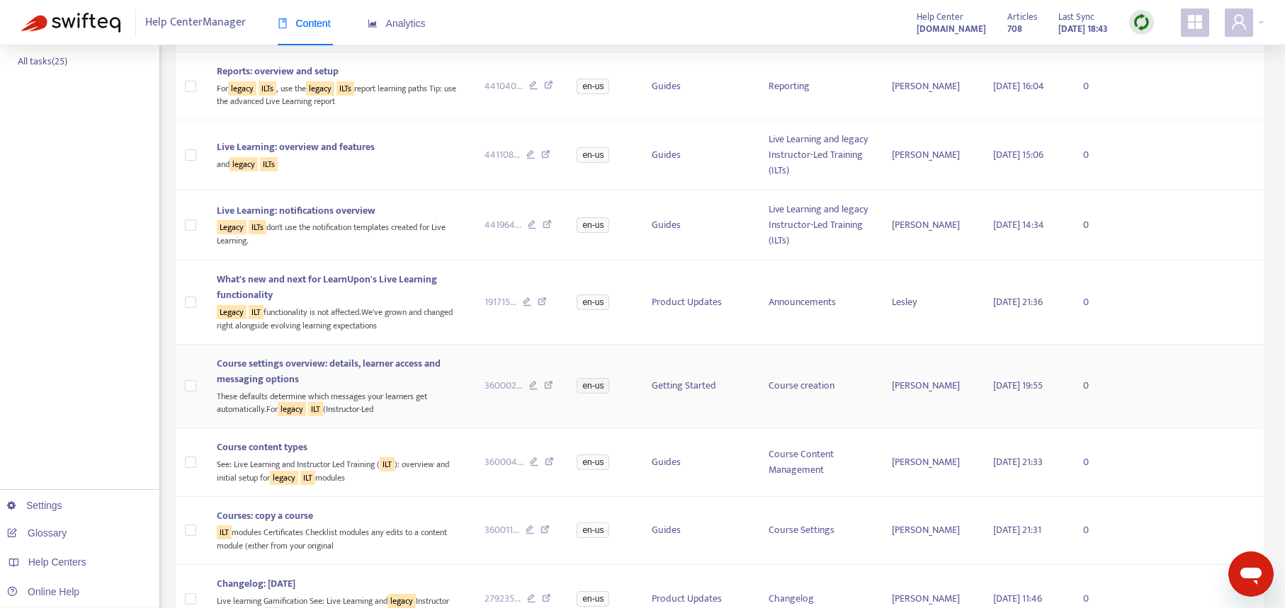
scroll to position [355, 0]
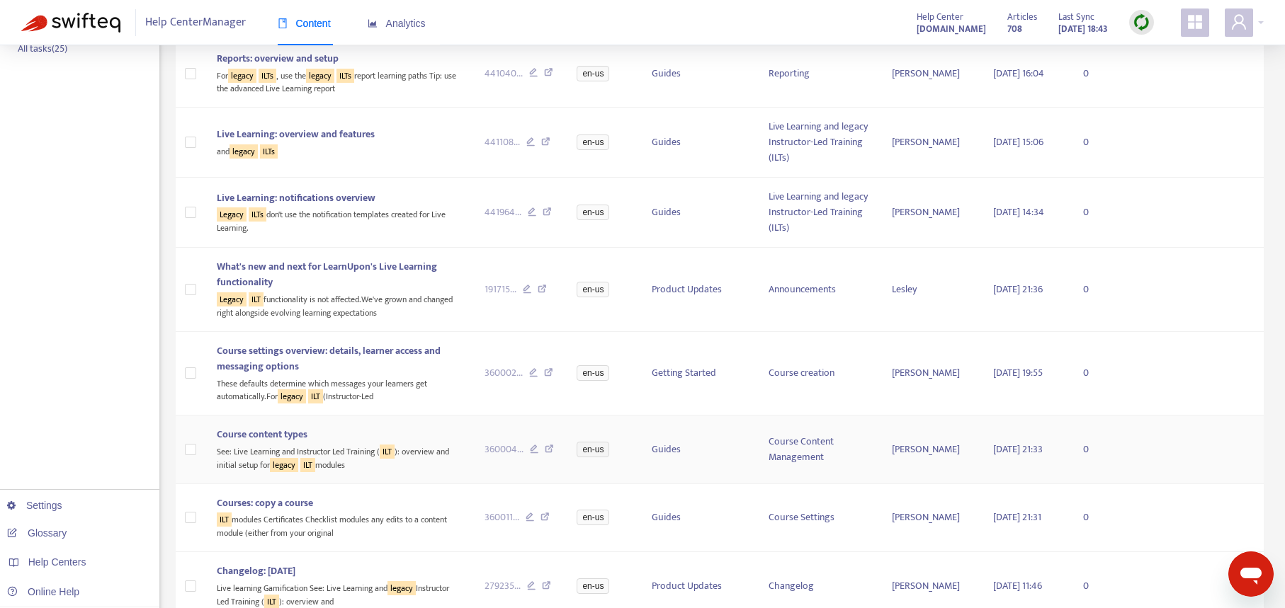
click at [425, 475] on td "Course content types See: Live Learning and Instructor Led Training ( ILT ): ov…" at bounding box center [339, 450] width 268 height 68
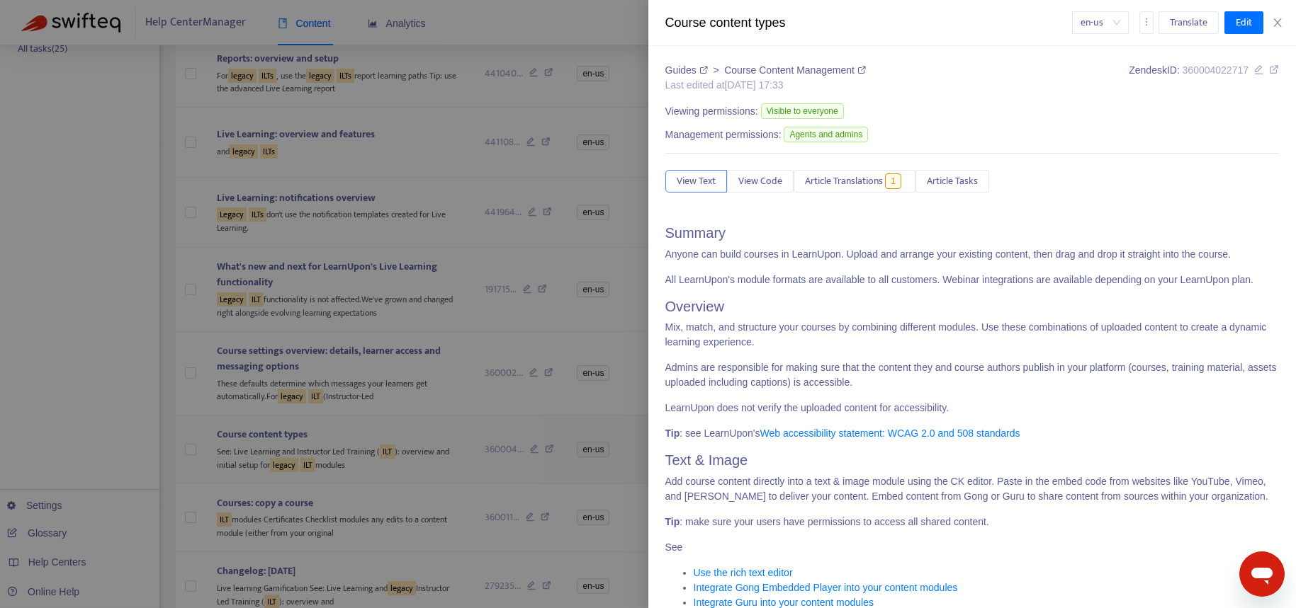
click at [425, 475] on div at bounding box center [648, 304] width 1296 height 608
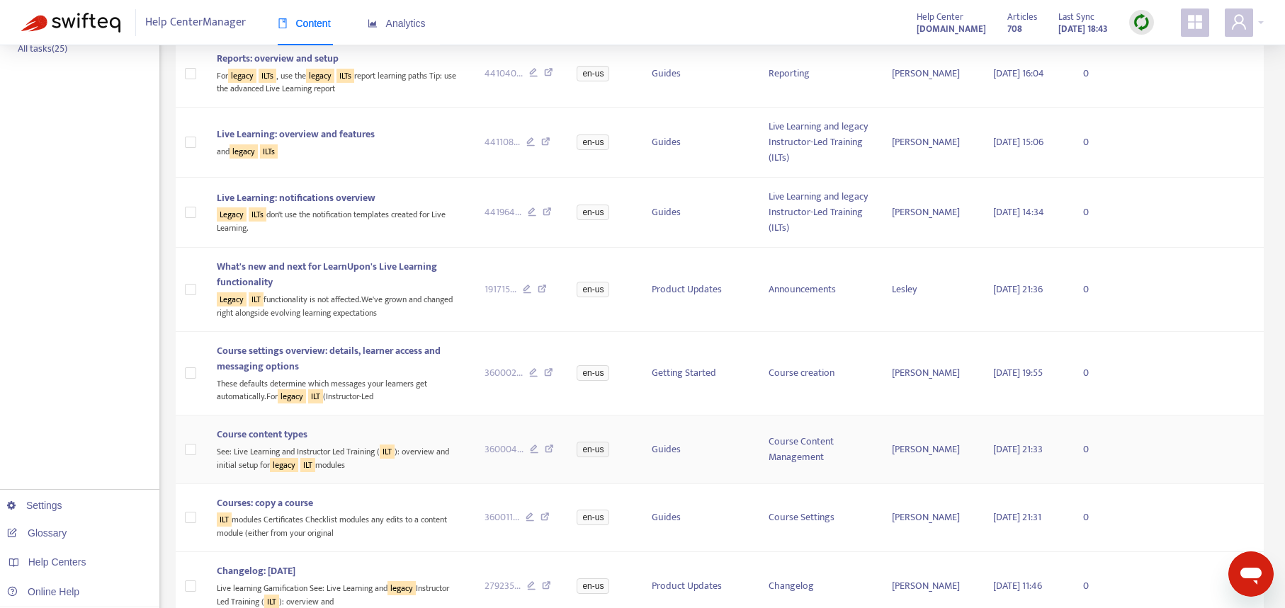
click at [550, 448] on icon at bounding box center [549, 451] width 9 height 13
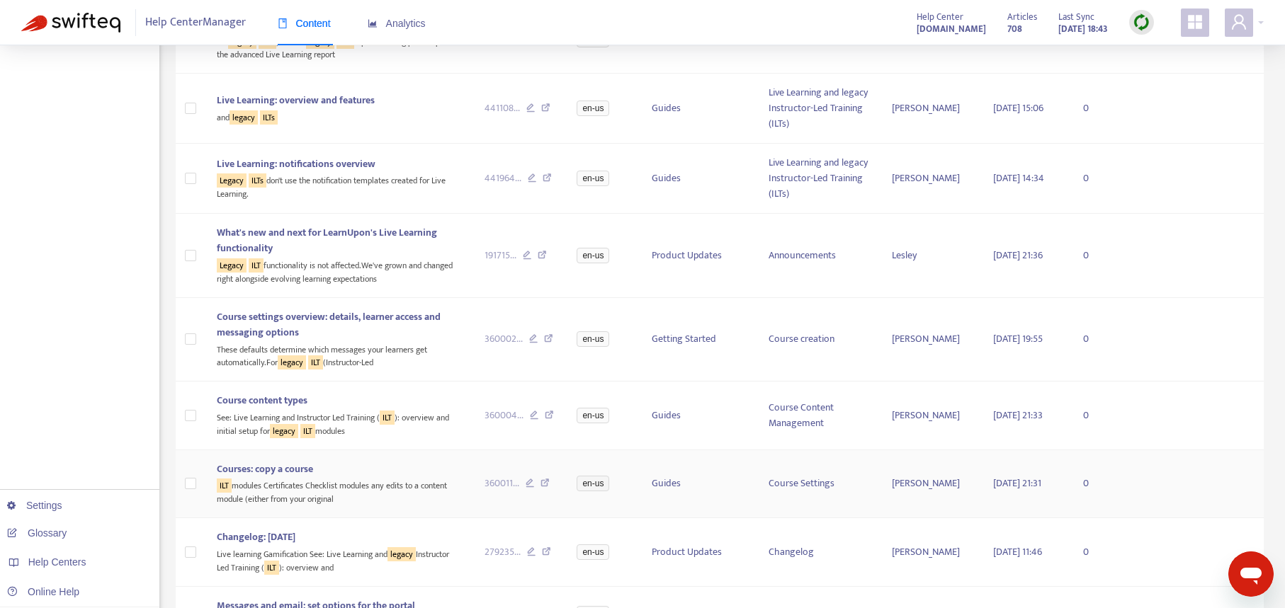
scroll to position [481, 0]
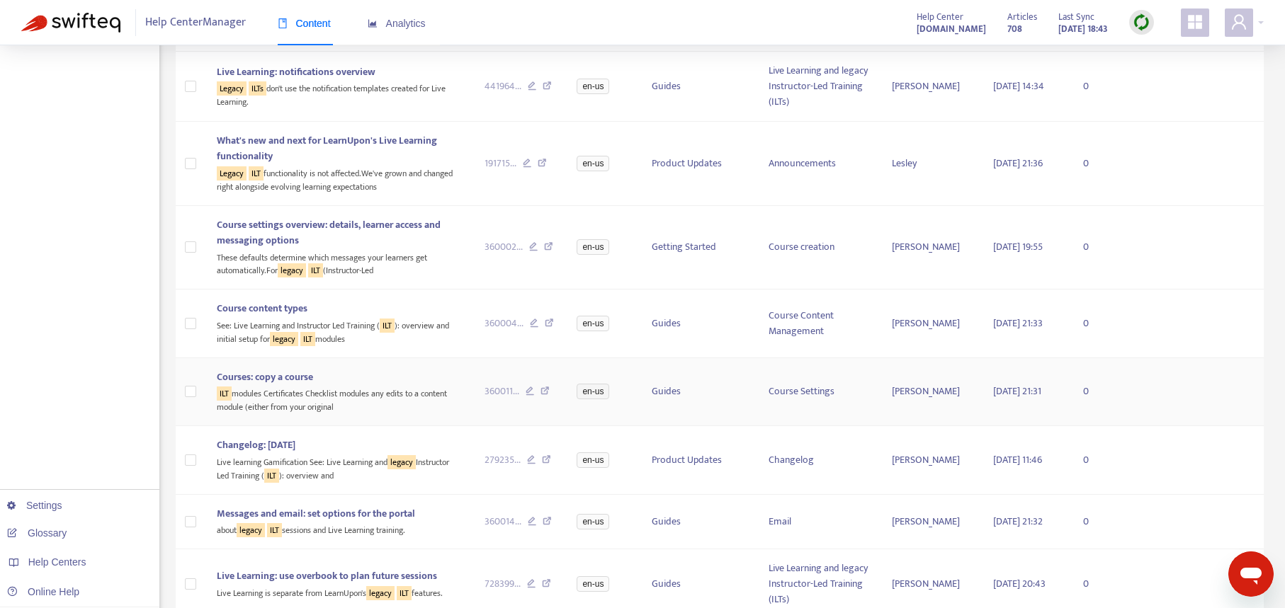
click at [546, 390] on icon at bounding box center [544, 393] width 9 height 13
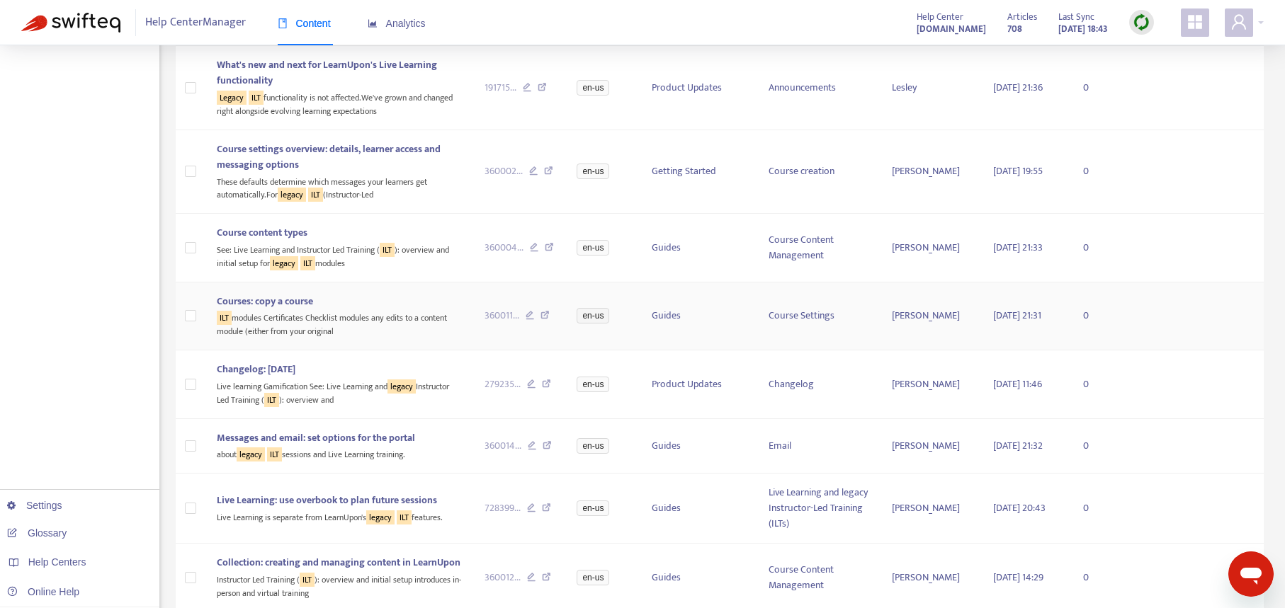
scroll to position [565, 0]
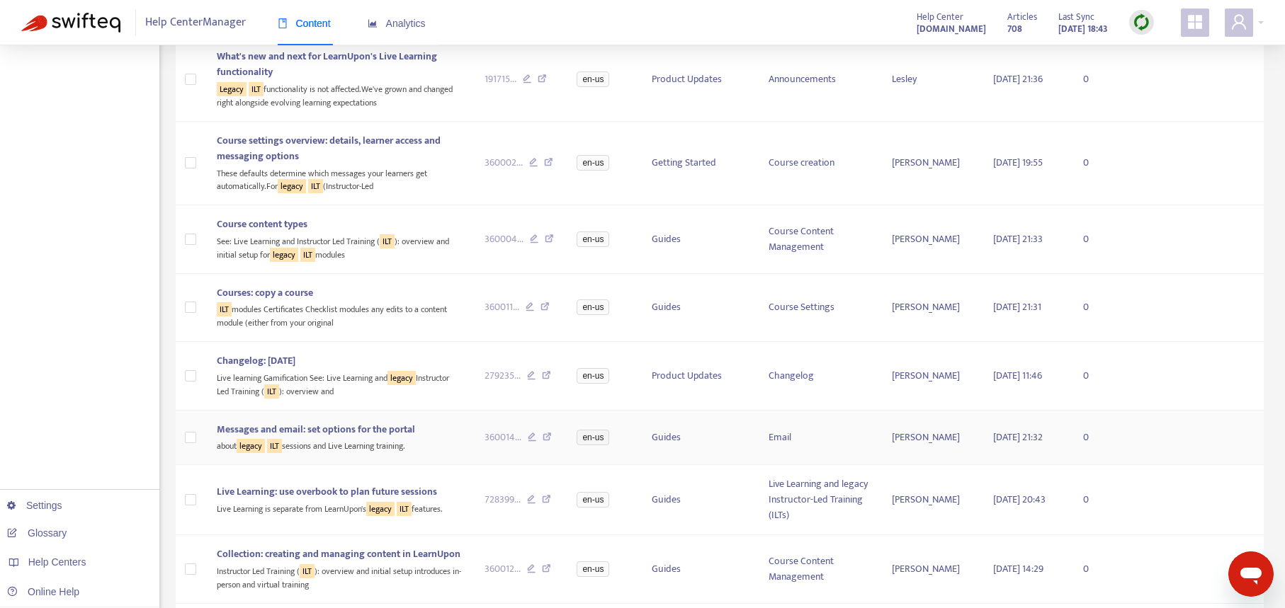
click at [396, 448] on div "about legacy ILT sessions and Live Learning training." at bounding box center [339, 446] width 245 height 16
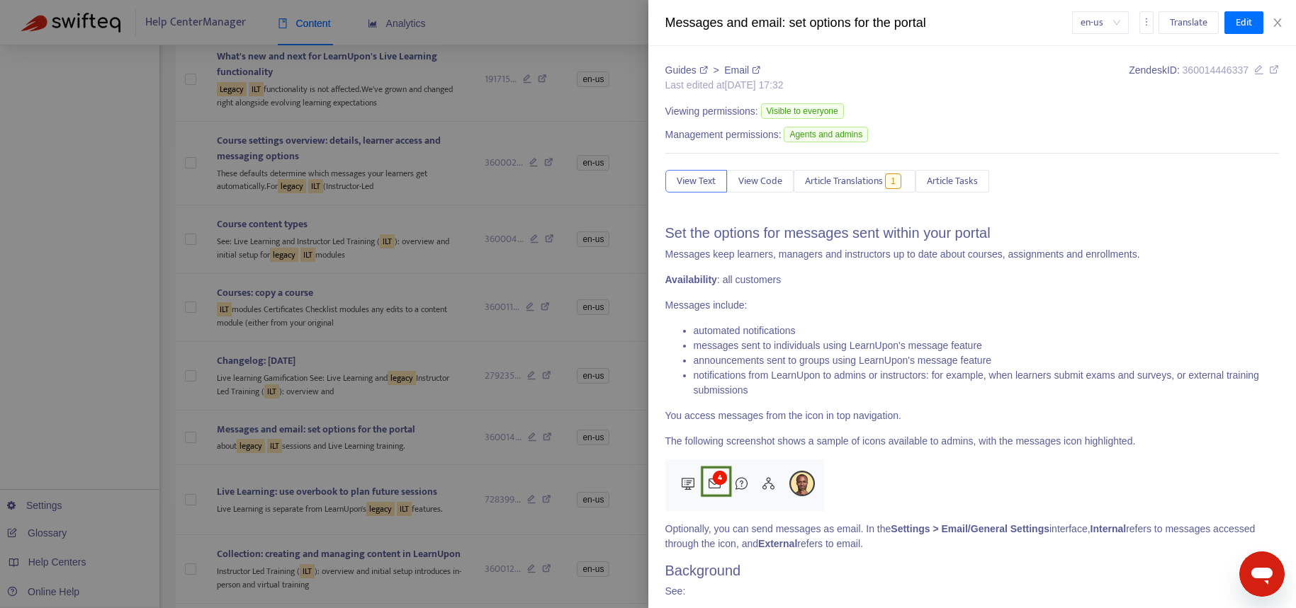
click at [380, 451] on div at bounding box center [648, 304] width 1296 height 608
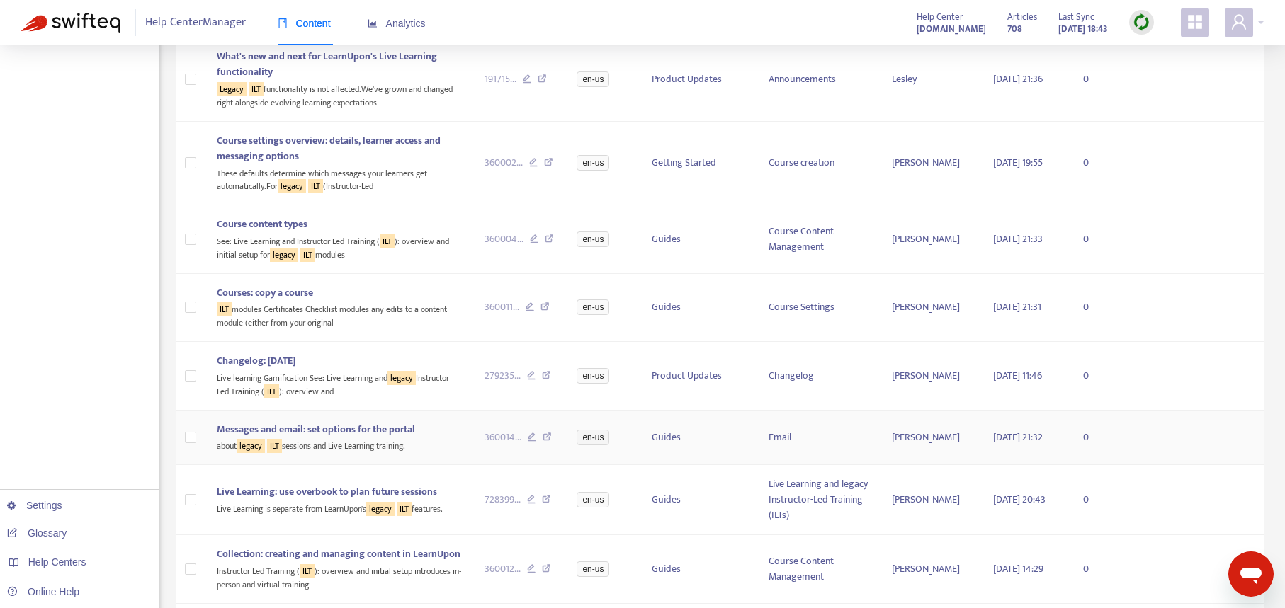
click at [541, 437] on div "360014 ..." at bounding box center [520, 438] width 70 height 16
click at [543, 437] on icon at bounding box center [547, 439] width 9 height 13
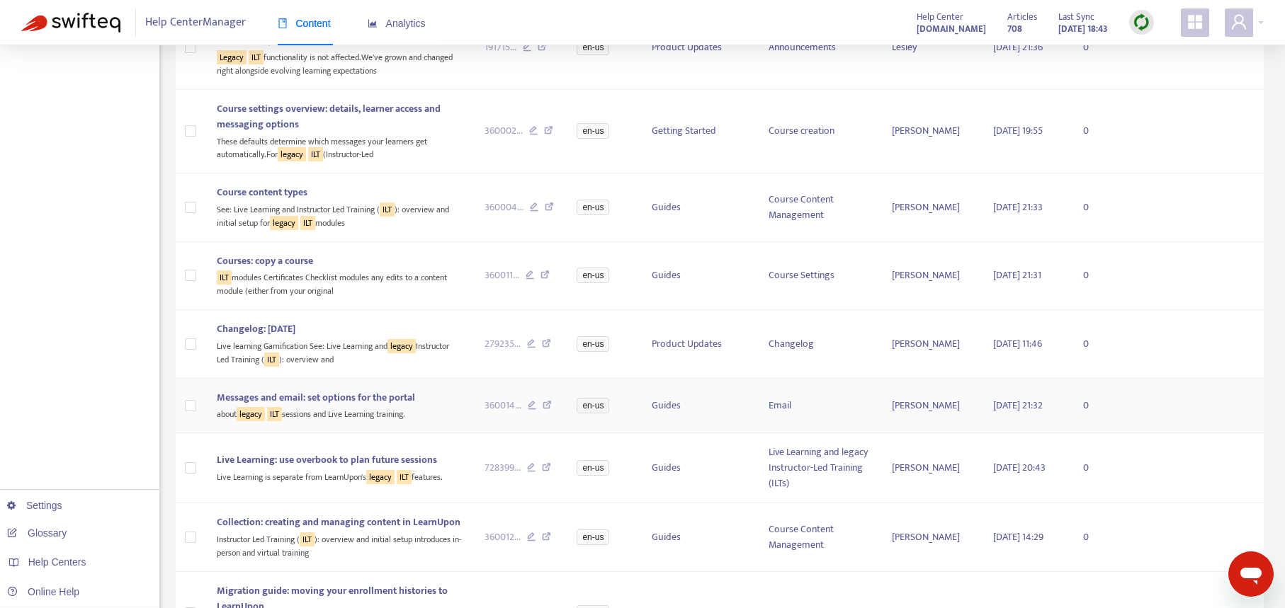
scroll to position [615, 0]
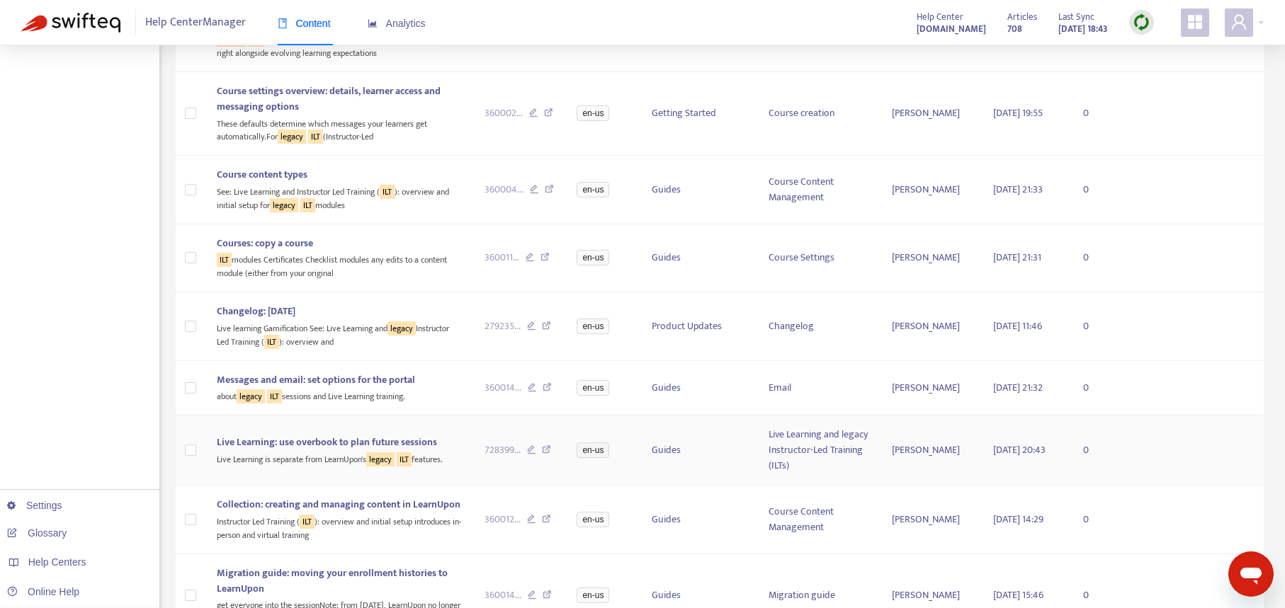
click at [546, 448] on icon at bounding box center [546, 452] width 9 height 13
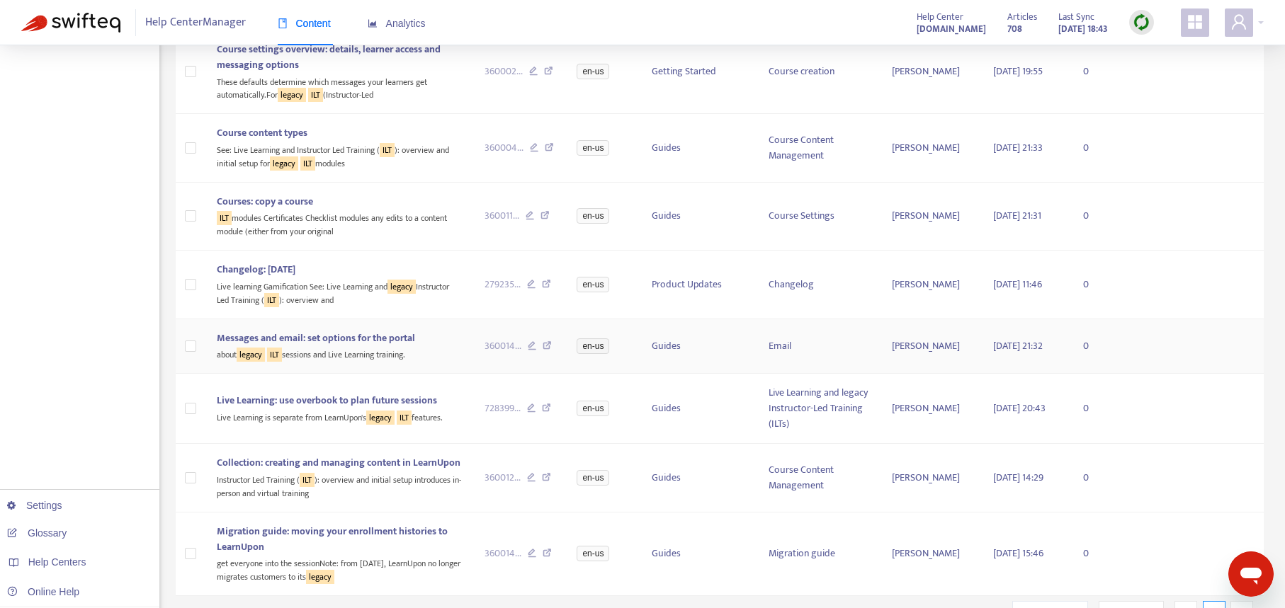
scroll to position [724, 0]
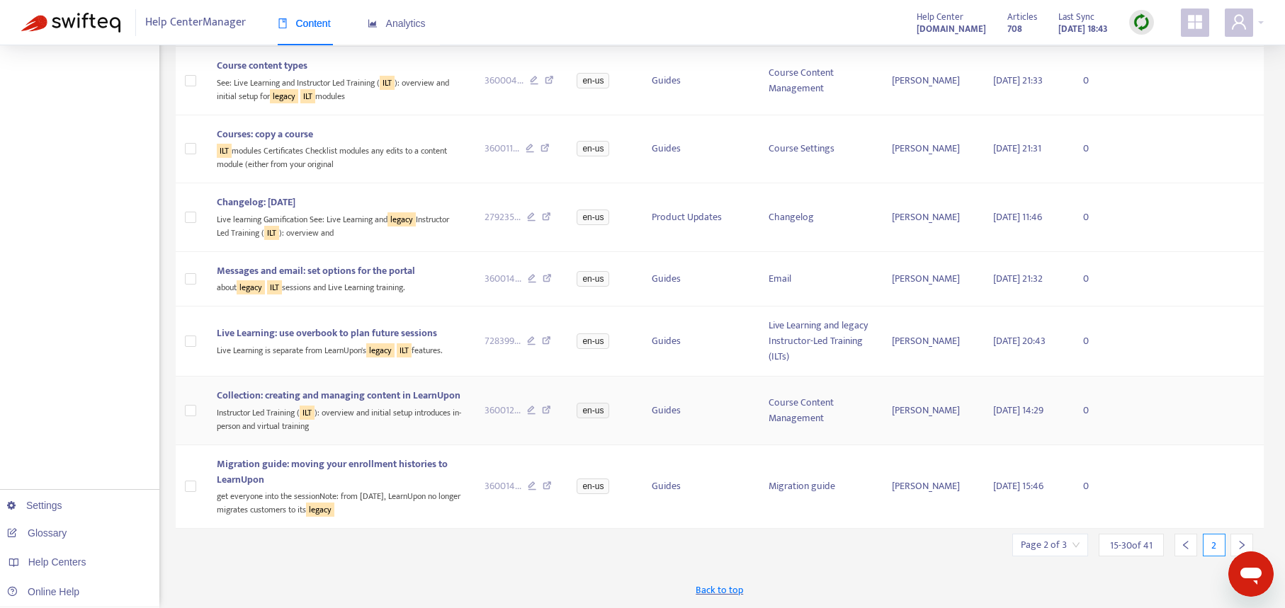
click at [548, 406] on icon at bounding box center [546, 412] width 9 height 13
click at [1238, 541] on icon "right" at bounding box center [1242, 545] width 10 height 10
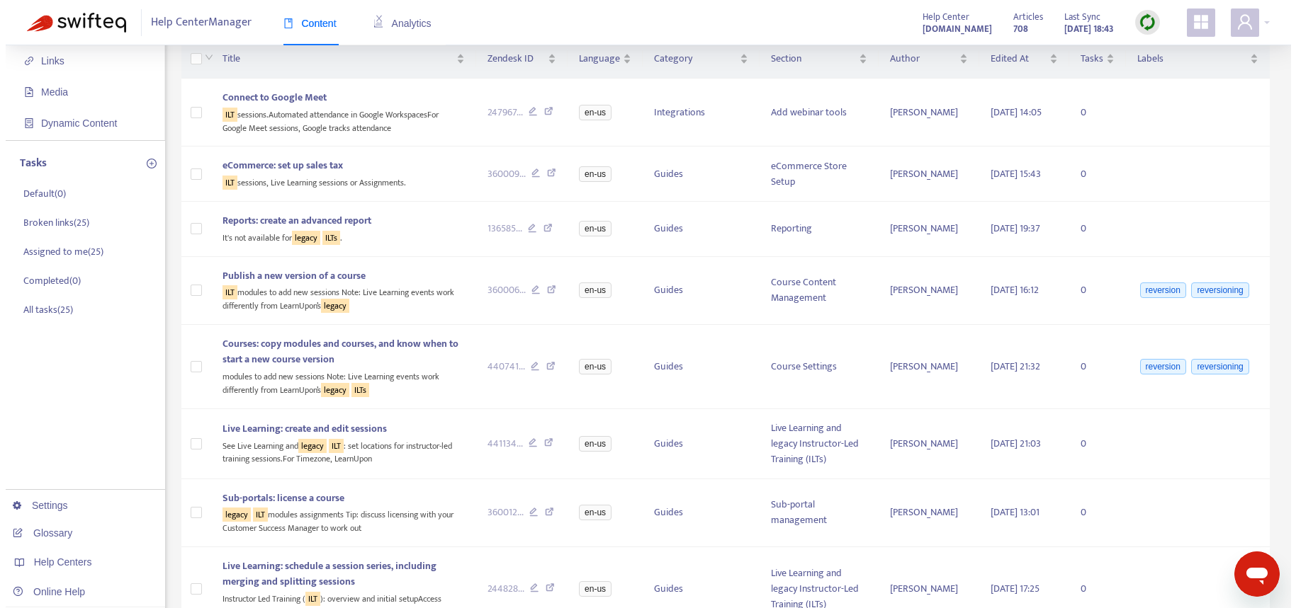
scroll to position [4, 0]
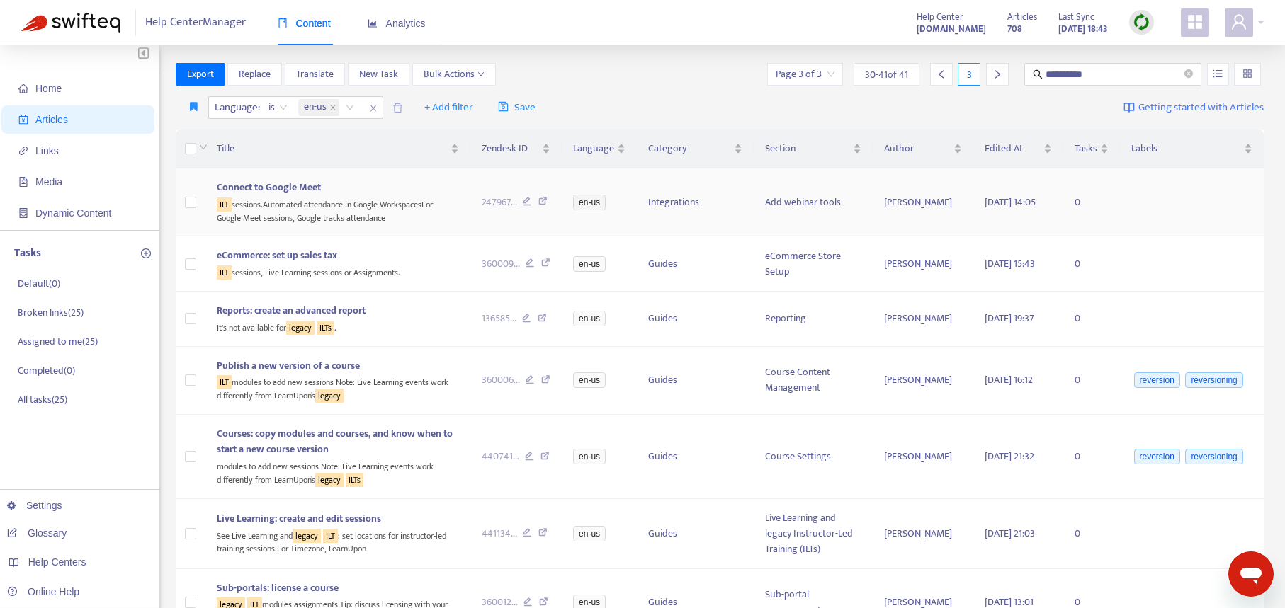
click at [545, 200] on icon at bounding box center [542, 203] width 9 height 13
click at [417, 266] on div "ILT sessions, Live Learning sessions or Assignments." at bounding box center [338, 272] width 242 height 16
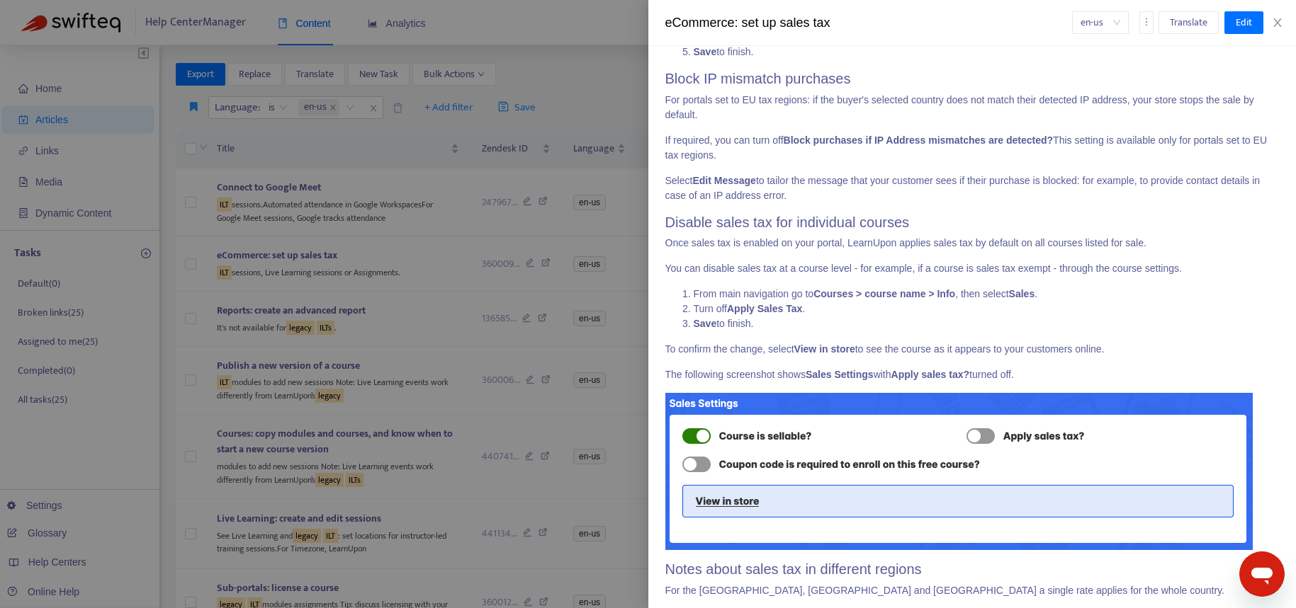
scroll to position [0, 0]
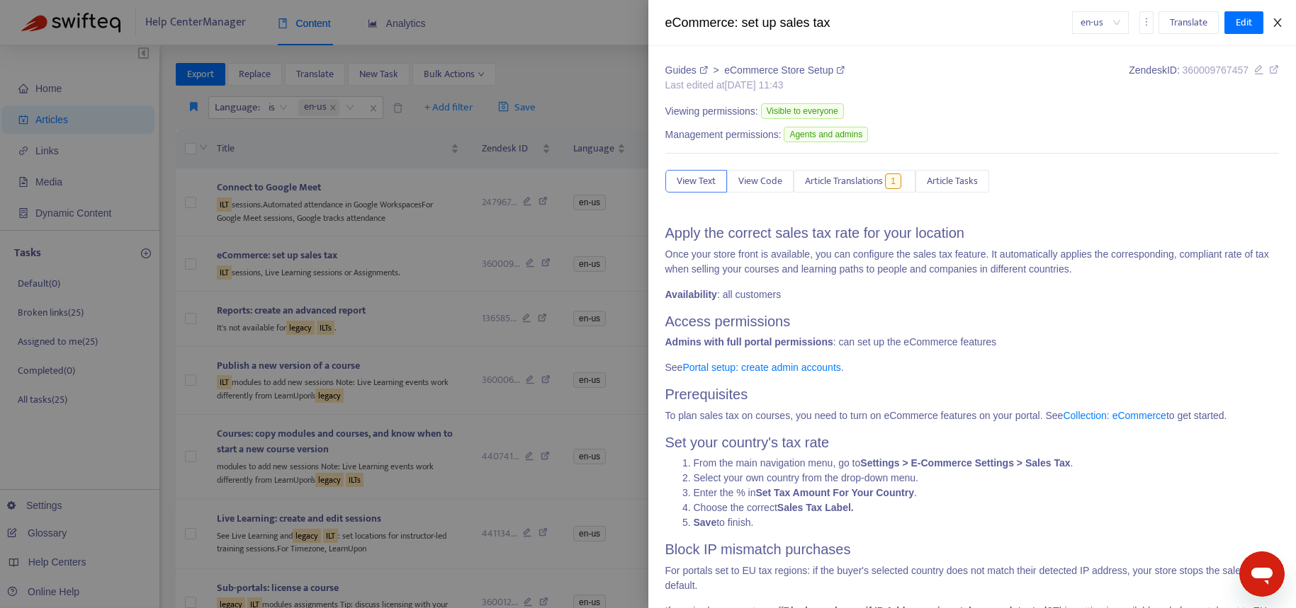
click at [1281, 22] on icon "close" at bounding box center [1277, 22] width 11 height 11
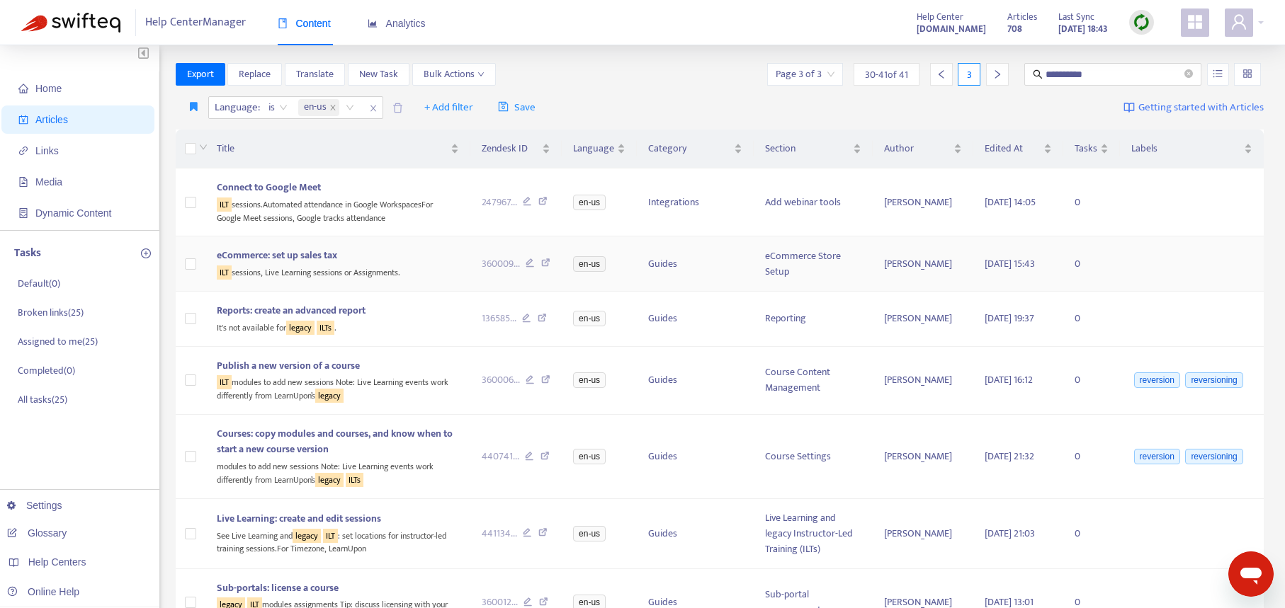
click at [549, 265] on icon at bounding box center [545, 265] width 9 height 13
click at [550, 378] on icon at bounding box center [545, 381] width 9 height 13
click at [433, 453] on div "Courses: copy modules and courses, and know when to start a new course version" at bounding box center [338, 441] width 242 height 31
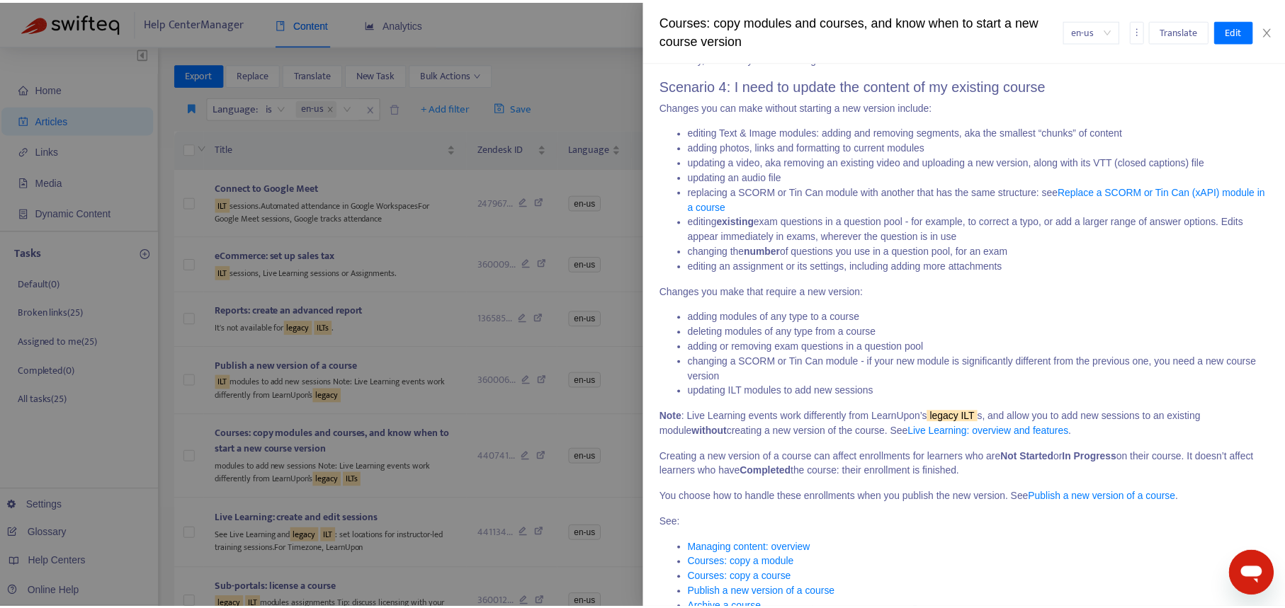
scroll to position [1245, 0]
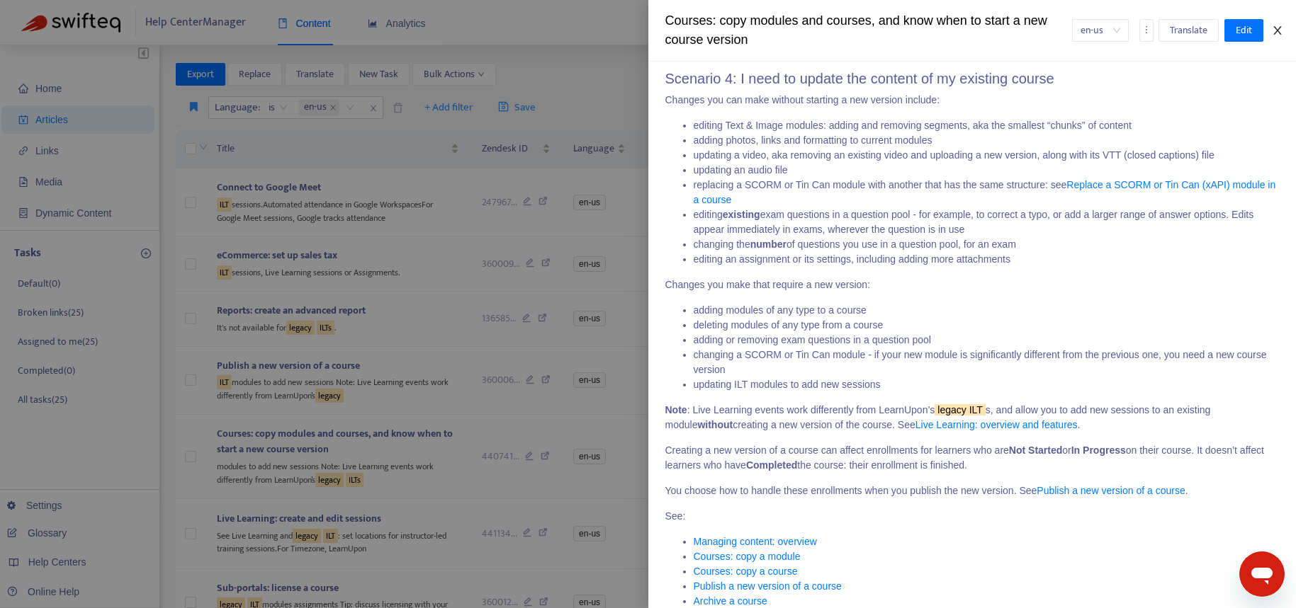
click at [1277, 30] on icon "close" at bounding box center [1277, 30] width 8 height 9
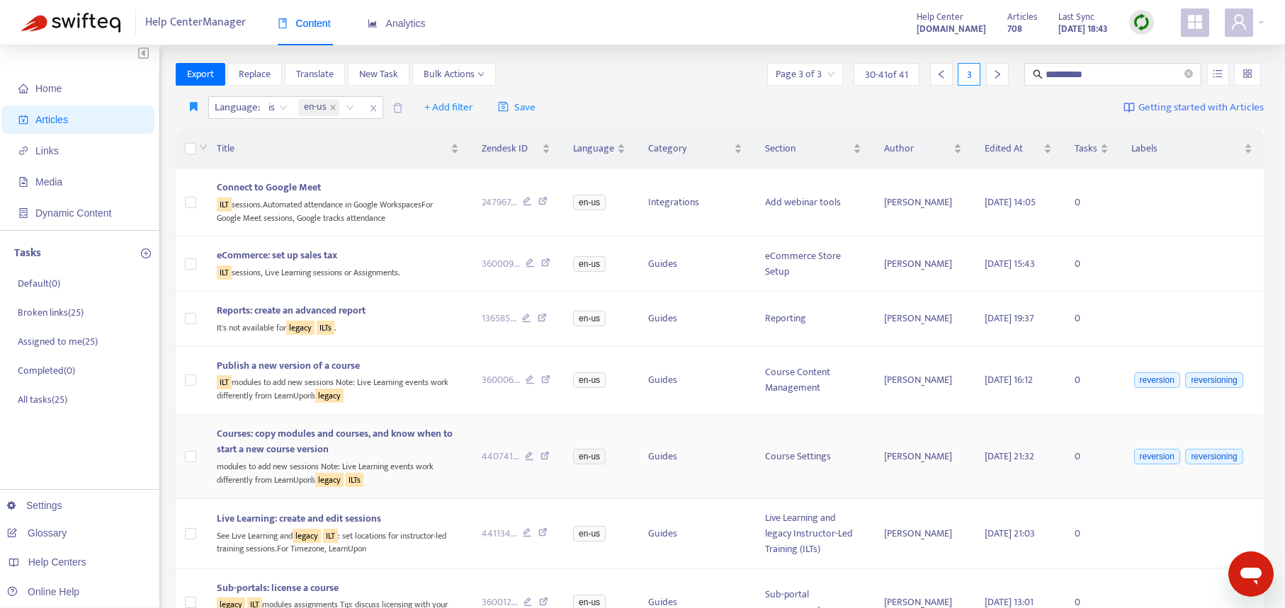
click at [547, 454] on icon at bounding box center [544, 458] width 9 height 13
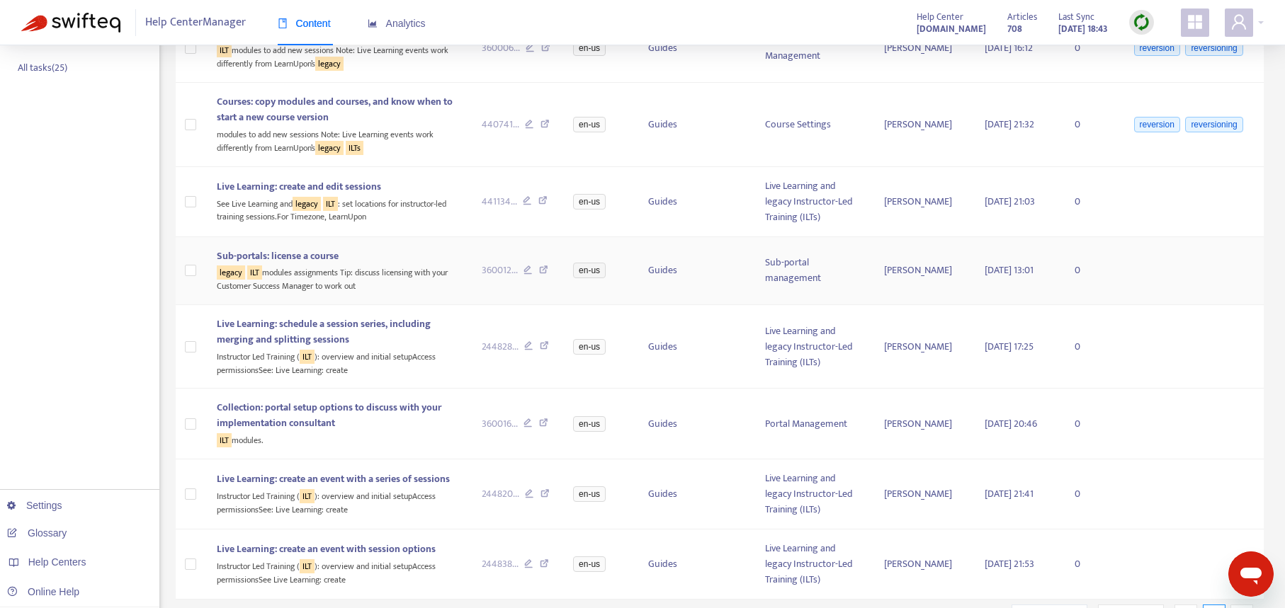
scroll to position [335, 0]
click at [543, 199] on icon at bounding box center [542, 203] width 9 height 13
click at [548, 272] on icon at bounding box center [543, 272] width 9 height 13
click at [545, 344] on icon at bounding box center [544, 348] width 9 height 13
click at [548, 422] on icon at bounding box center [543, 425] width 9 height 13
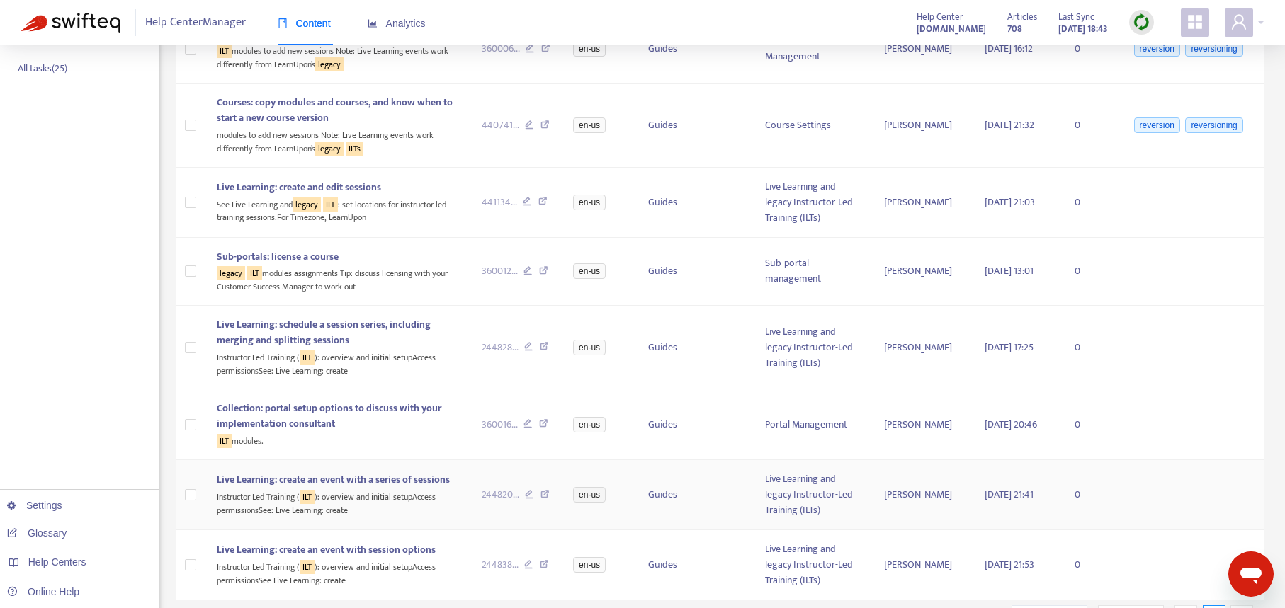
click at [546, 495] on icon at bounding box center [544, 496] width 9 height 13
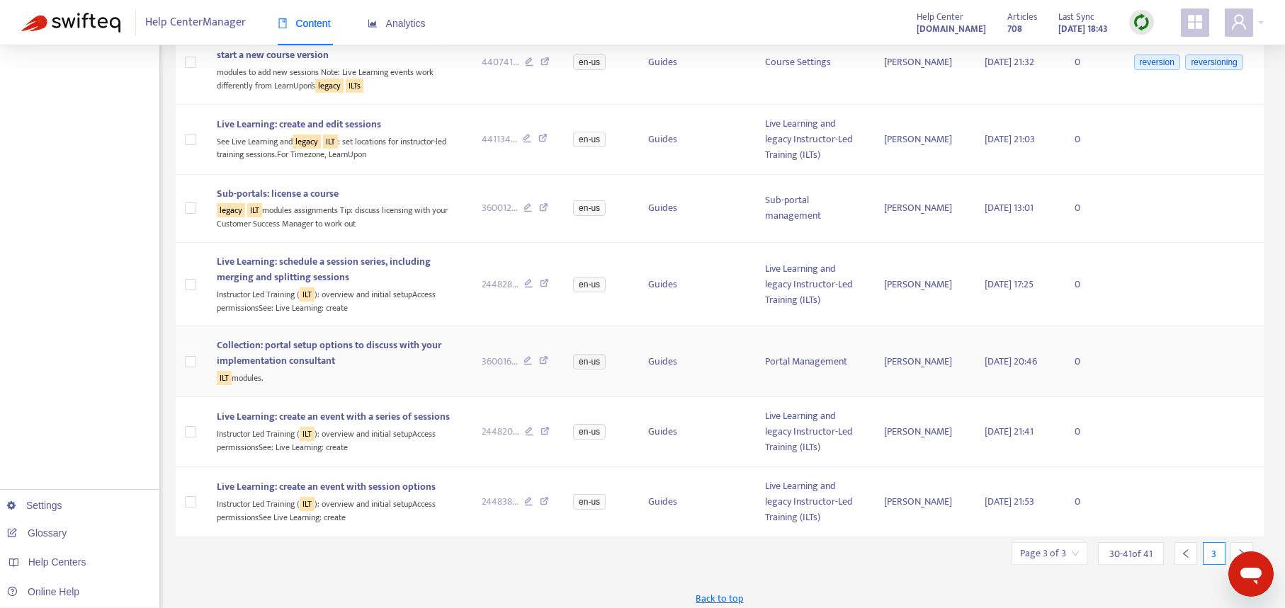
scroll to position [407, 0]
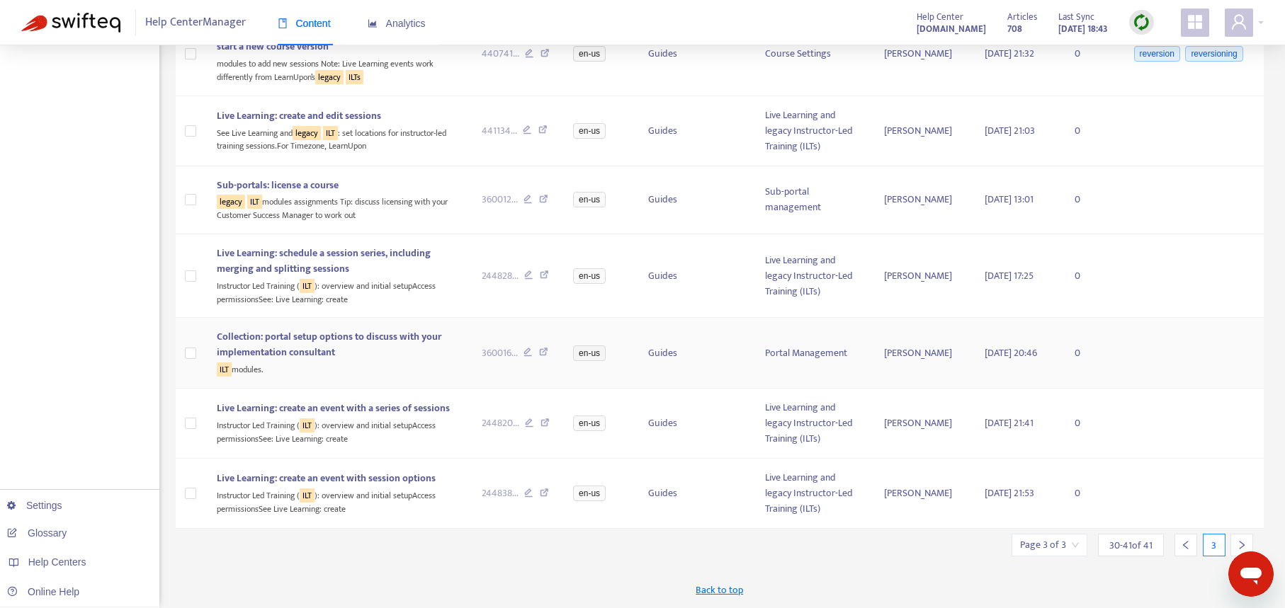
click at [546, 351] on icon at bounding box center [543, 354] width 9 height 13
click at [547, 423] on icon at bounding box center [544, 425] width 9 height 13
click at [545, 491] on icon at bounding box center [544, 495] width 9 height 13
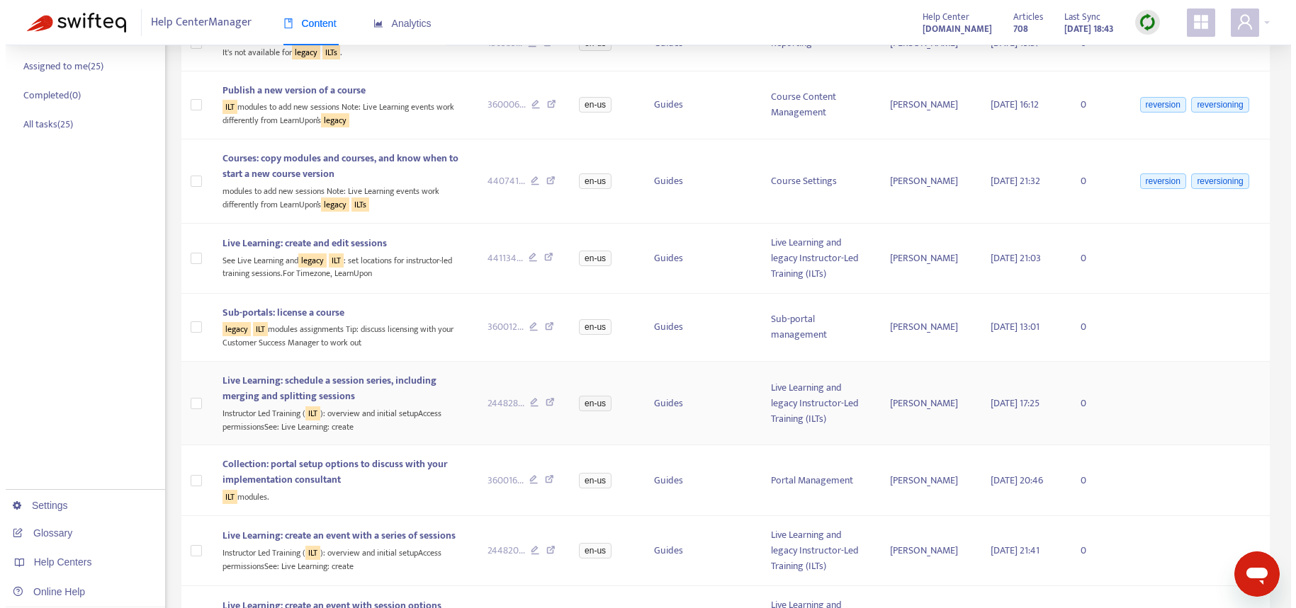
scroll to position [0, 0]
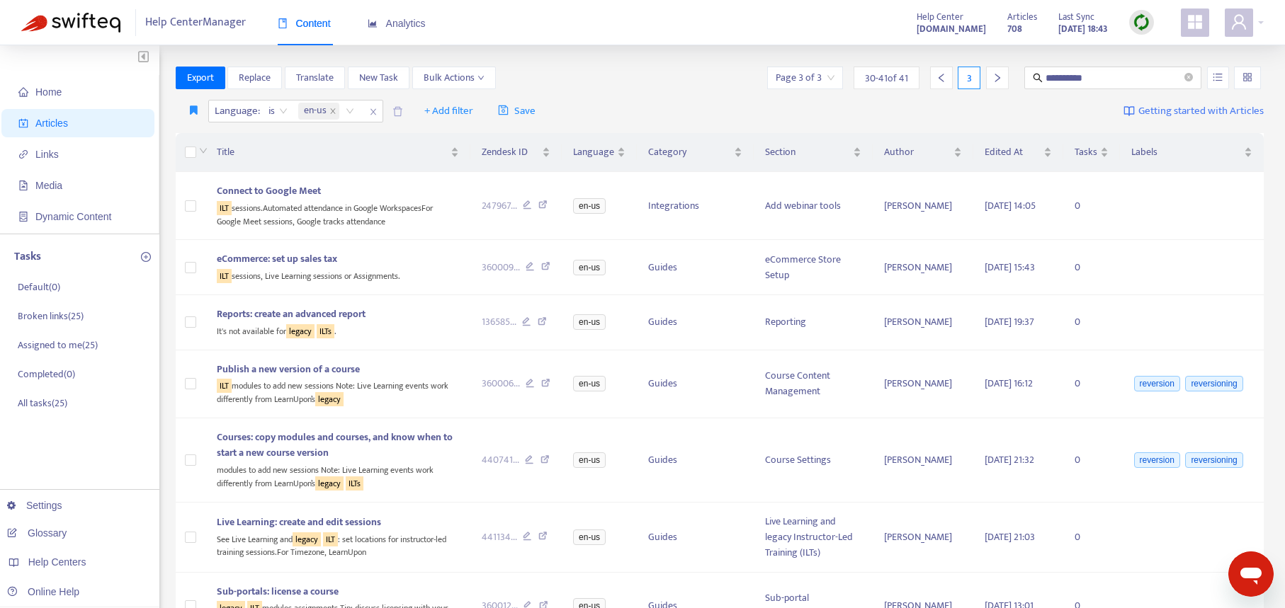
click at [1138, 21] on img at bounding box center [1142, 22] width 18 height 18
click at [1155, 53] on link "Quick Sync" at bounding box center [1170, 51] width 60 height 16
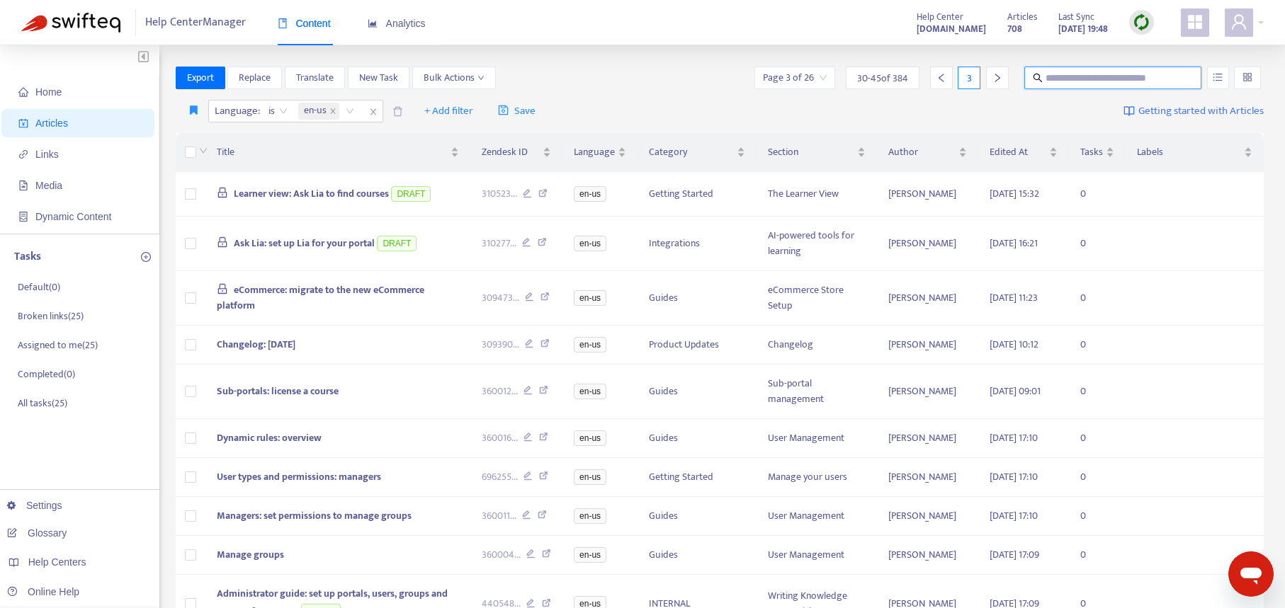
click at [1061, 84] on input "text" at bounding box center [1114, 78] width 136 height 16
type input "*********"
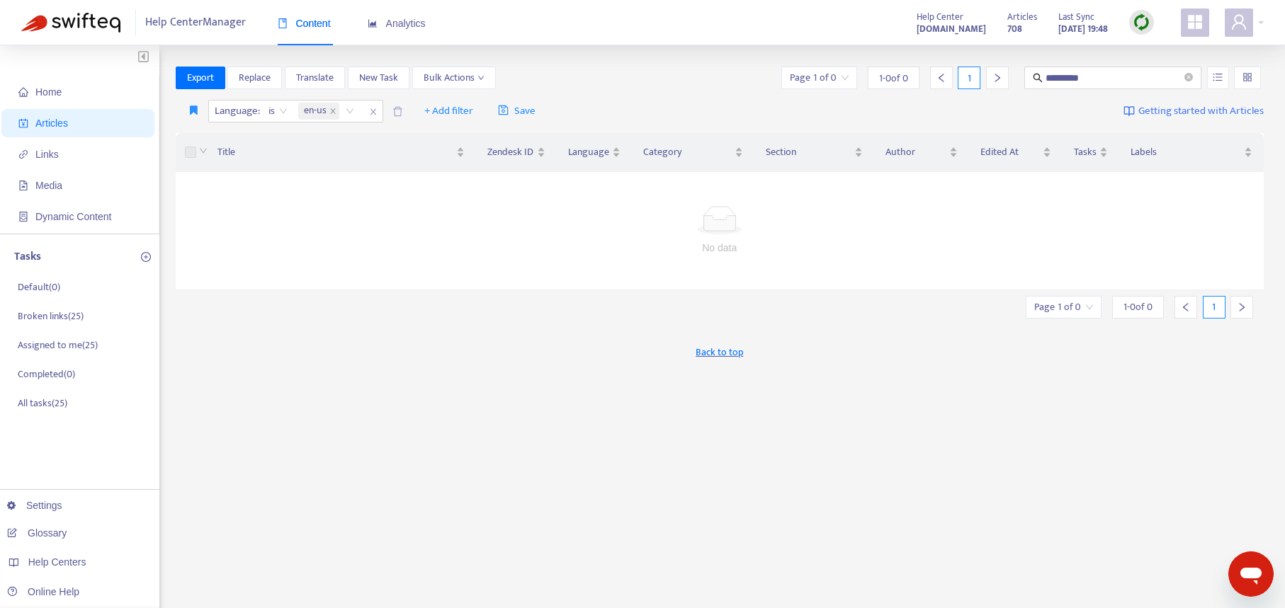
click at [71, 122] on span "Articles" at bounding box center [80, 123] width 125 height 28
click at [50, 154] on span "Links" at bounding box center [46, 154] width 23 height 11
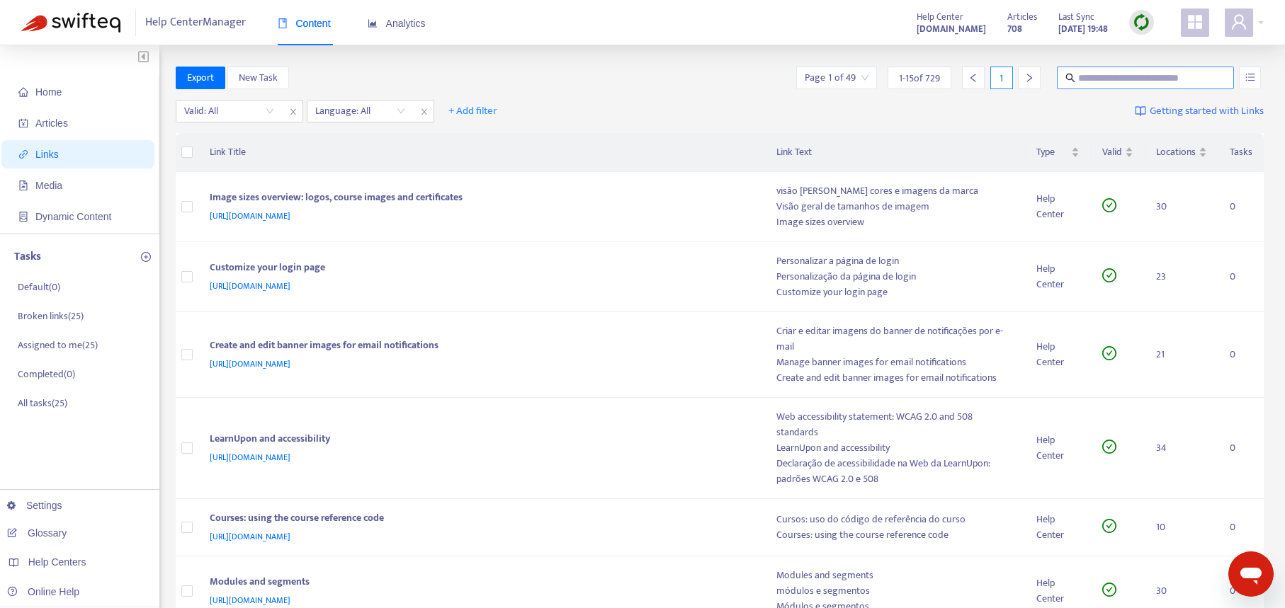
click at [1119, 78] on input "text" at bounding box center [1146, 78] width 136 height 16
type input "**********"
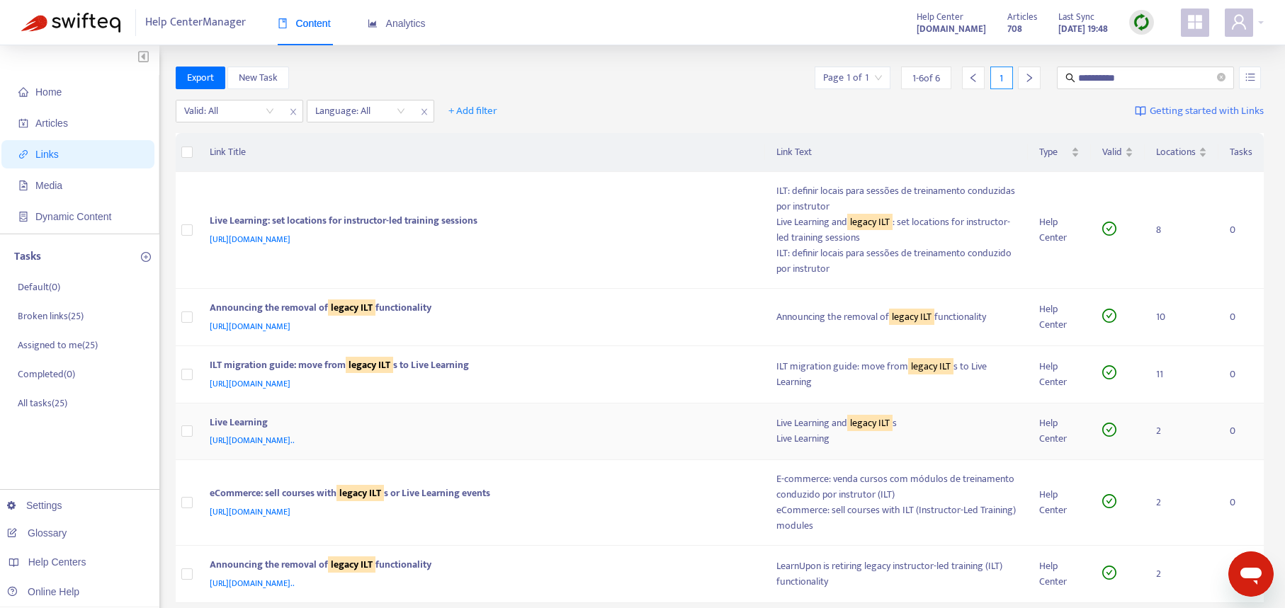
click at [295, 441] on span "[URL][DOMAIN_NAME].." at bounding box center [252, 441] width 85 height 14
click at [695, 503] on div "eCommerce: sell courses with legacy ILT s or Live Learning events" at bounding box center [479, 495] width 539 height 18
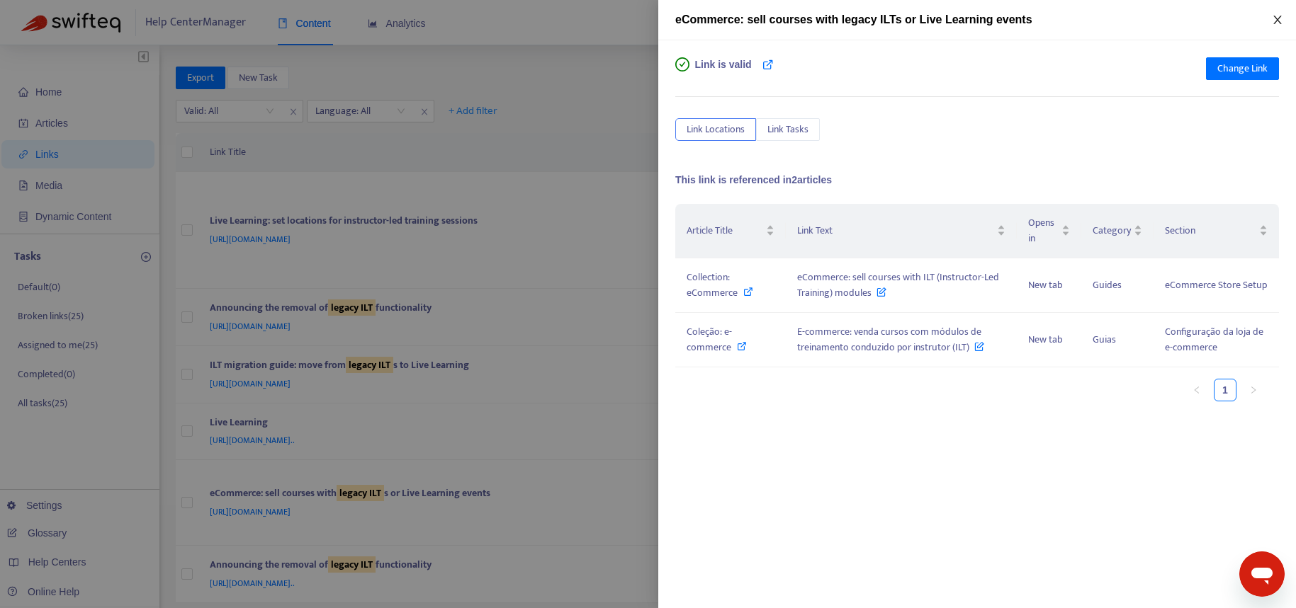
click at [1275, 16] on icon "close" at bounding box center [1277, 19] width 11 height 11
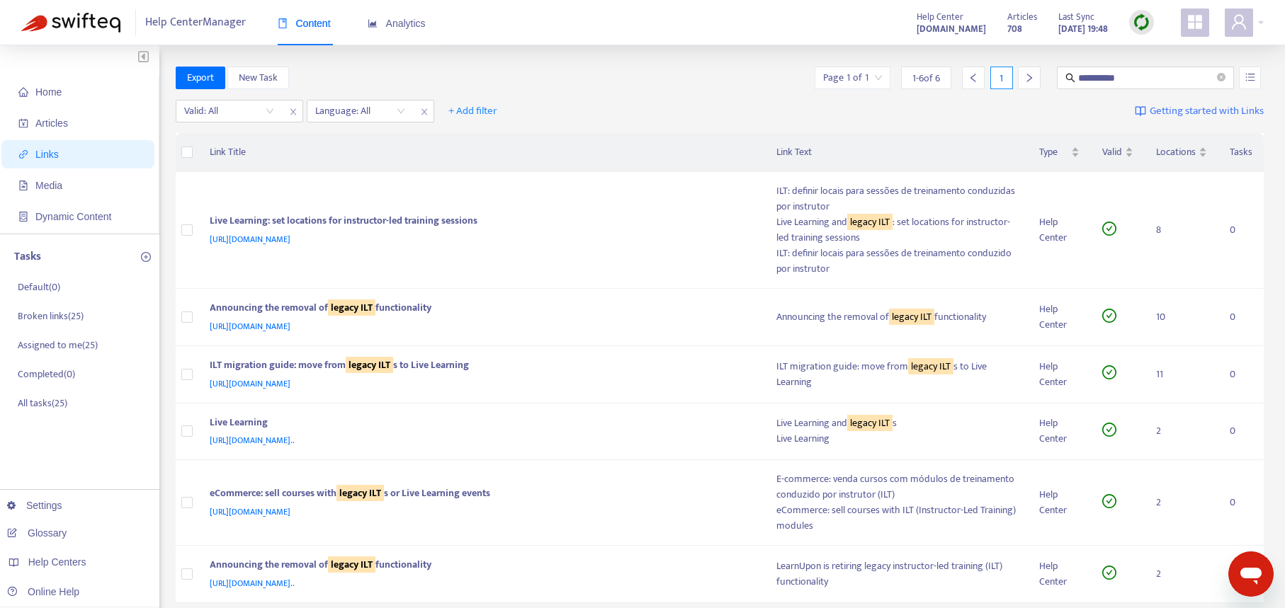
click at [619, 113] on div "Valid: All Language: All + Add filter Getting started with Links" at bounding box center [720, 114] width 1089 height 39
click at [404, 112] on div "Language: All" at bounding box center [360, 111] width 106 height 21
click at [379, 136] on div "en-us" at bounding box center [442, 139] width 247 height 16
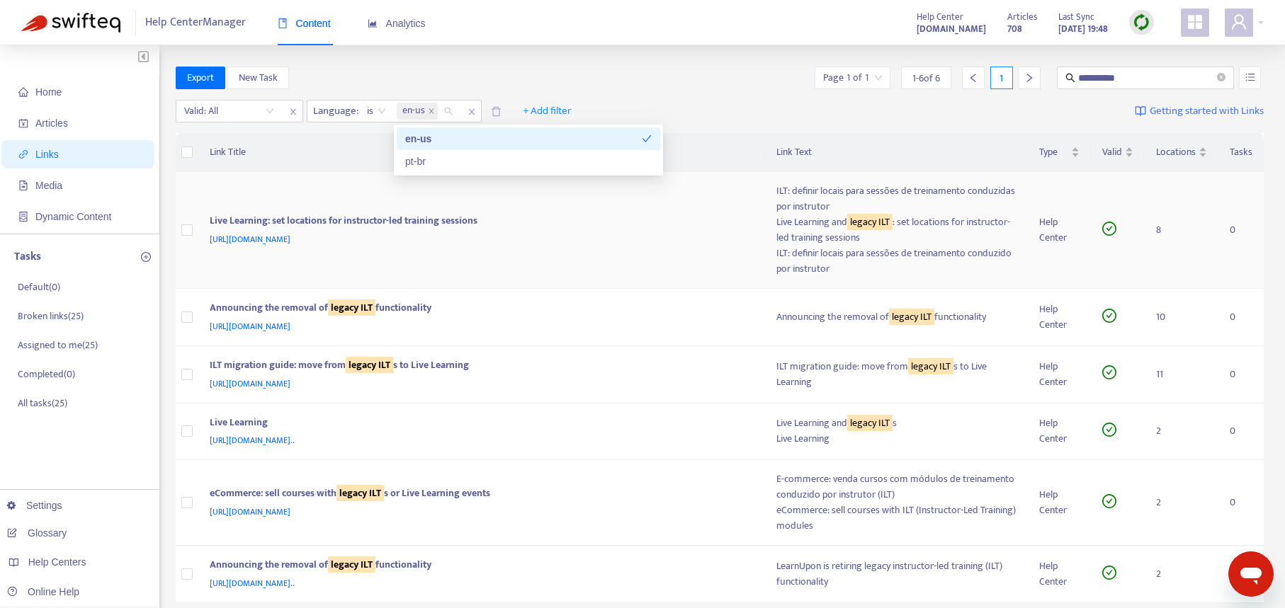
click at [718, 268] on td "Live Learning: set locations for instructor-led training sessions [URL][DOMAIN_…" at bounding box center [481, 230] width 567 height 117
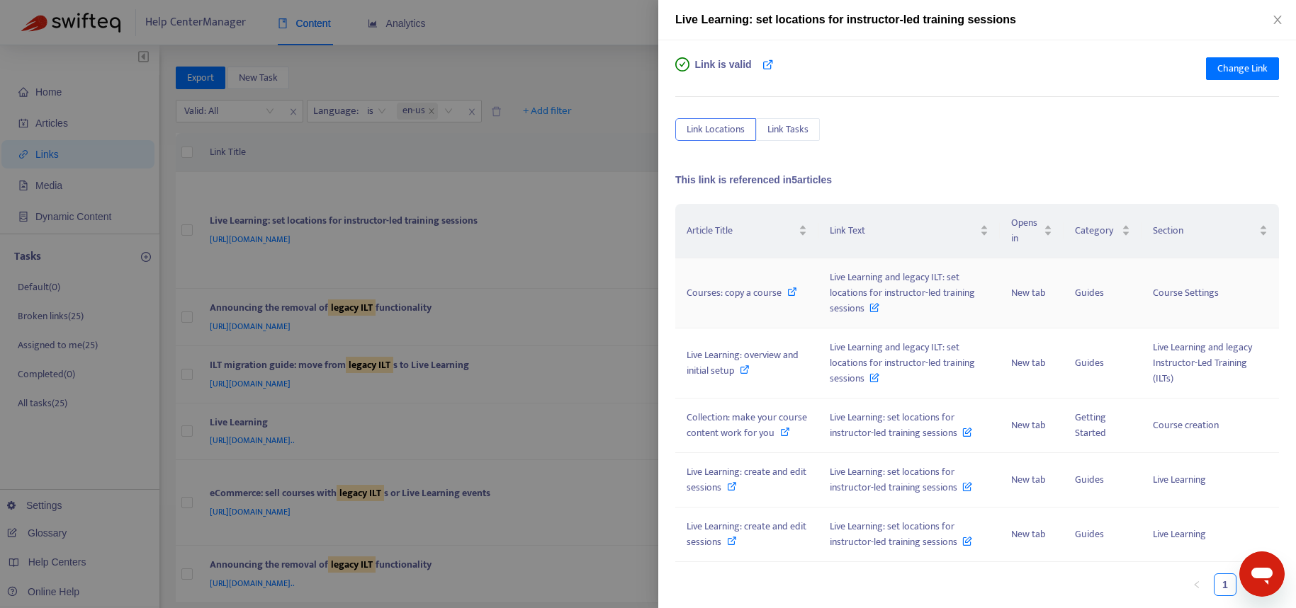
click at [791, 290] on icon at bounding box center [792, 292] width 10 height 10
click at [796, 375] on div "Live Learning: overview and initial setup" at bounding box center [746, 363] width 120 height 31
click at [524, 489] on div at bounding box center [648, 304] width 1296 height 608
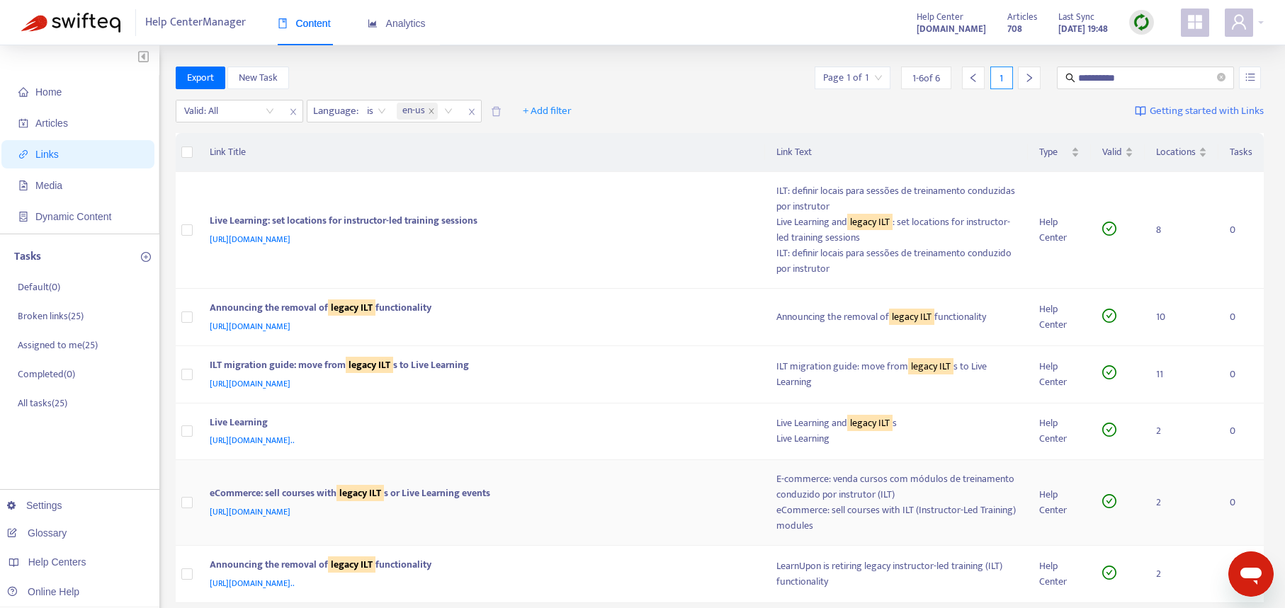
click at [451, 495] on div "eCommerce: sell courses with legacy ILT s or Live Learning events" at bounding box center [479, 495] width 539 height 18
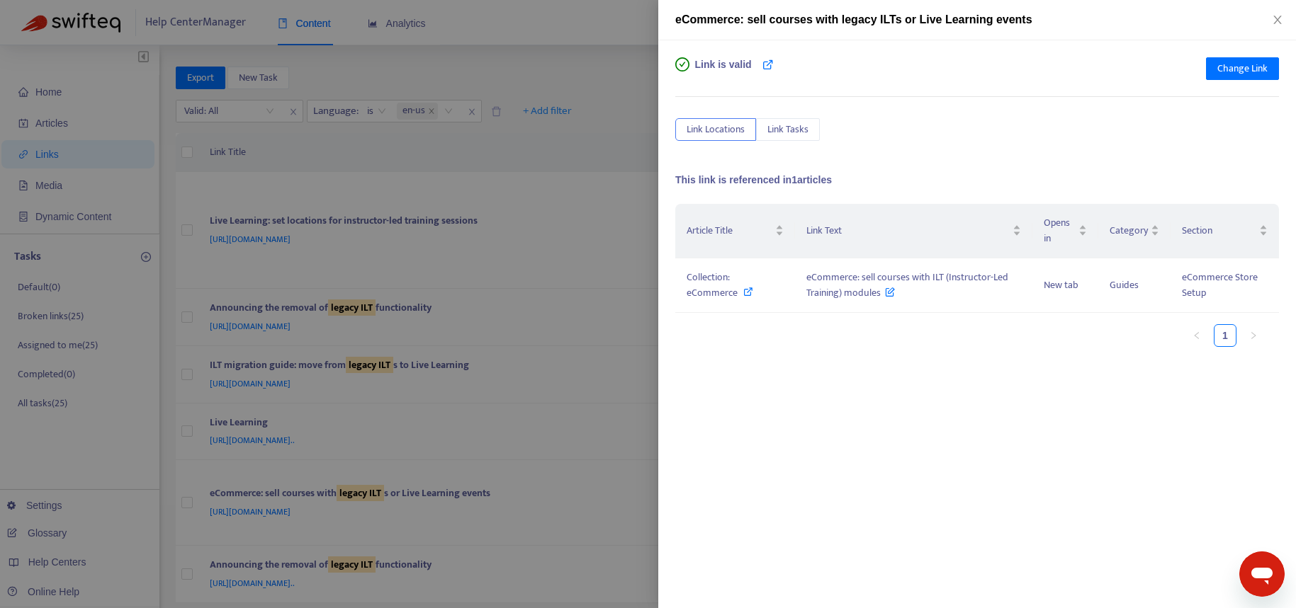
click at [521, 530] on div at bounding box center [648, 304] width 1296 height 608
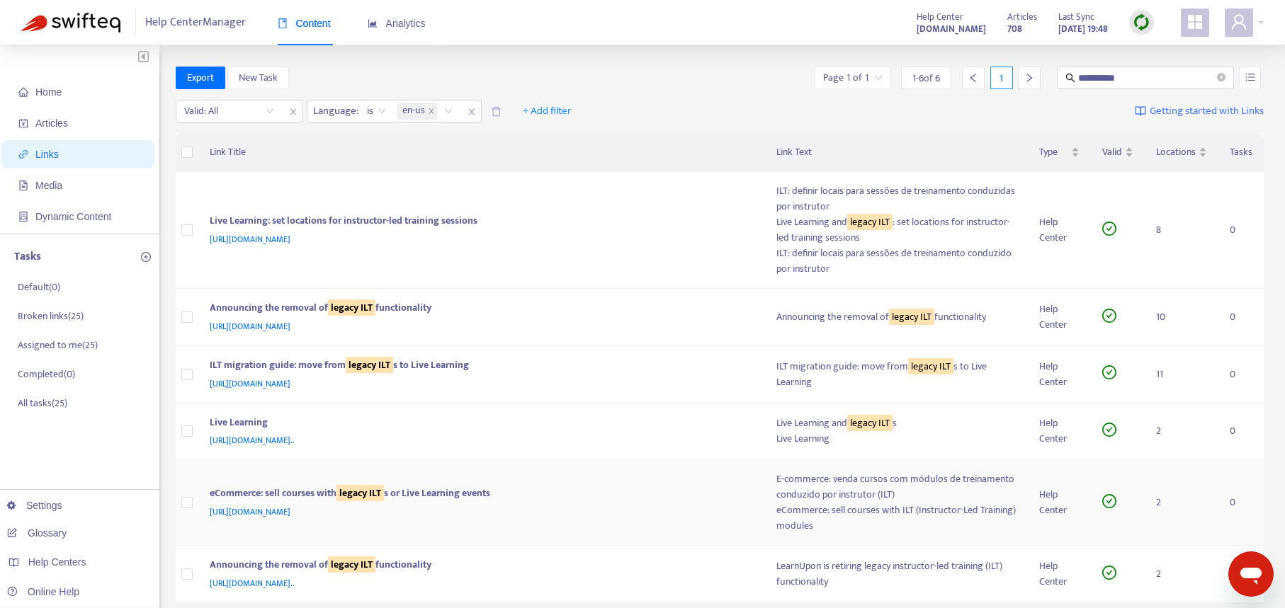
click at [521, 530] on td "eCommerce: sell courses with legacy ILT s or Live Learning events [URL][DOMAIN_…" at bounding box center [481, 503] width 567 height 86
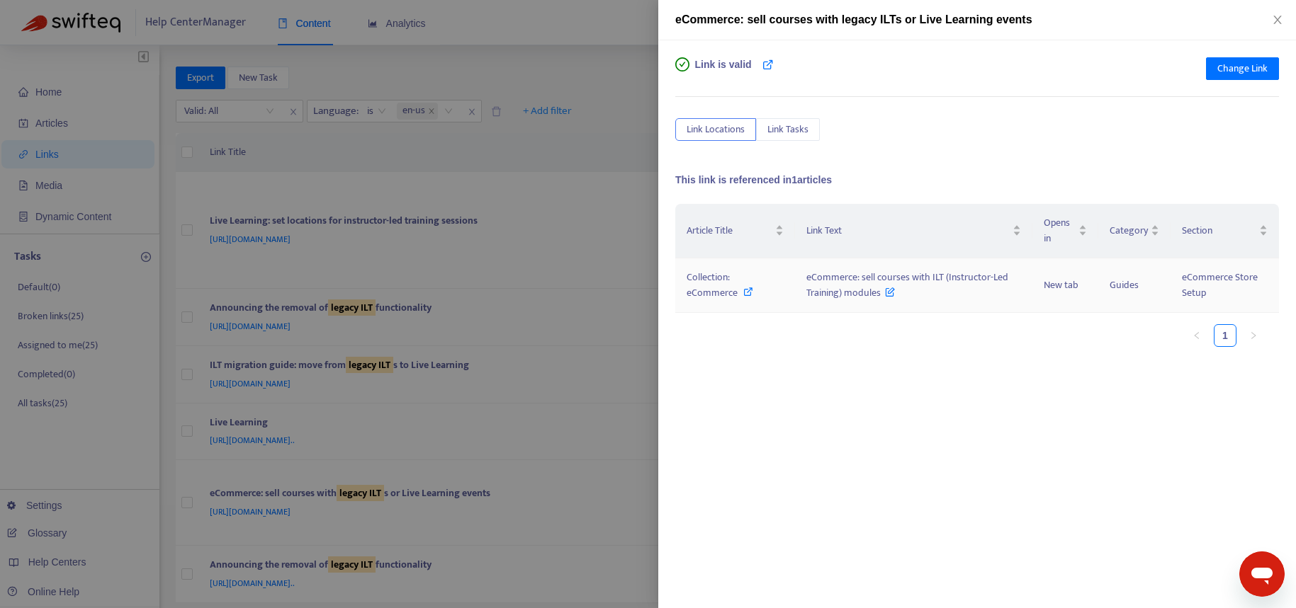
click at [847, 279] on span "eCommerce: sell courses with ILT (Instructor-Led Training) modules" at bounding box center [907, 285] width 202 height 32
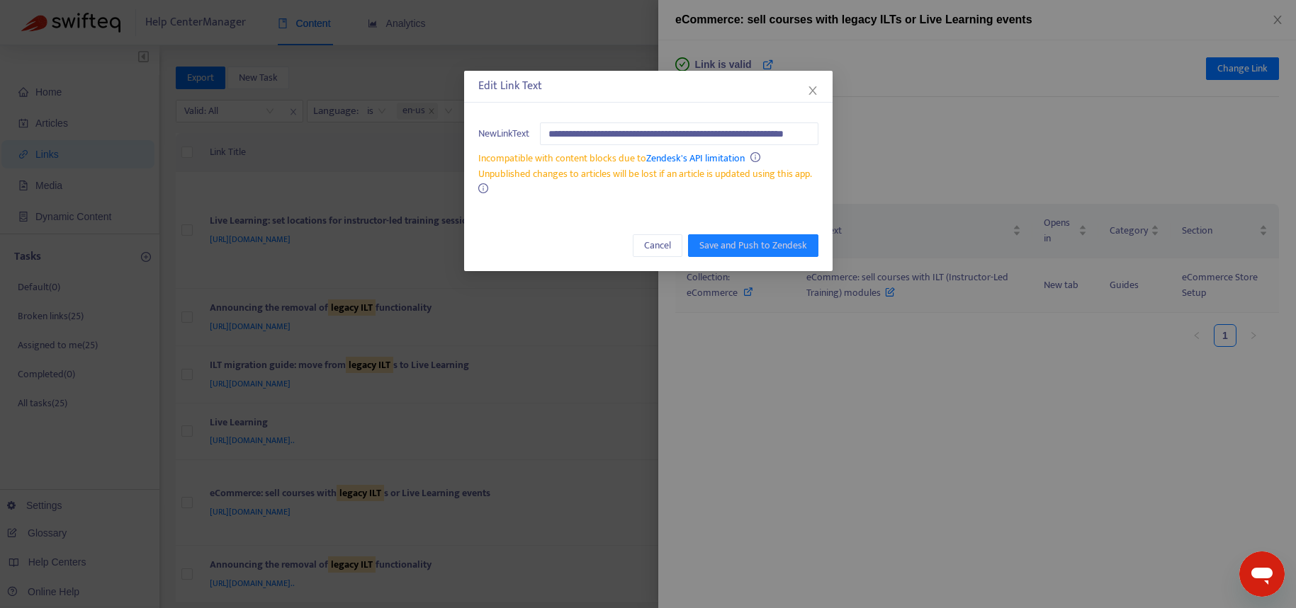
scroll to position [0, 55]
click at [847, 279] on div "**********" at bounding box center [648, 304] width 1296 height 608
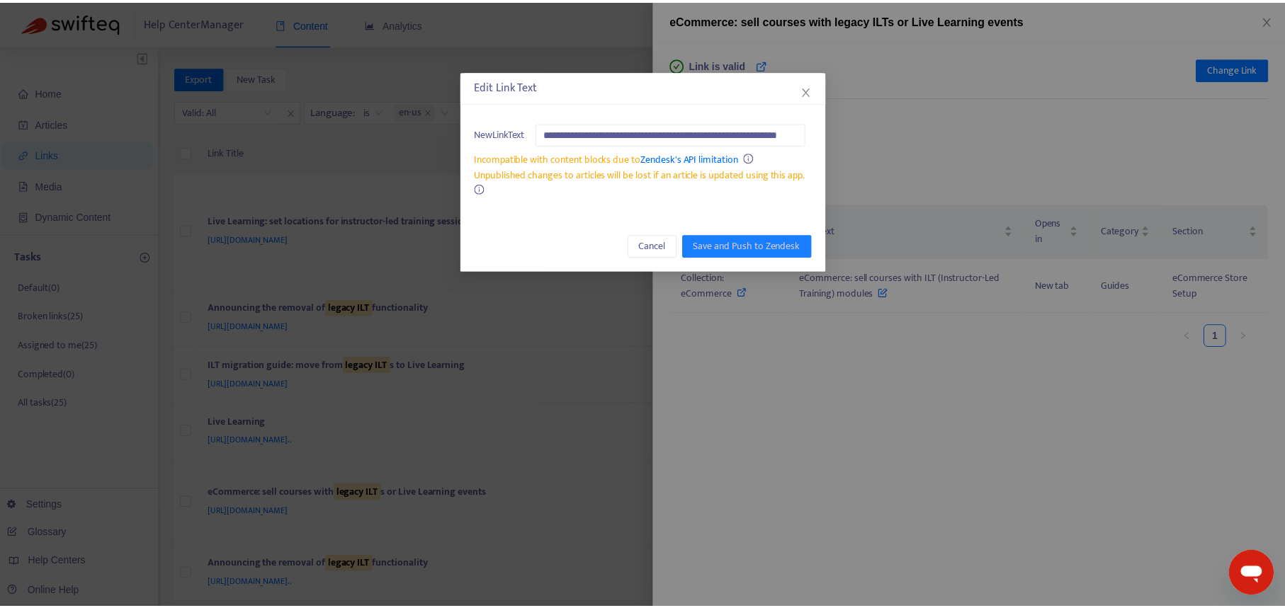
scroll to position [0, 0]
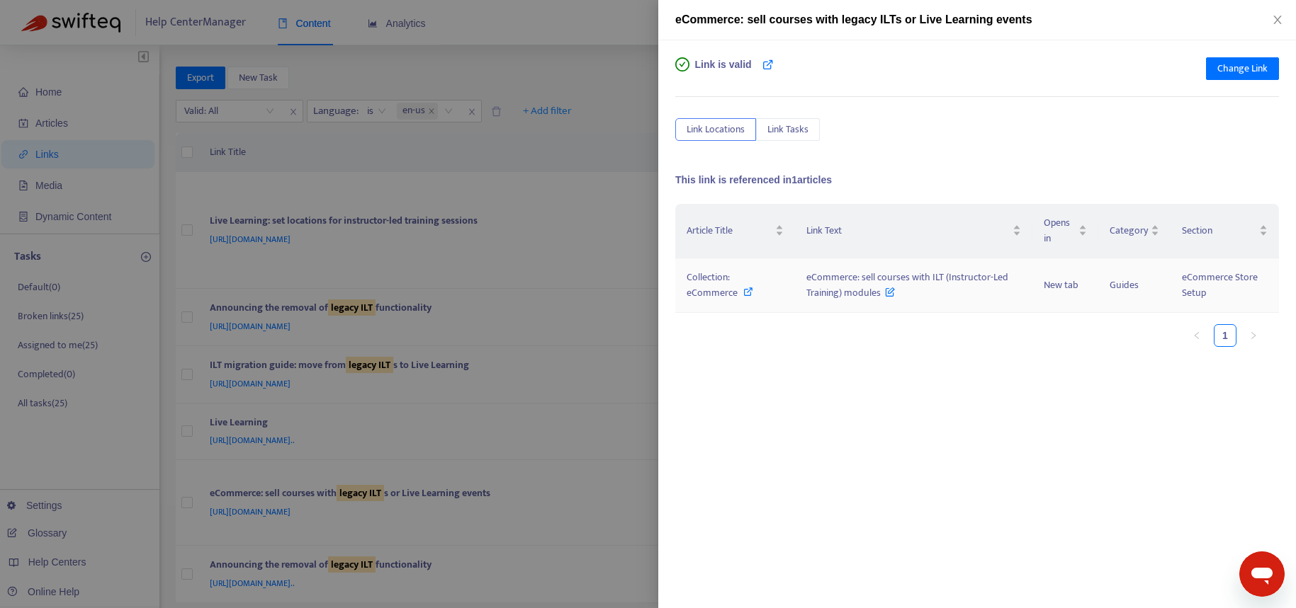
click at [745, 293] on icon at bounding box center [748, 292] width 10 height 10
click at [625, 419] on div at bounding box center [648, 304] width 1296 height 608
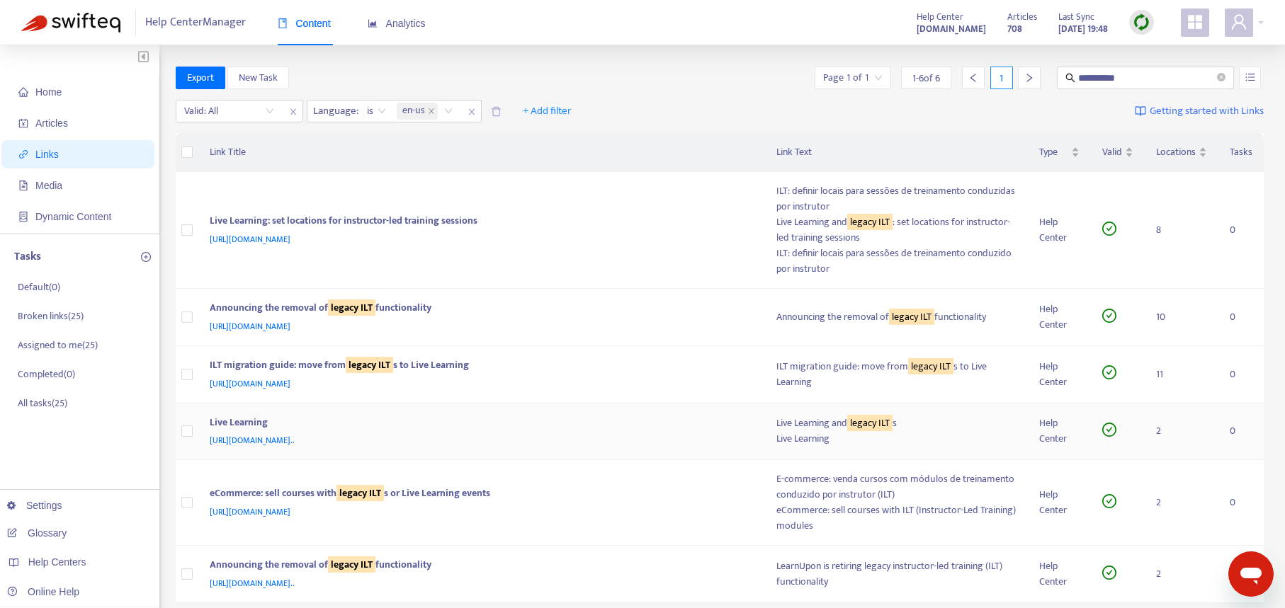
click at [618, 441] on div "[URL][DOMAIN_NAME].." at bounding box center [479, 441] width 539 height 16
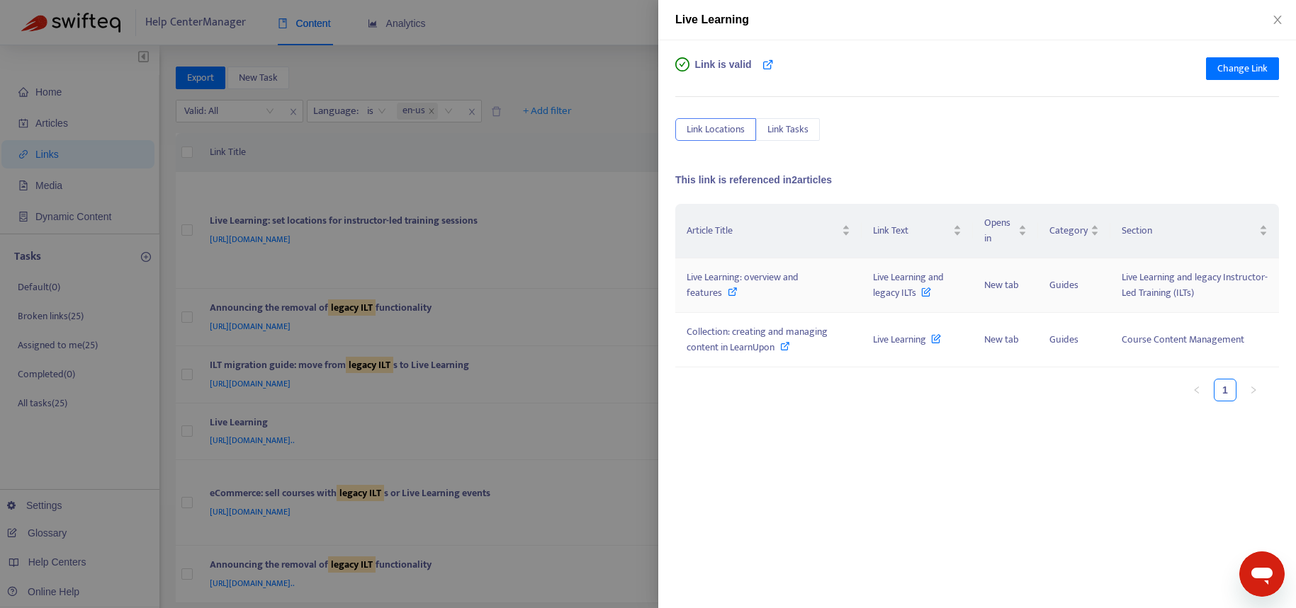
click at [729, 292] on icon at bounding box center [733, 292] width 10 height 10
click at [588, 368] on div at bounding box center [648, 304] width 1296 height 608
